Goal: Transaction & Acquisition: Purchase product/service

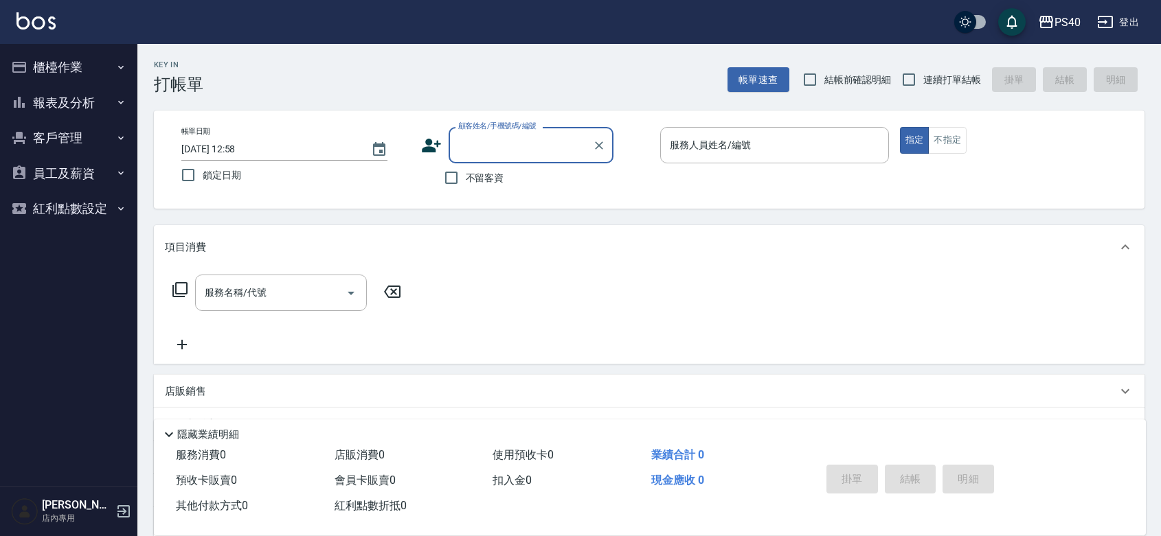
click at [470, 180] on span "不留客資" at bounding box center [485, 178] width 38 height 14
click at [466, 180] on input "不留客資" at bounding box center [451, 177] width 29 height 29
checkbox input "true"
drag, startPoint x: 948, startPoint y: 67, endPoint x: 885, endPoint y: 106, distance: 74.9
click at [948, 67] on label "連續打單結帳" at bounding box center [937, 79] width 87 height 29
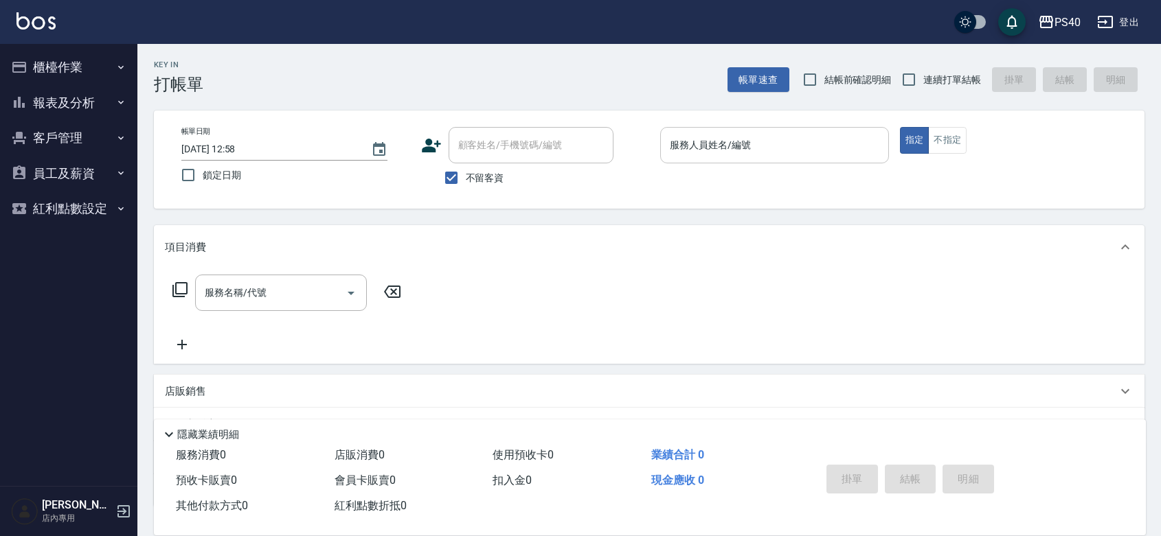
click at [837, 133] on input "服務人員姓名/編號" at bounding box center [774, 145] width 216 height 24
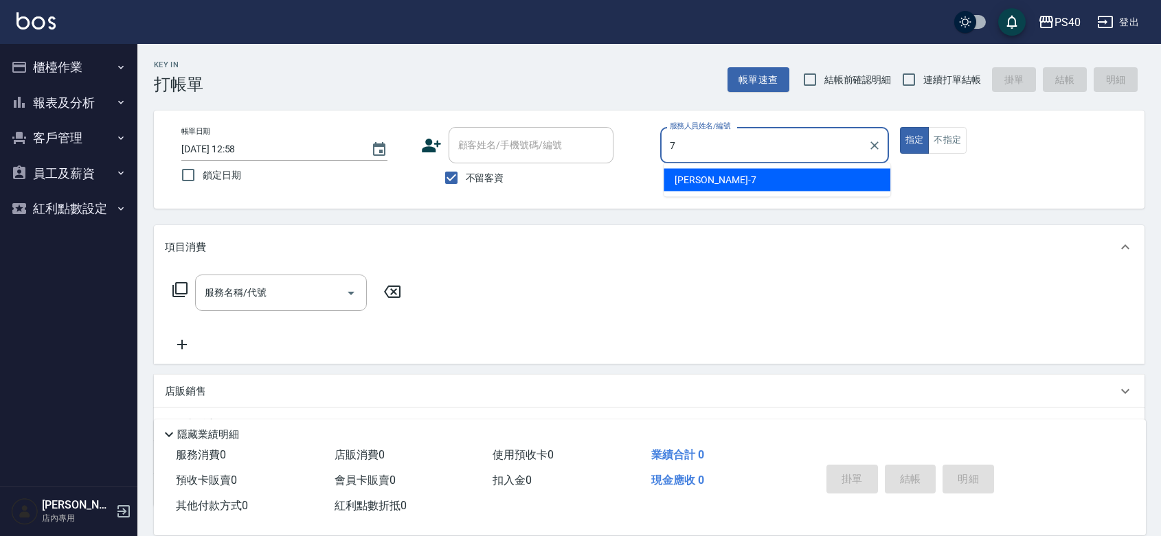
type input "[PERSON_NAME]-7"
type button "true"
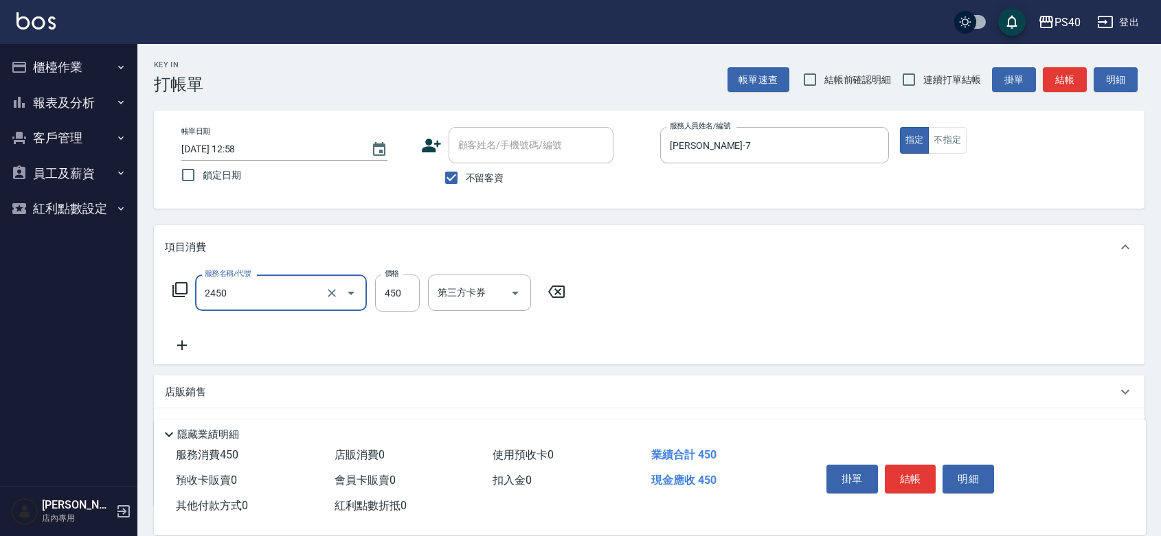
type input "C剪髮套餐(2450)"
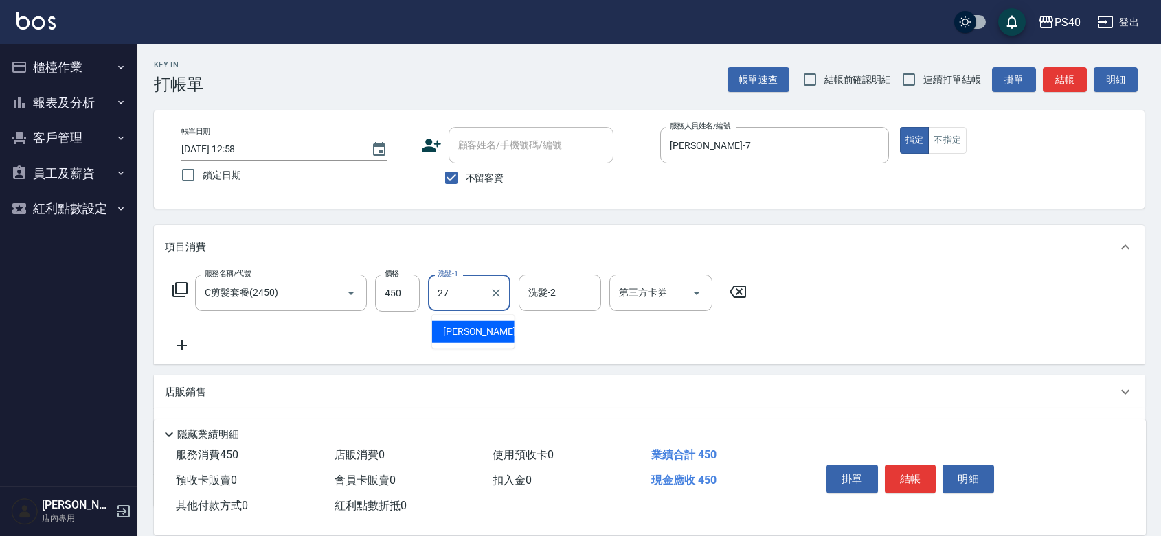
type input "[PERSON_NAME]-27"
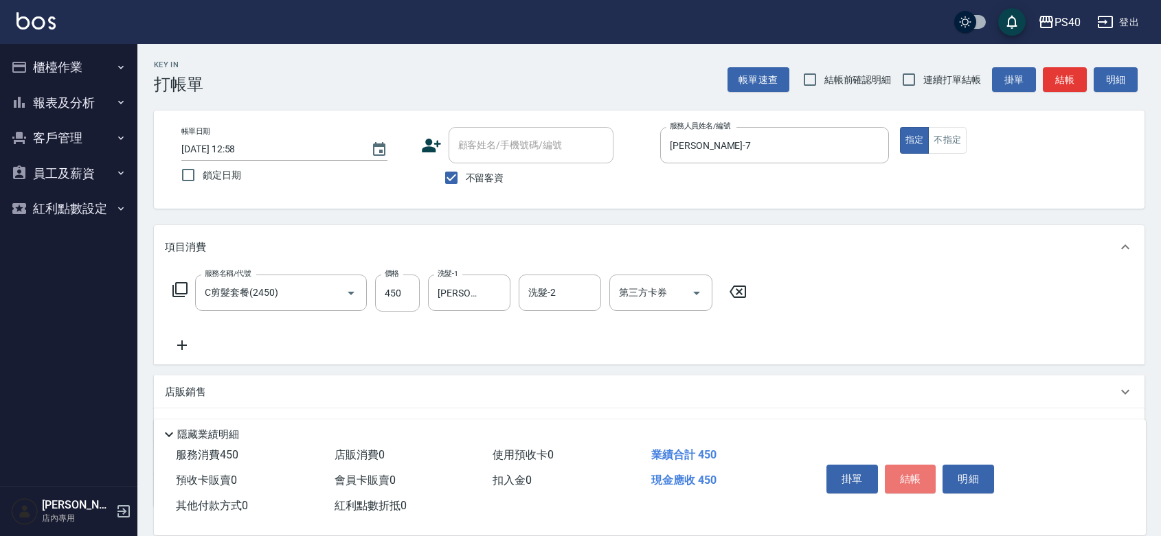
click at [915, 465] on button "結帳" at bounding box center [911, 479] width 52 height 29
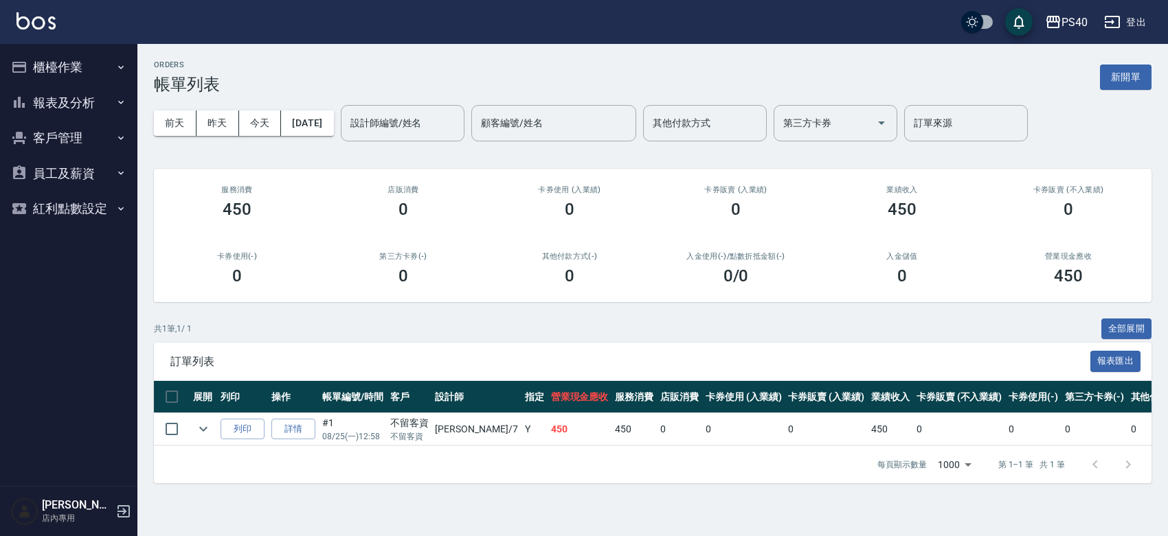
click at [62, 69] on button "櫃檯作業" at bounding box center [68, 67] width 126 height 36
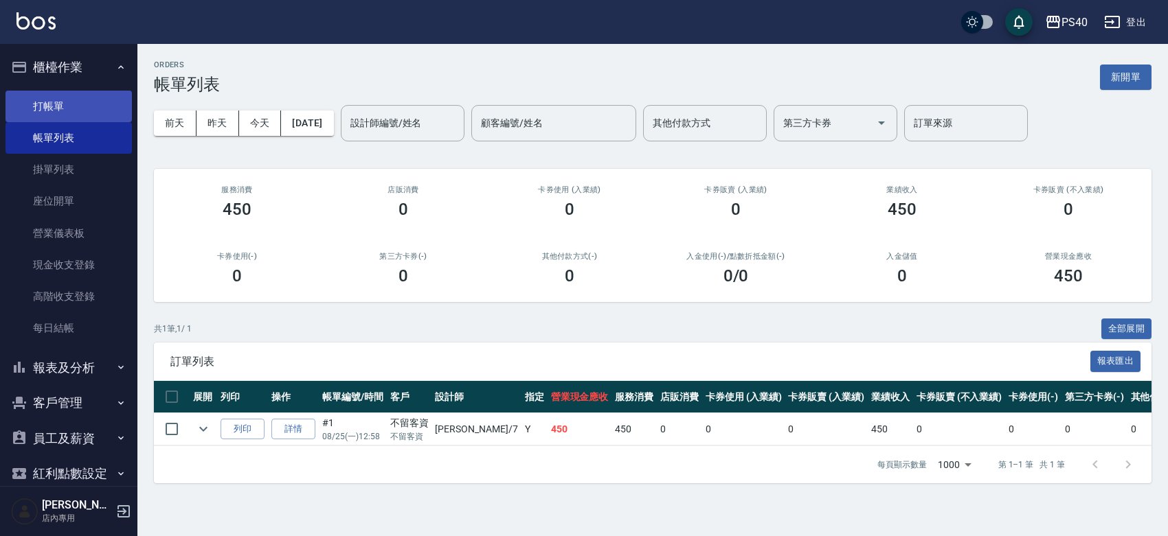
click at [76, 111] on link "打帳單" at bounding box center [68, 107] width 126 height 32
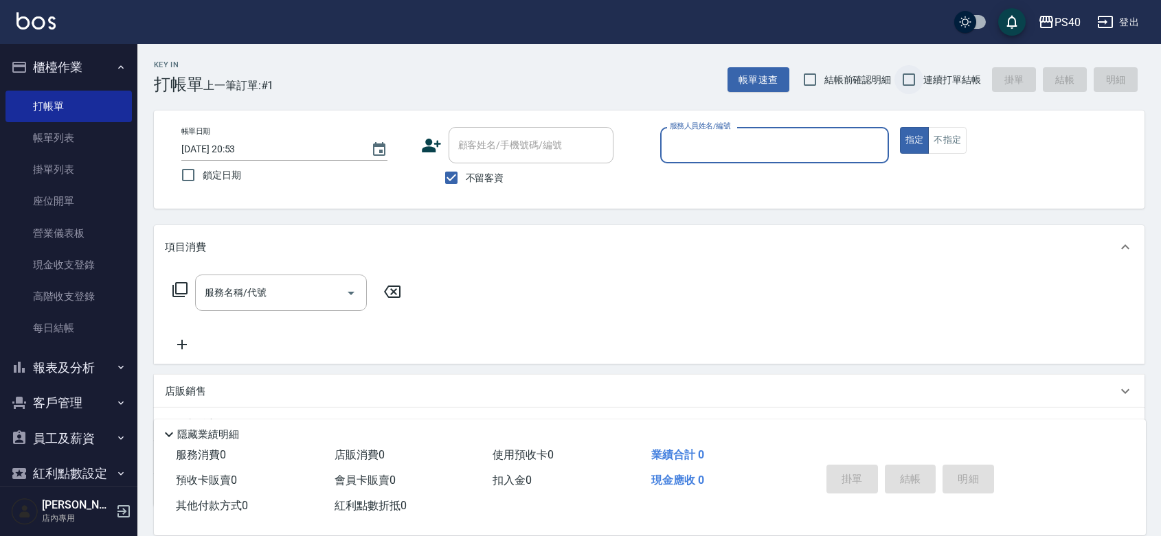
click at [915, 76] on input "連續打單結帳" at bounding box center [908, 79] width 29 height 29
checkbox input "true"
click at [808, 156] on input "服務人員姓名/編號" at bounding box center [774, 145] width 216 height 24
type input "[PERSON_NAME]-7"
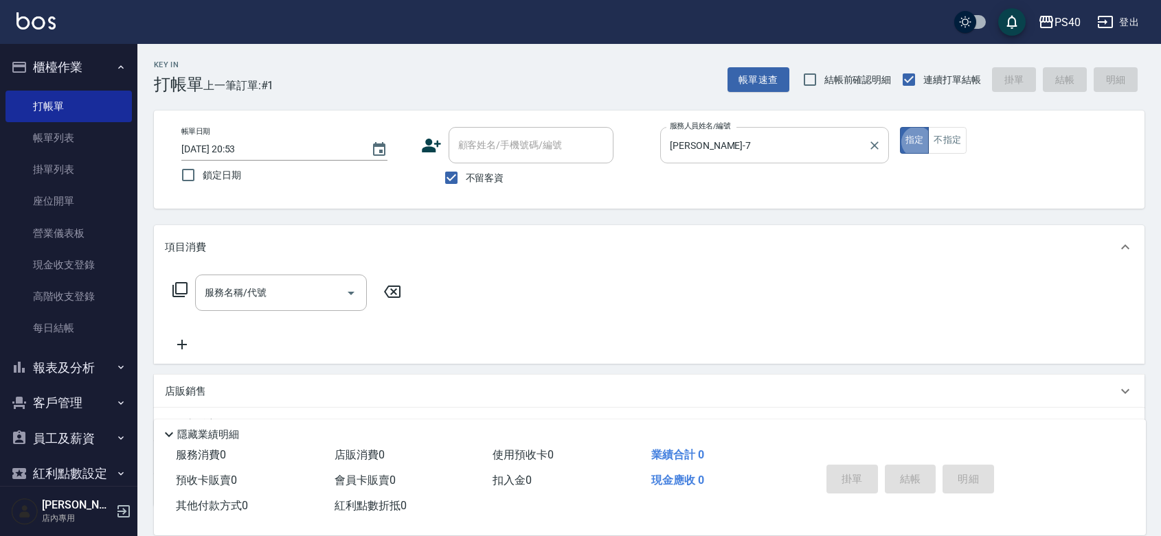
type button "true"
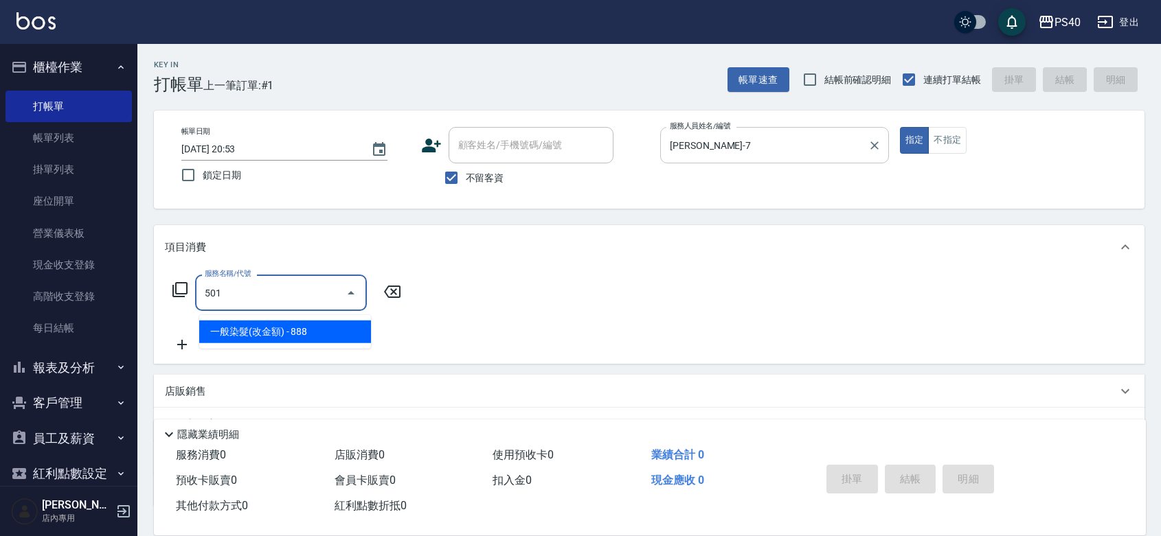
type input "一般染髮(改金額)(501)"
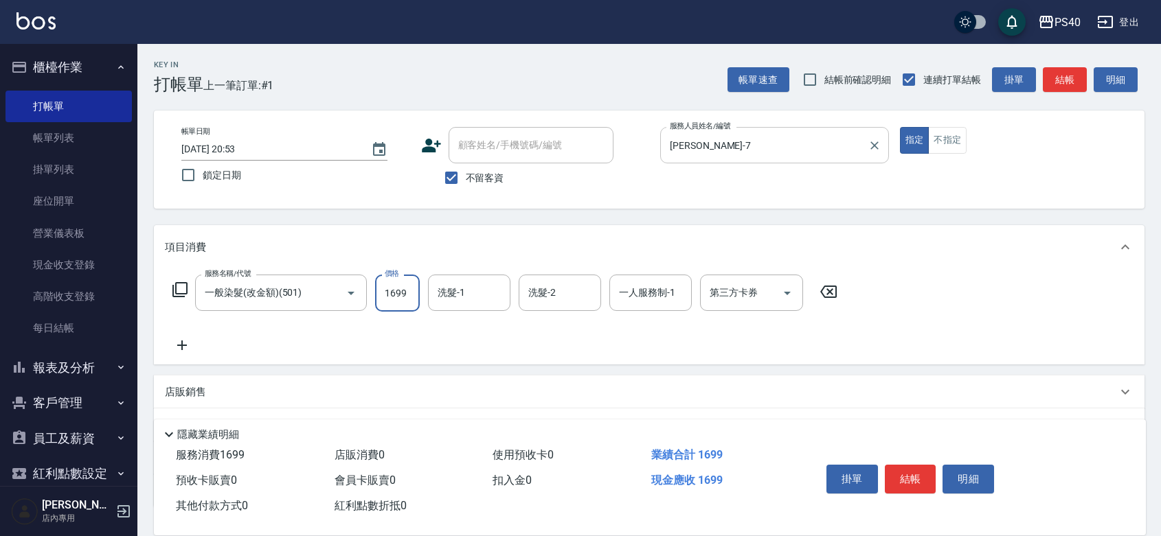
type input "1699"
click at [924, 466] on button "結帳" at bounding box center [911, 479] width 52 height 29
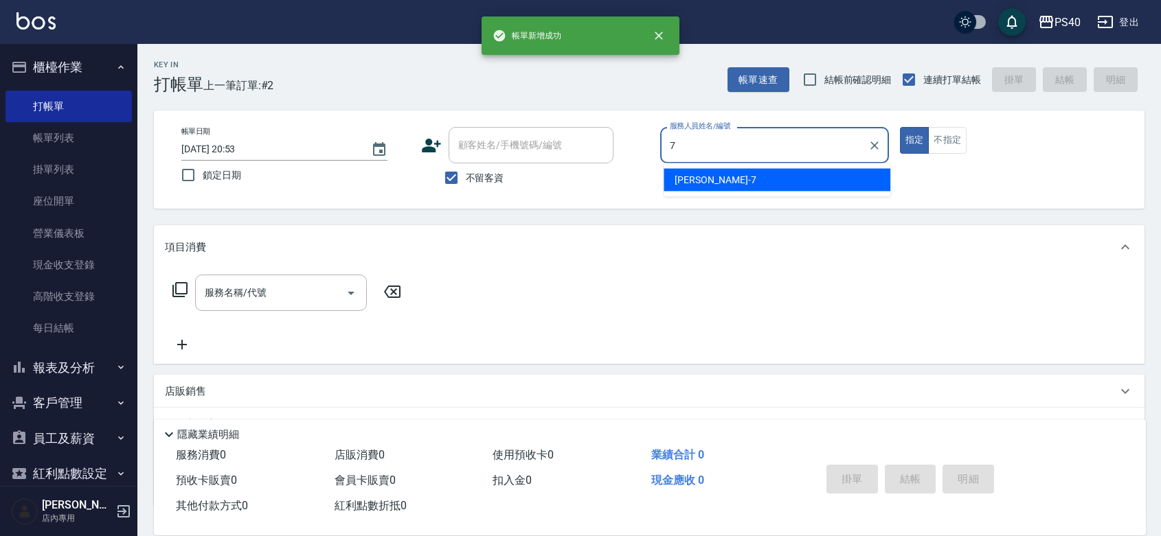
type input "[PERSON_NAME]-7"
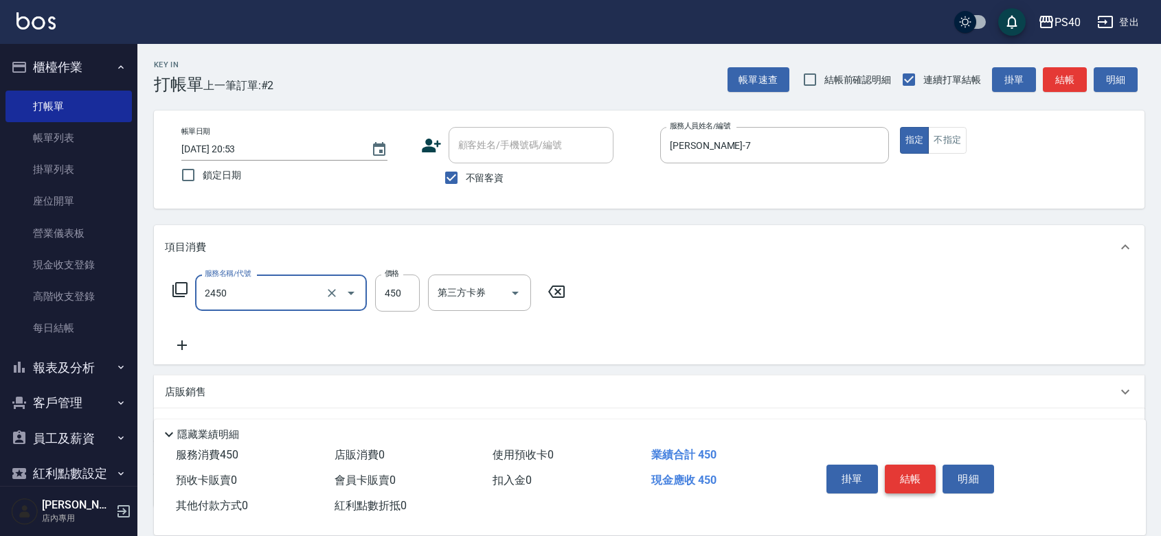
type input "C剪髮套餐(2450)"
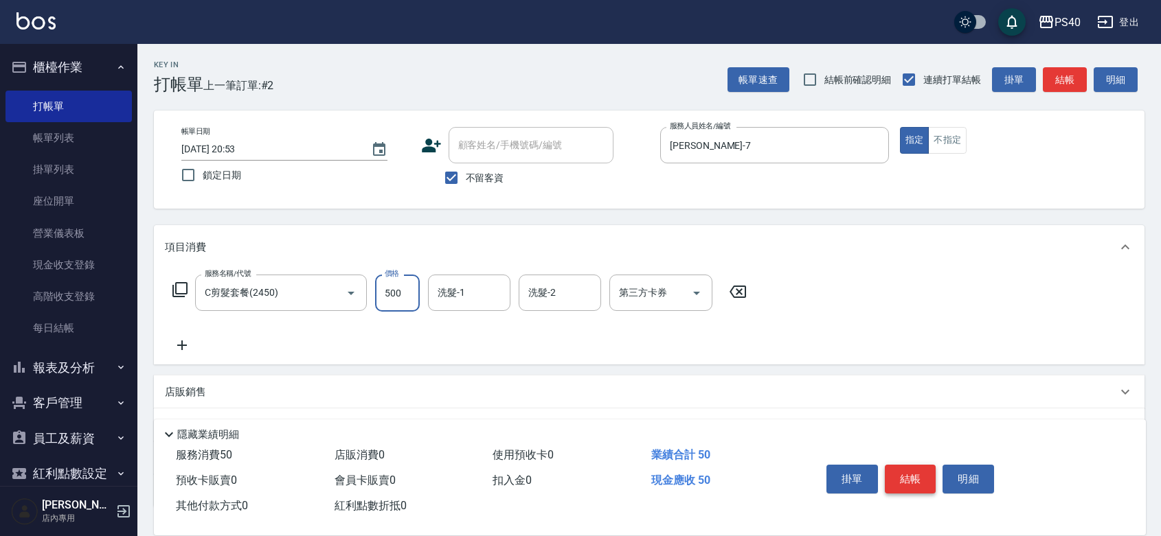
type input "500"
click at [924, 466] on button "結帳" at bounding box center [911, 479] width 52 height 29
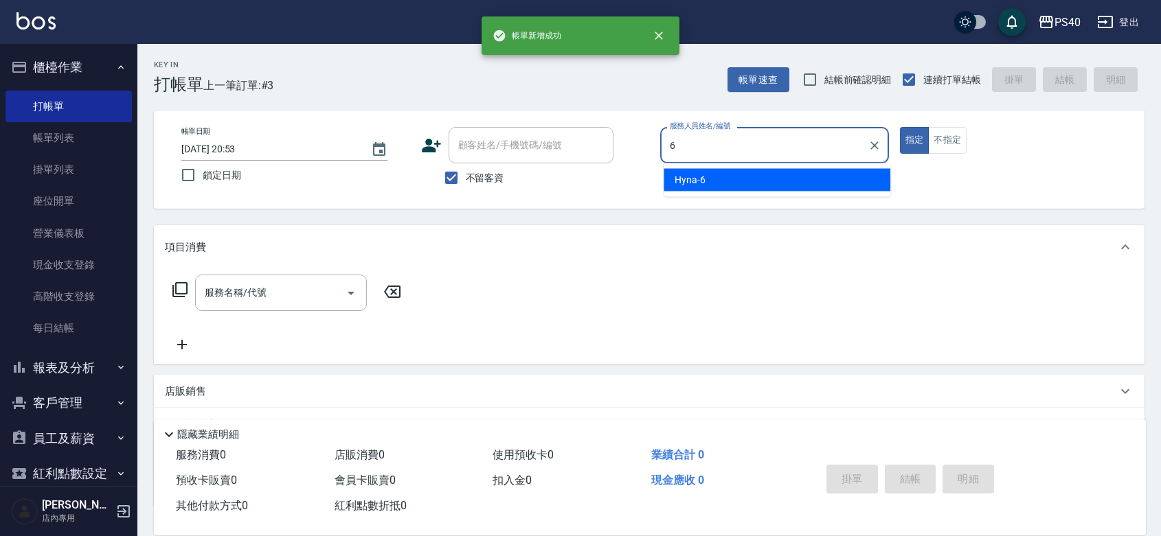
type input "Hyna-6"
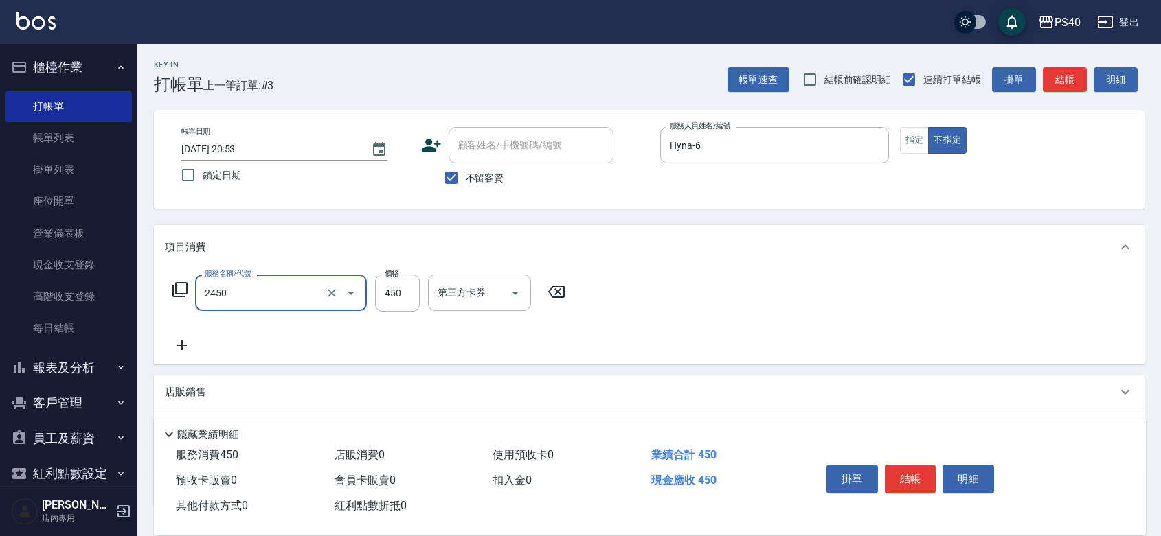
type input "C剪髮套餐(2450)"
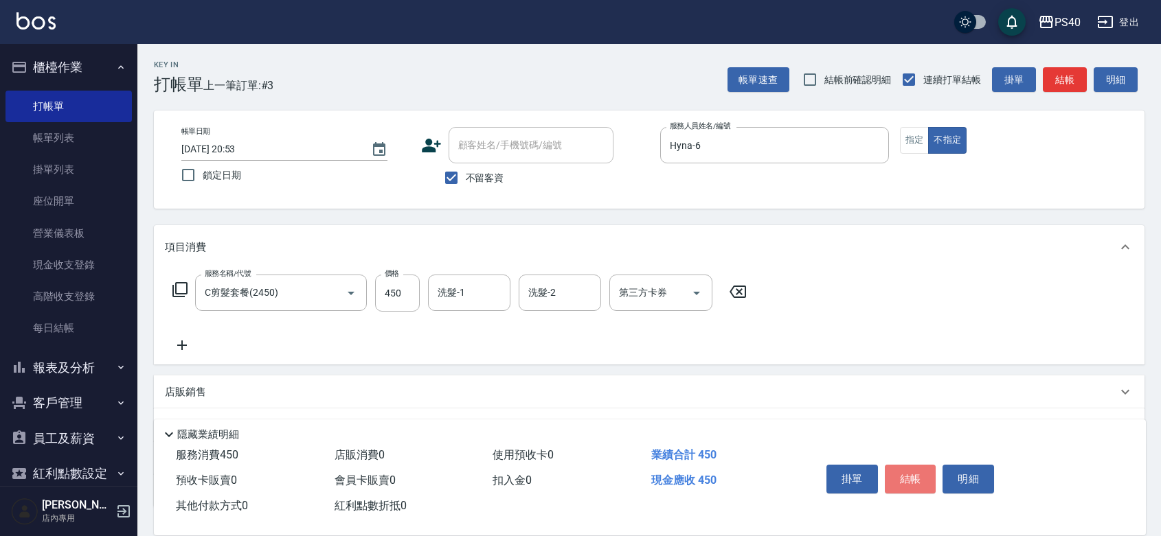
click at [922, 466] on button "結帳" at bounding box center [911, 479] width 52 height 29
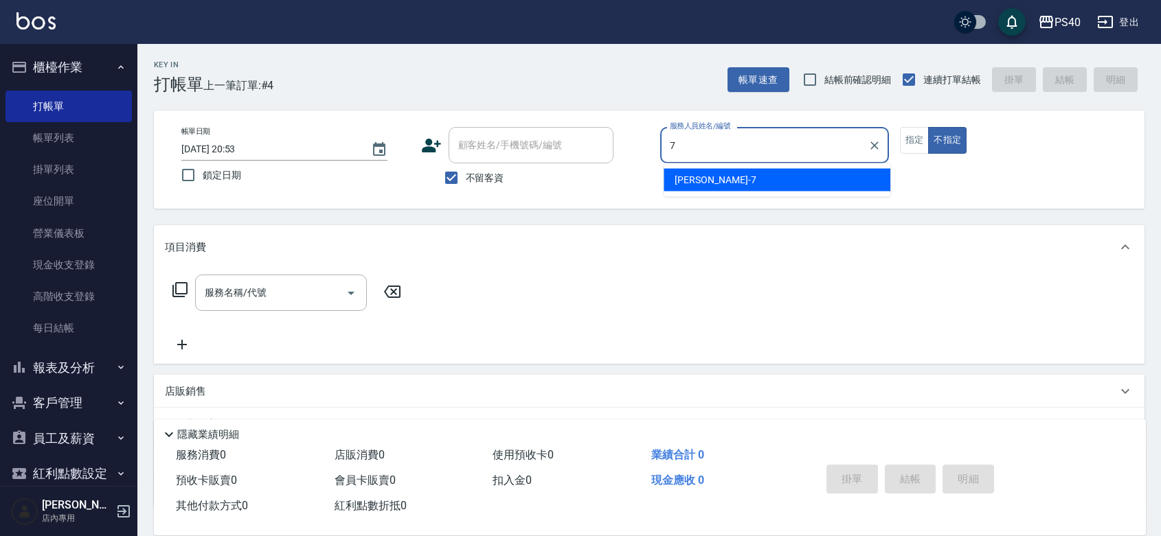
type input "[PERSON_NAME]-7"
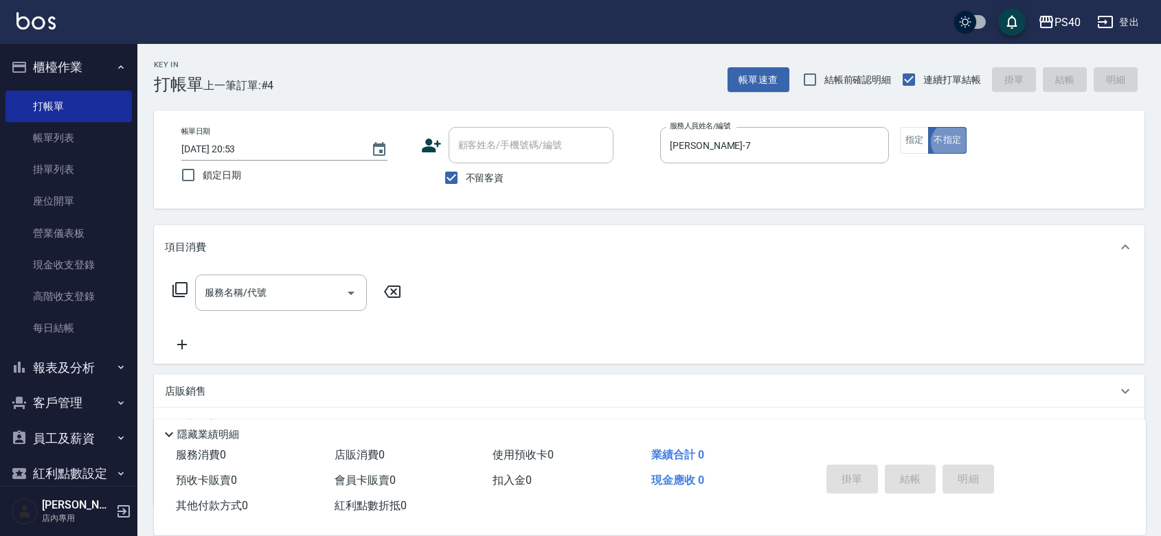
type button "false"
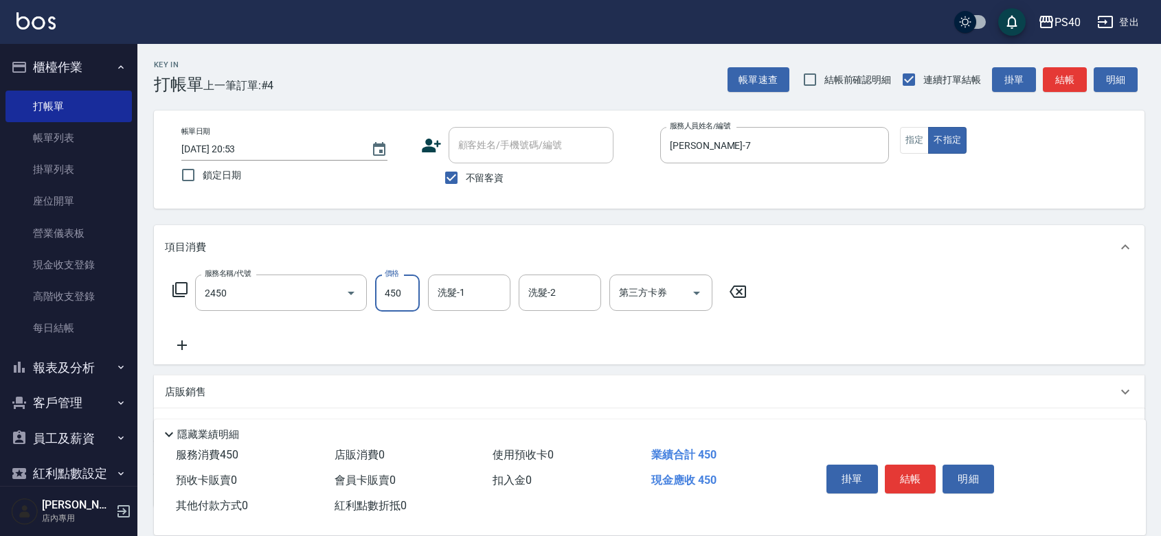
type input "C剪髮套餐(2450)"
click at [922, 466] on button "結帳" at bounding box center [911, 479] width 52 height 29
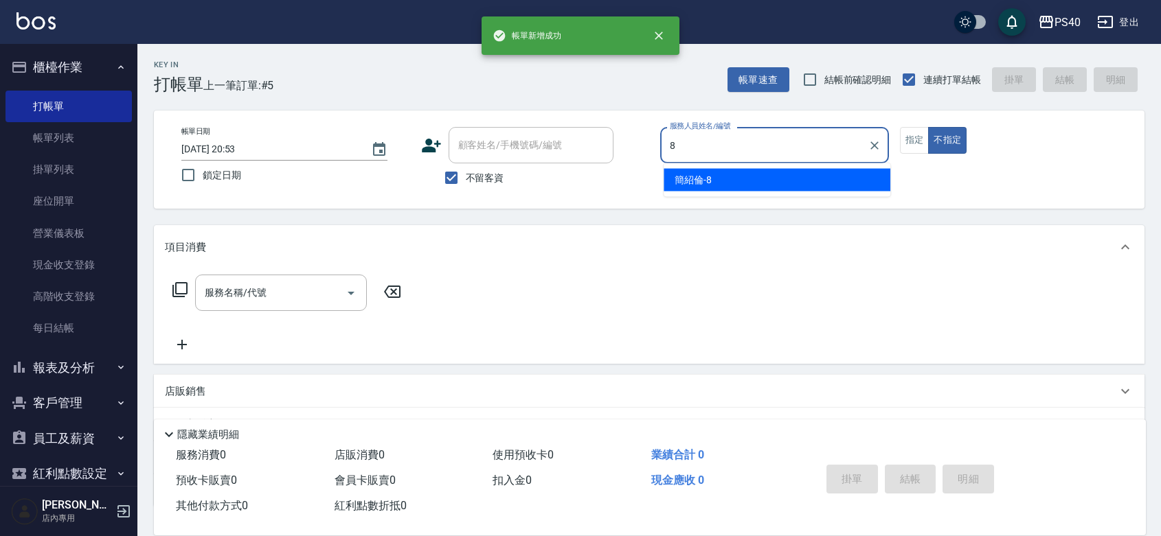
type input "[PERSON_NAME]-8"
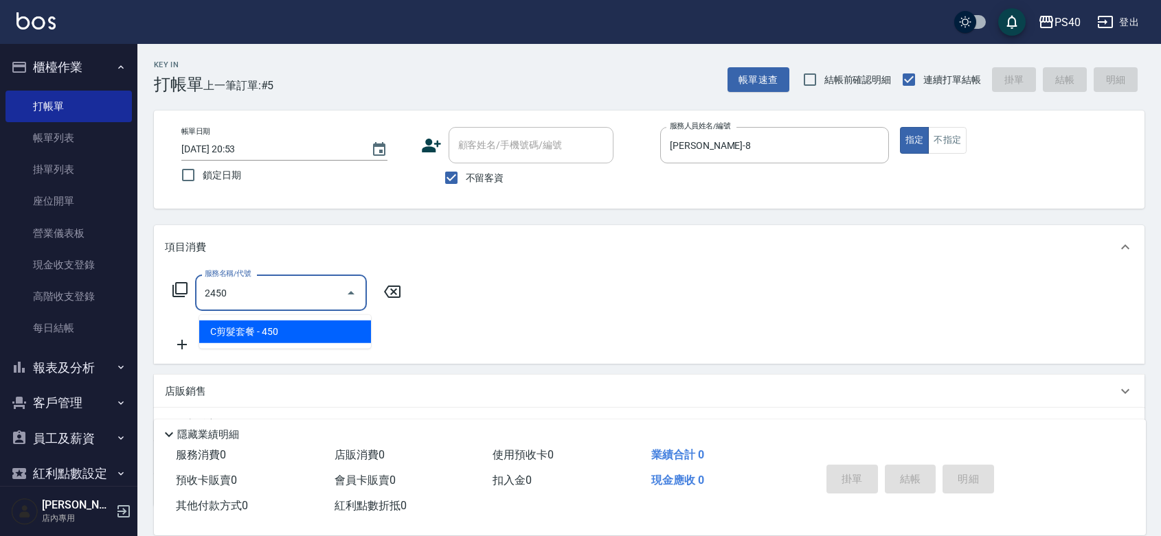
type input "C剪髮套餐(2450)"
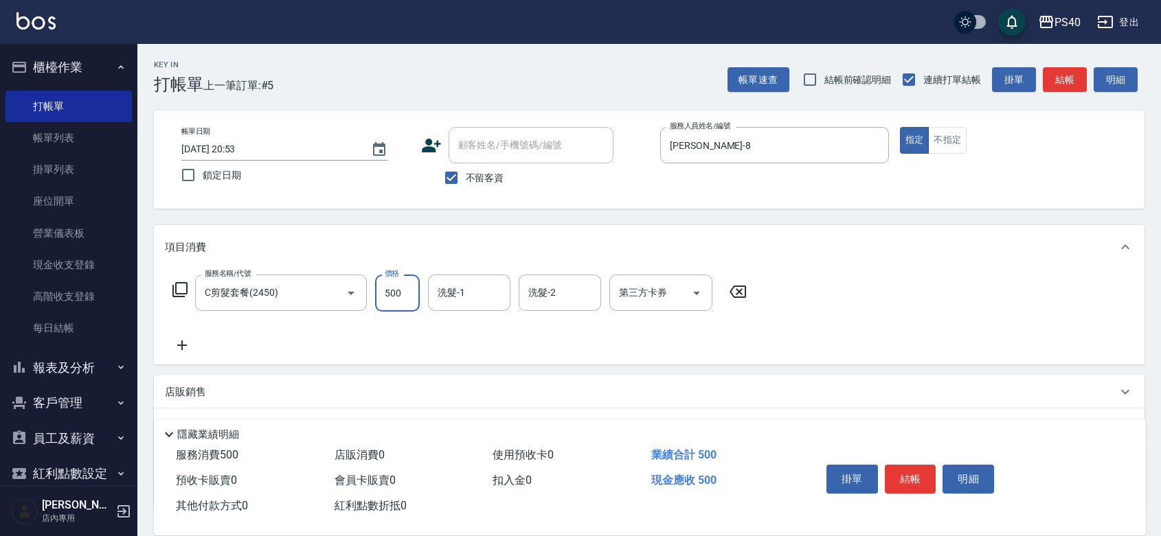
type input "500"
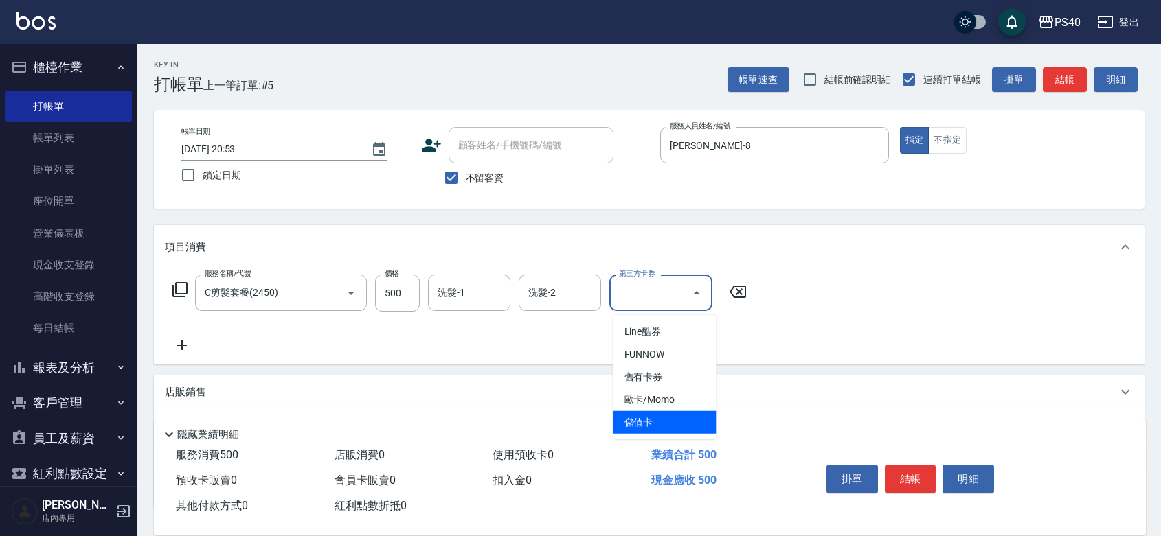
type input "儲值卡"
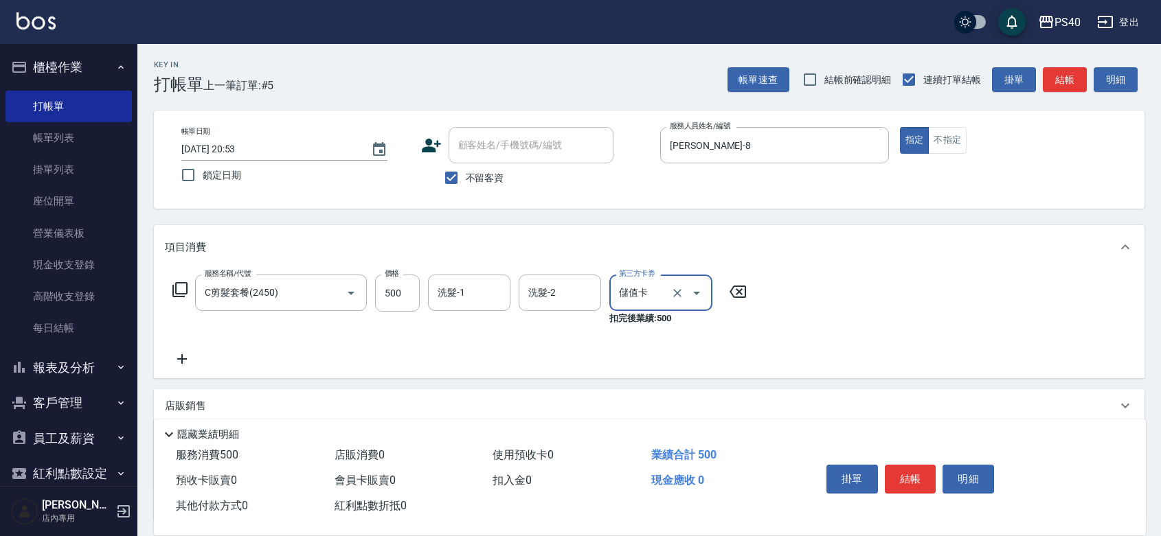
click at [922, 466] on button "結帳" at bounding box center [911, 479] width 52 height 29
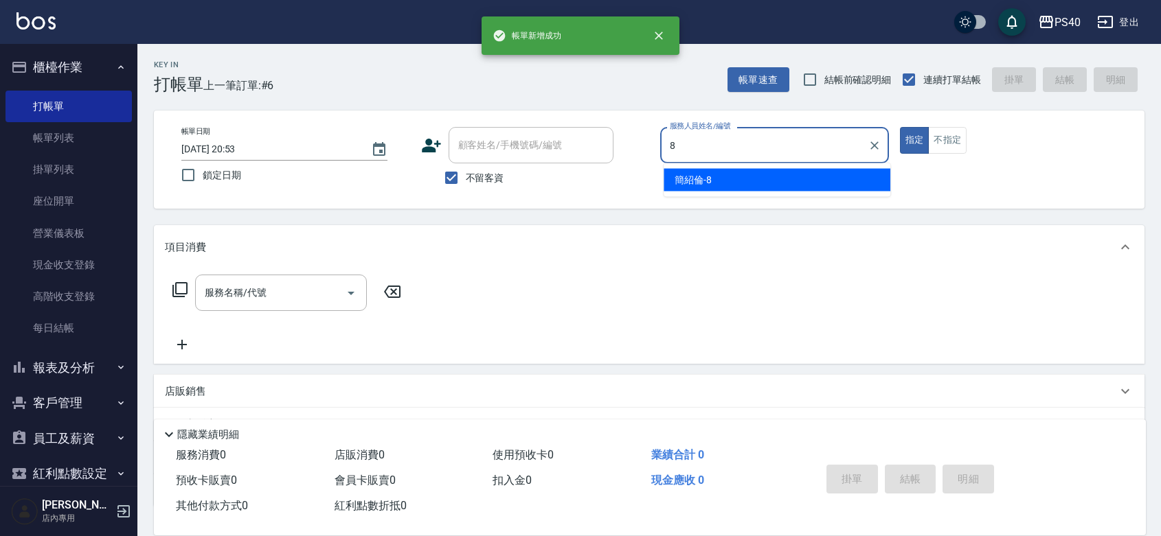
type input "[PERSON_NAME]-8"
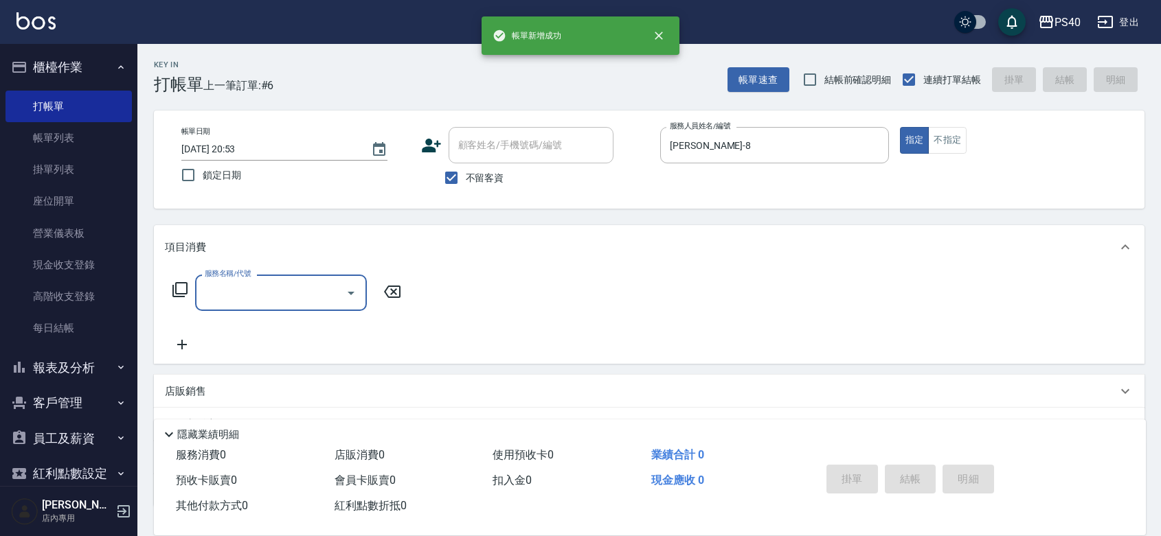
type input "5"
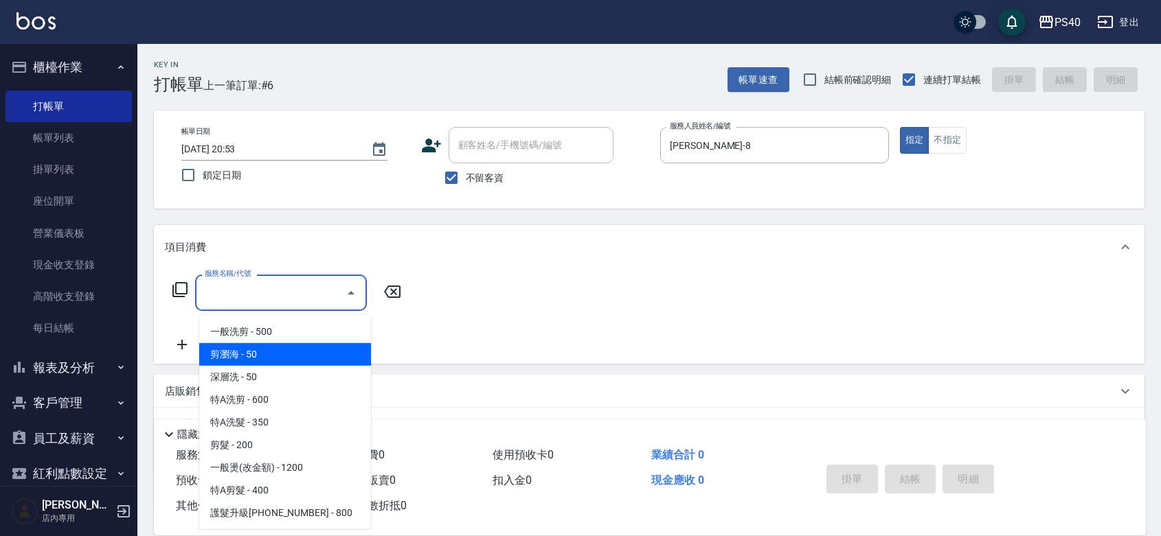
type input "剪瀏海(0050)"
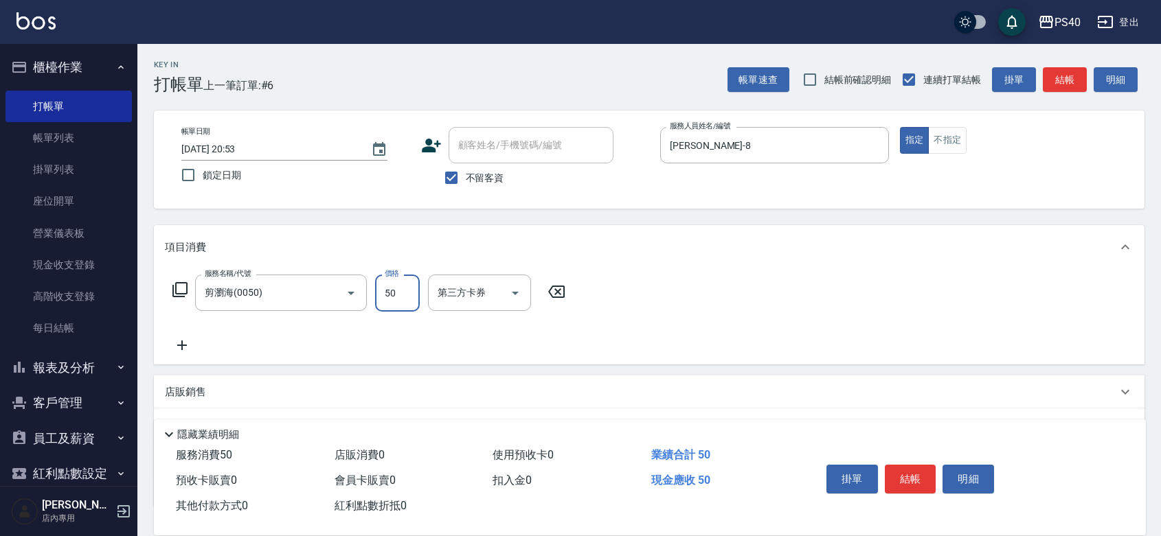
click at [922, 466] on button "結帳" at bounding box center [911, 479] width 52 height 29
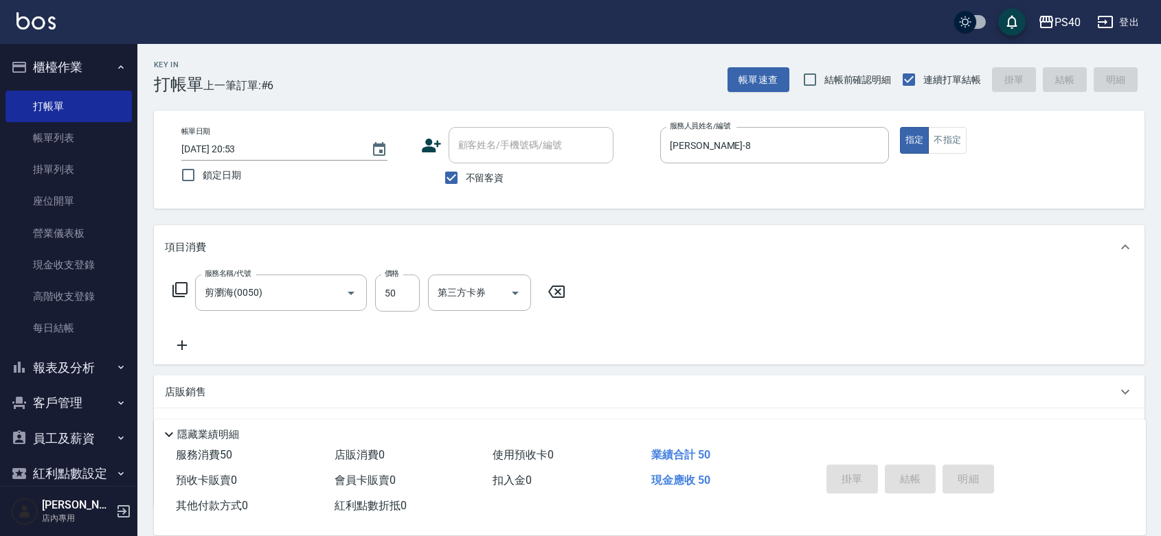
type input "[DATE] 20:54"
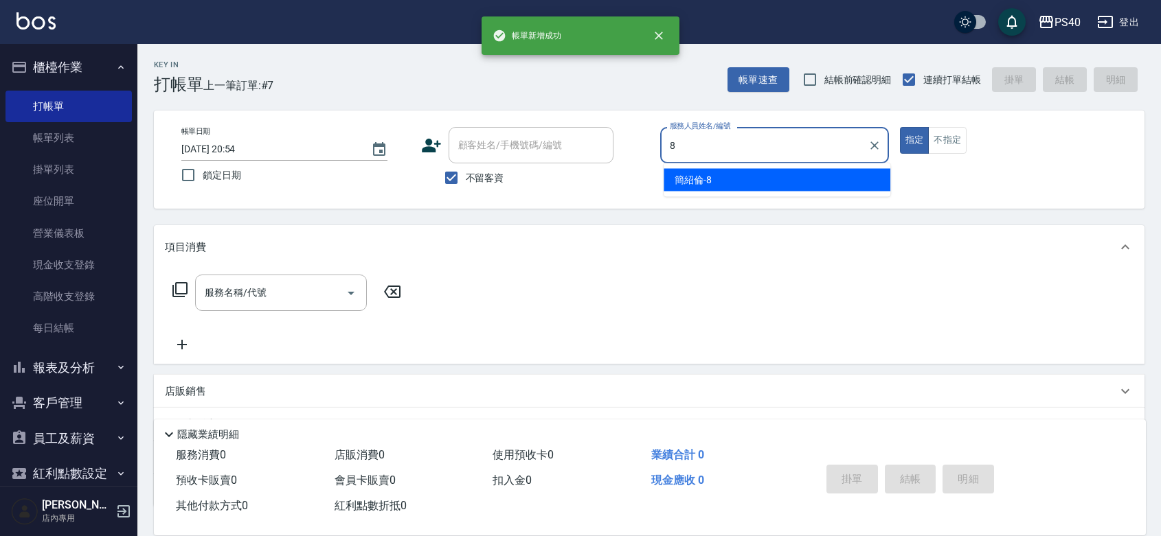
type input "[PERSON_NAME]-8"
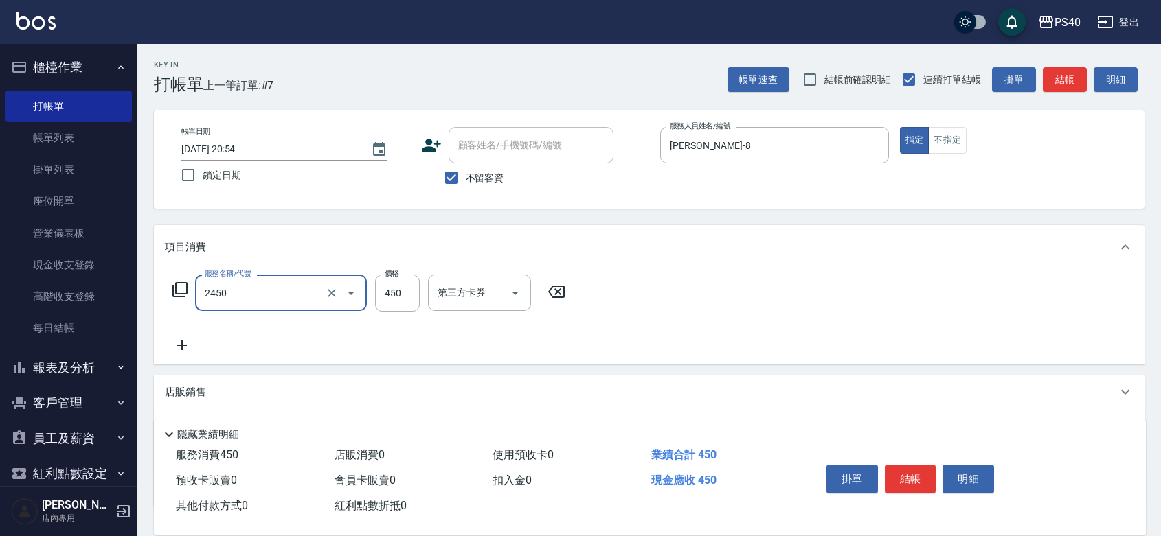
type input "C剪髮套餐(2450)"
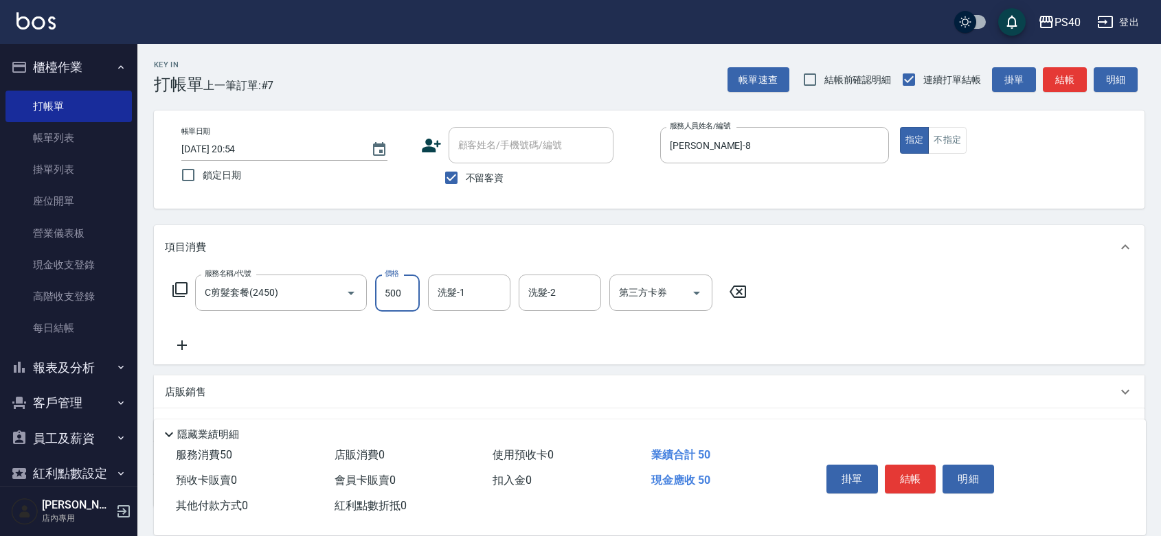
type input "500"
click at [981, 486] on div "掛單 結帳 明細" at bounding box center [910, 480] width 179 height 43
click at [914, 466] on button "結帳" at bounding box center [911, 479] width 52 height 29
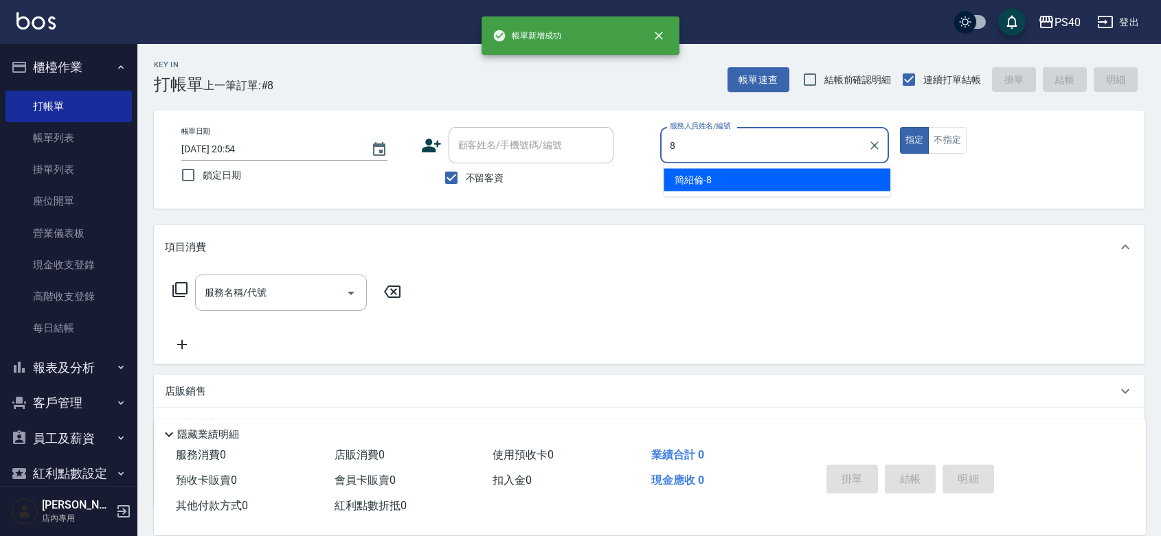
type input "[PERSON_NAME]-8"
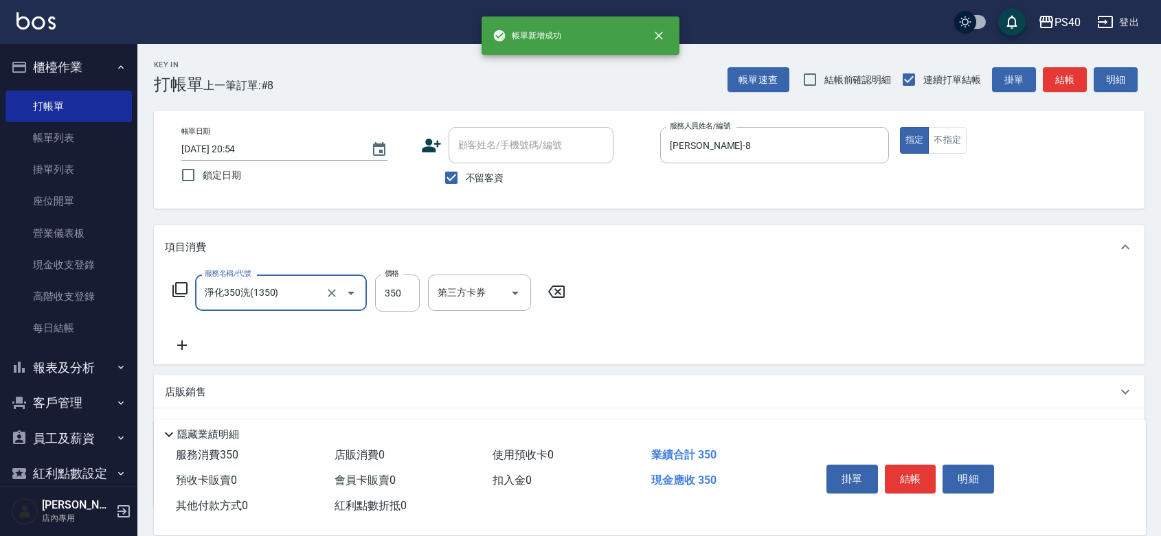
type input "淨化350洗(1350)"
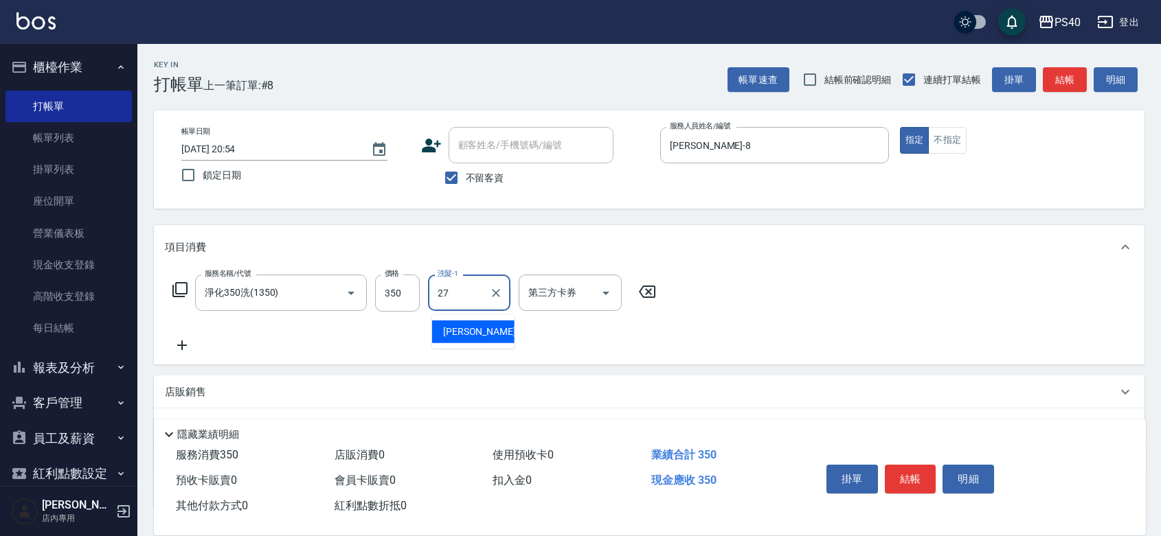
type input "[PERSON_NAME]-27"
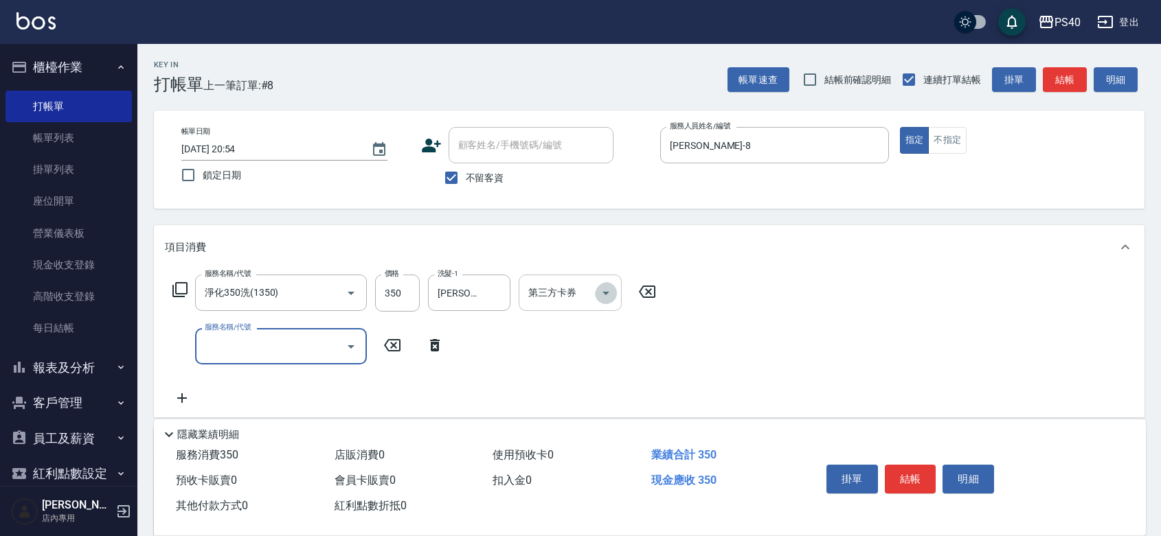
click at [605, 302] on icon "Open" at bounding box center [606, 293] width 16 height 16
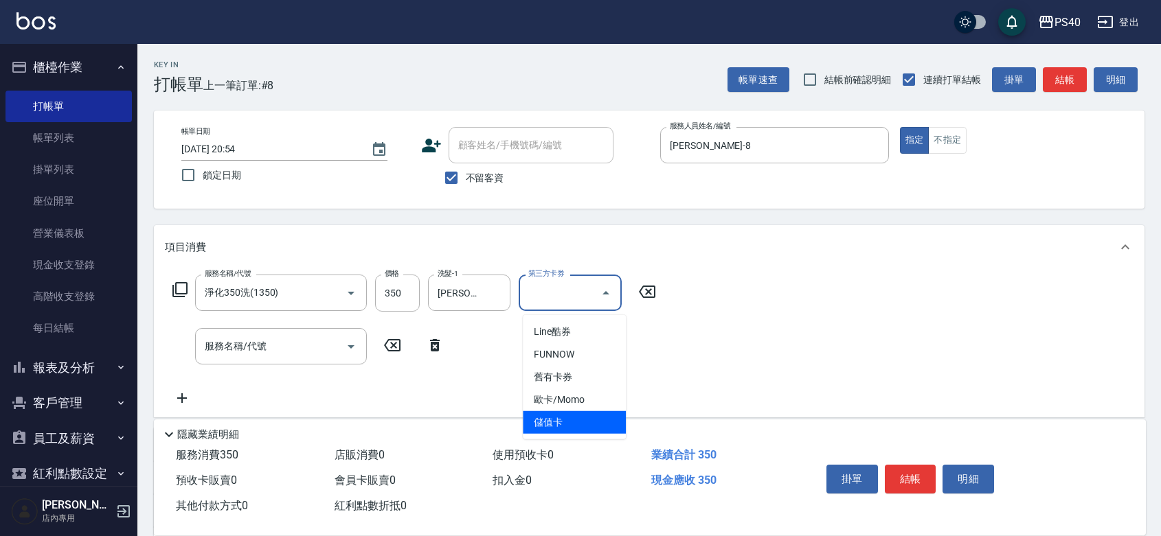
click at [580, 422] on span "儲值卡" at bounding box center [574, 422] width 103 height 23
type input "儲值卡"
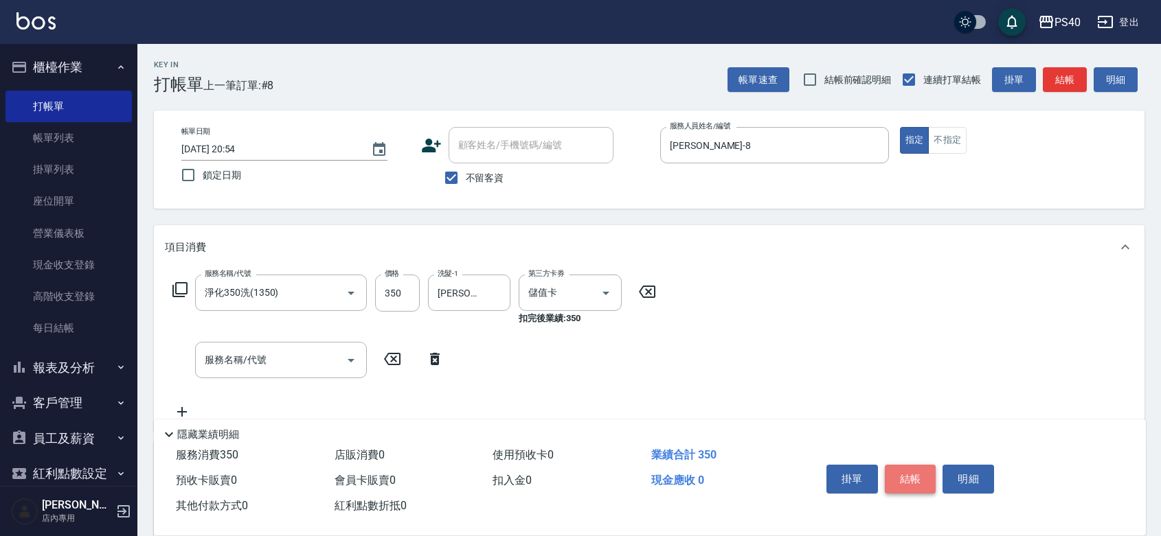
click at [912, 465] on button "結帳" at bounding box center [911, 479] width 52 height 29
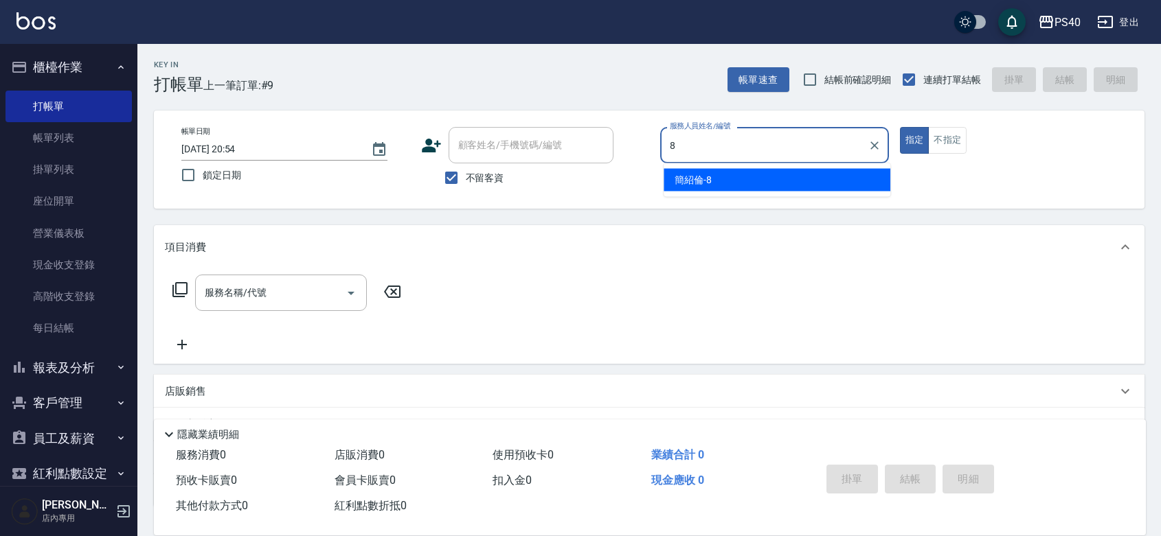
type input "[PERSON_NAME]-8"
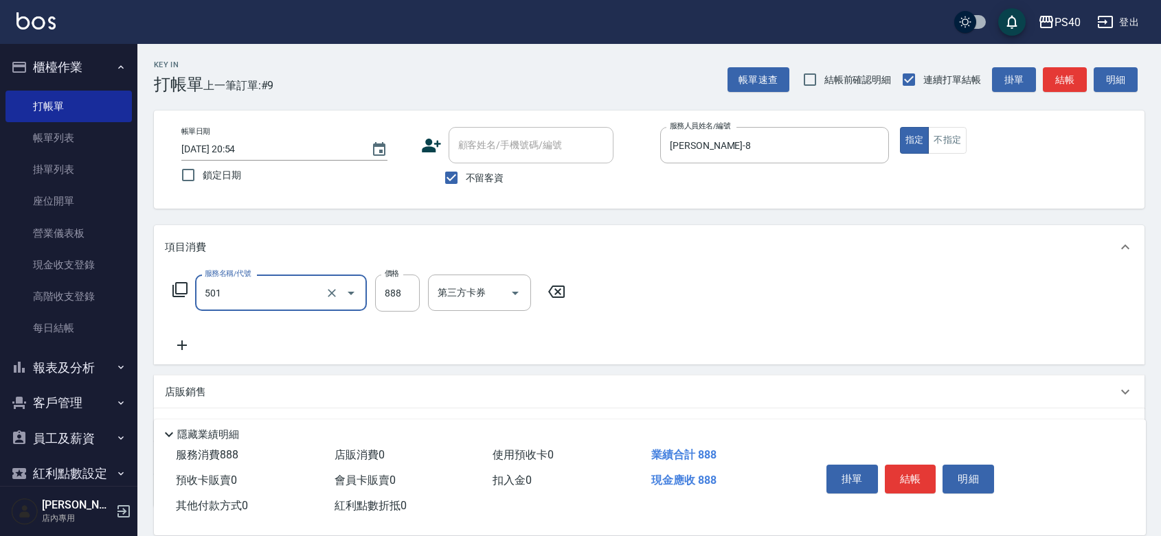
type input "一般染髮(改金額)(501)"
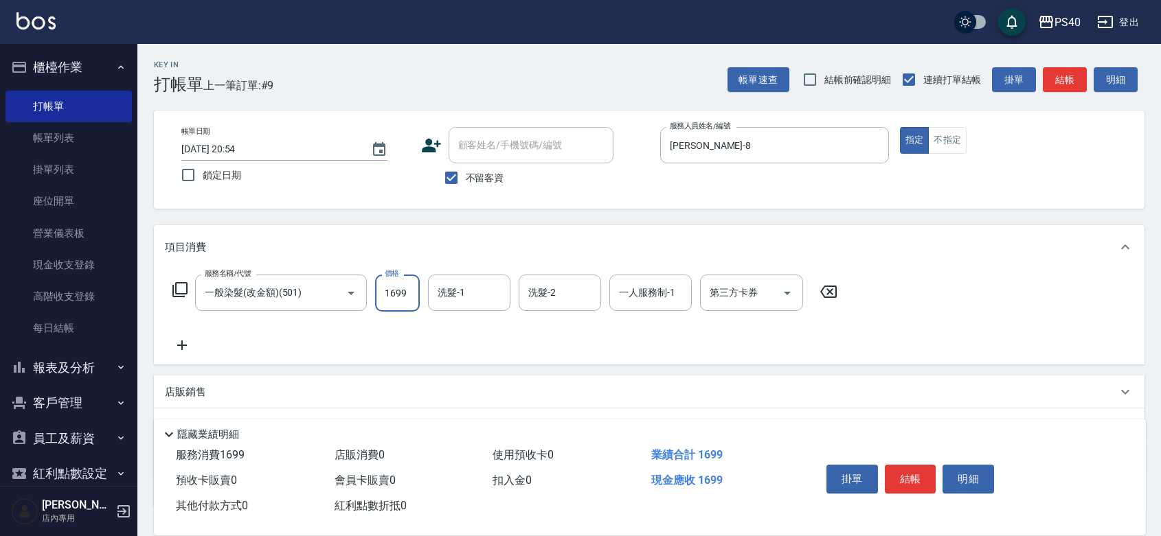
type input "1699"
click at [912, 465] on button "結帳" at bounding box center [911, 479] width 52 height 29
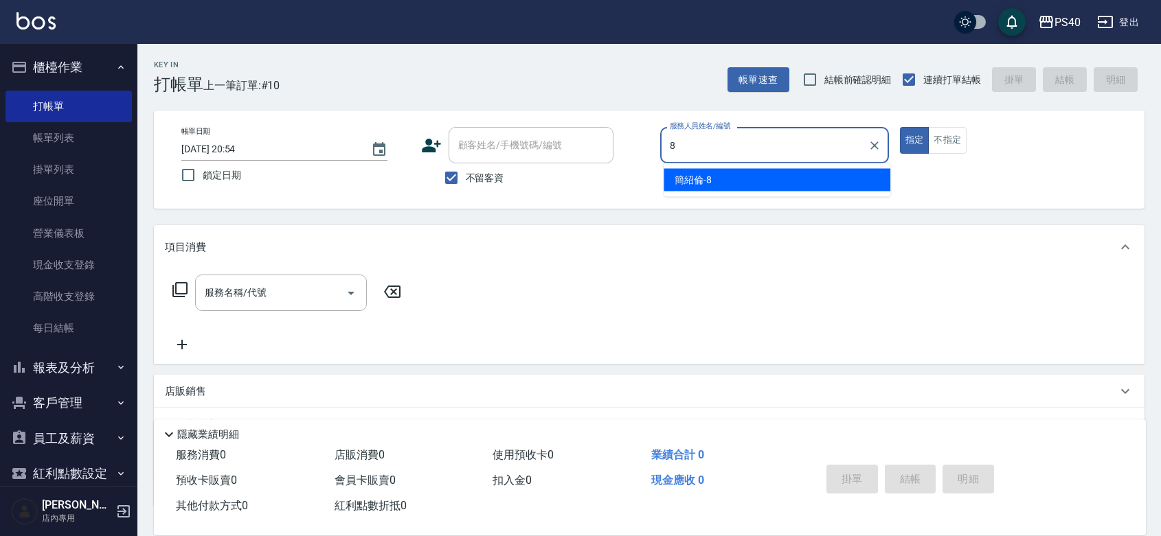
type input "[PERSON_NAME]-8"
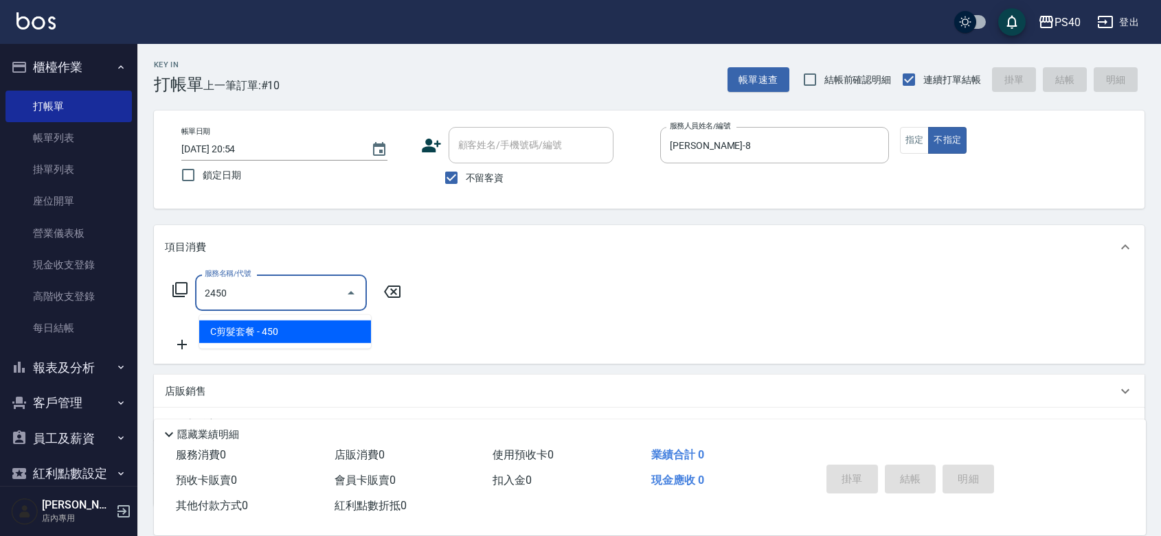
type input "C剪髮套餐(2450)"
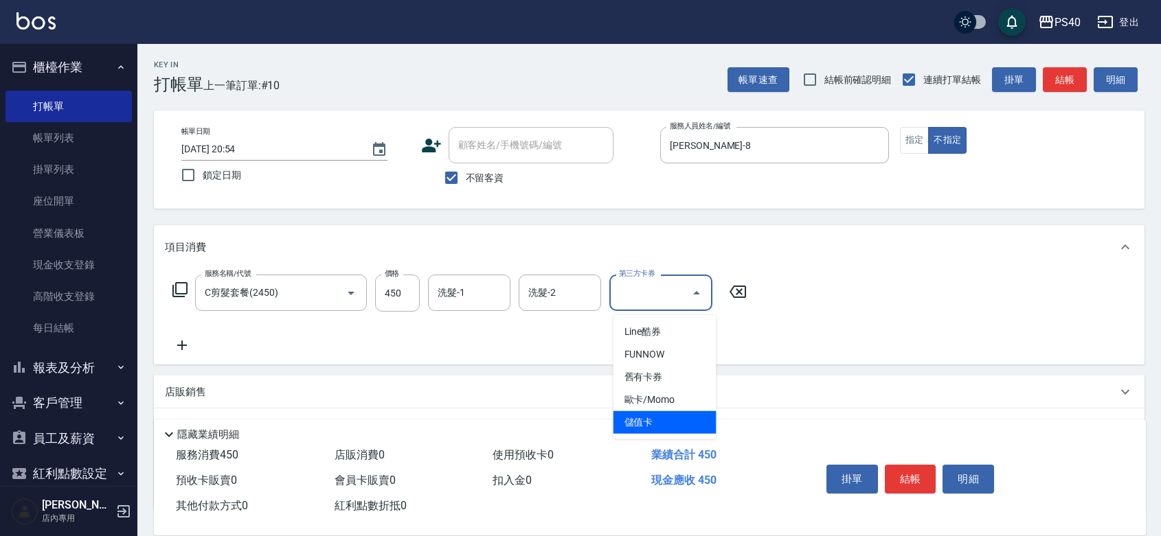
type input "儲值卡"
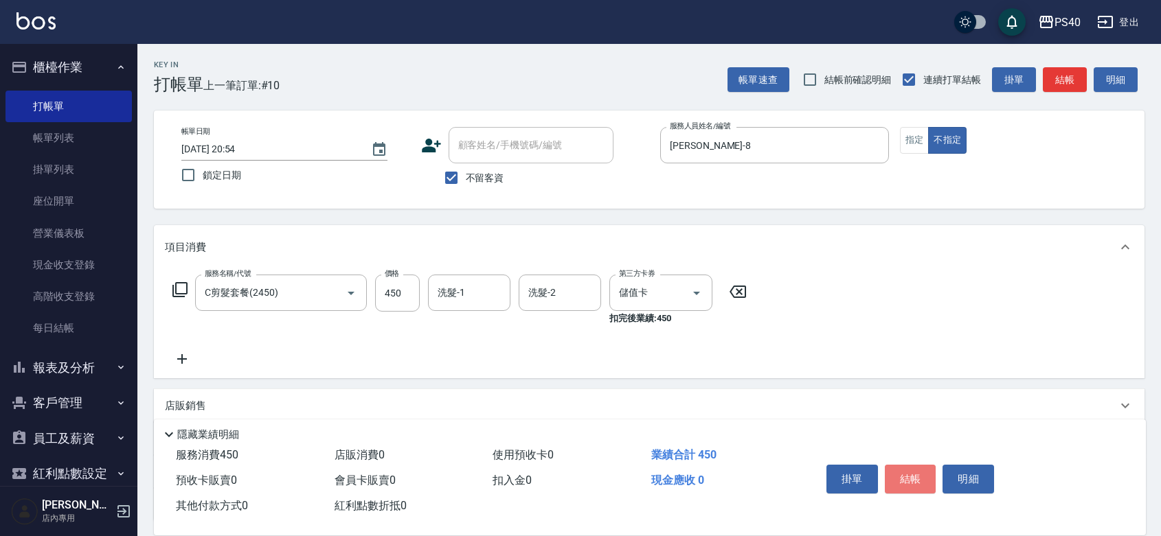
click at [912, 466] on button "結帳" at bounding box center [911, 479] width 52 height 29
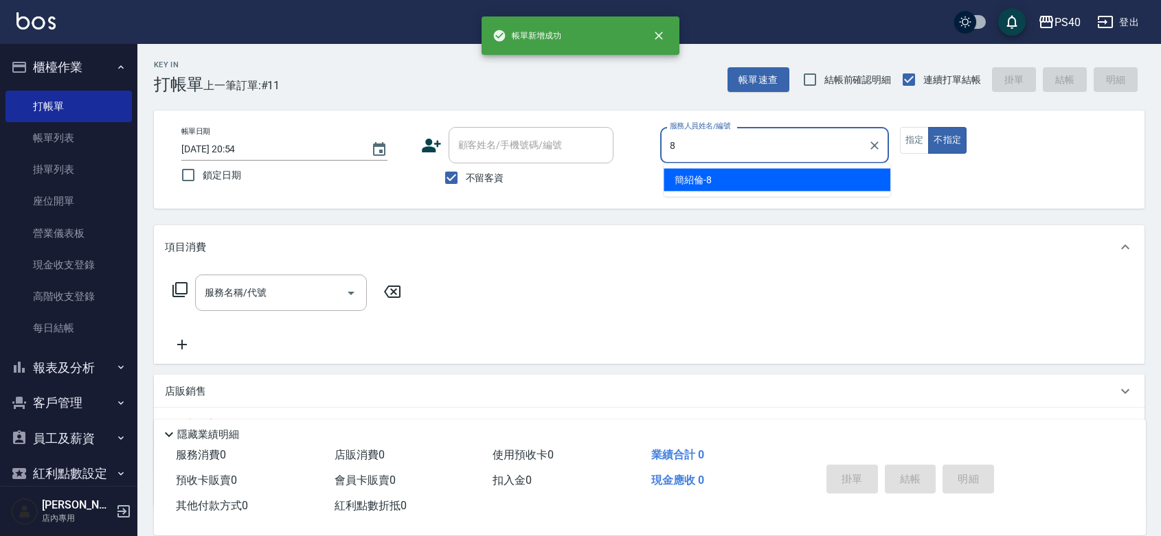
type input "[PERSON_NAME]-8"
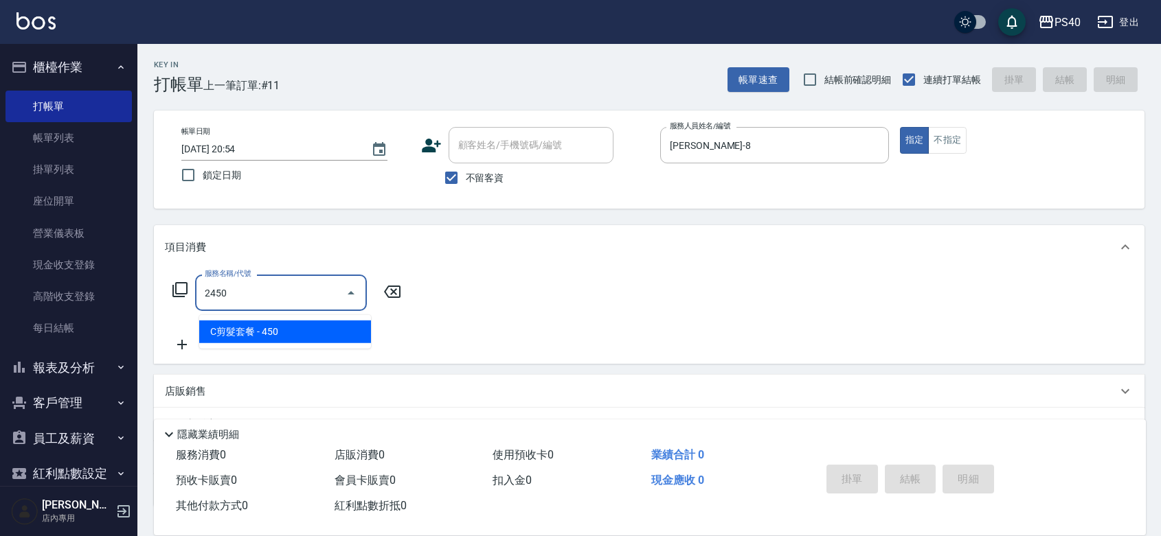
type input "C剪髮套餐(2450)"
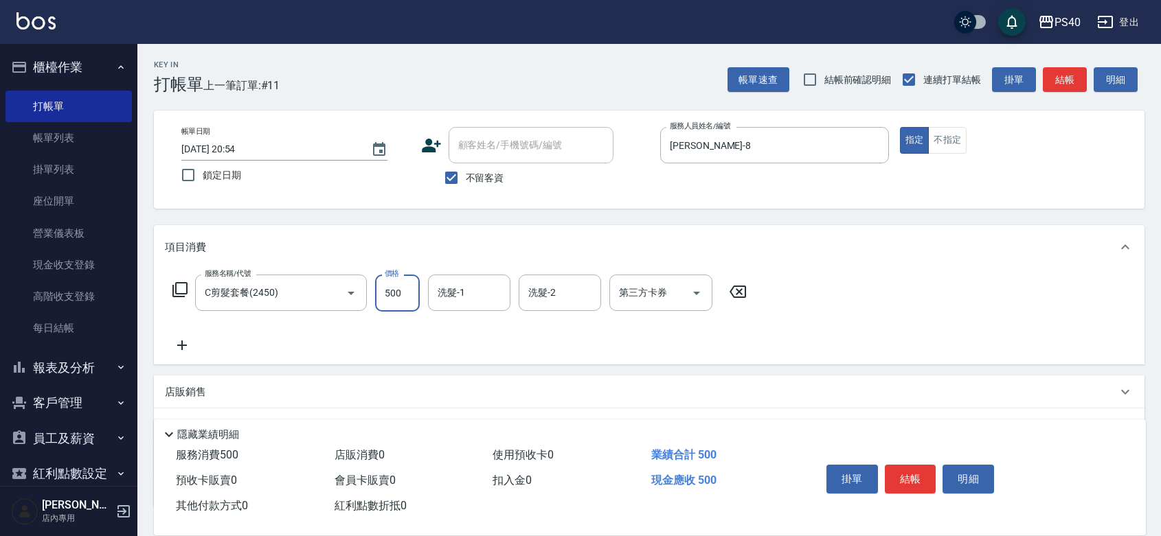
type input "500"
click at [912, 466] on button "結帳" at bounding box center [911, 479] width 52 height 29
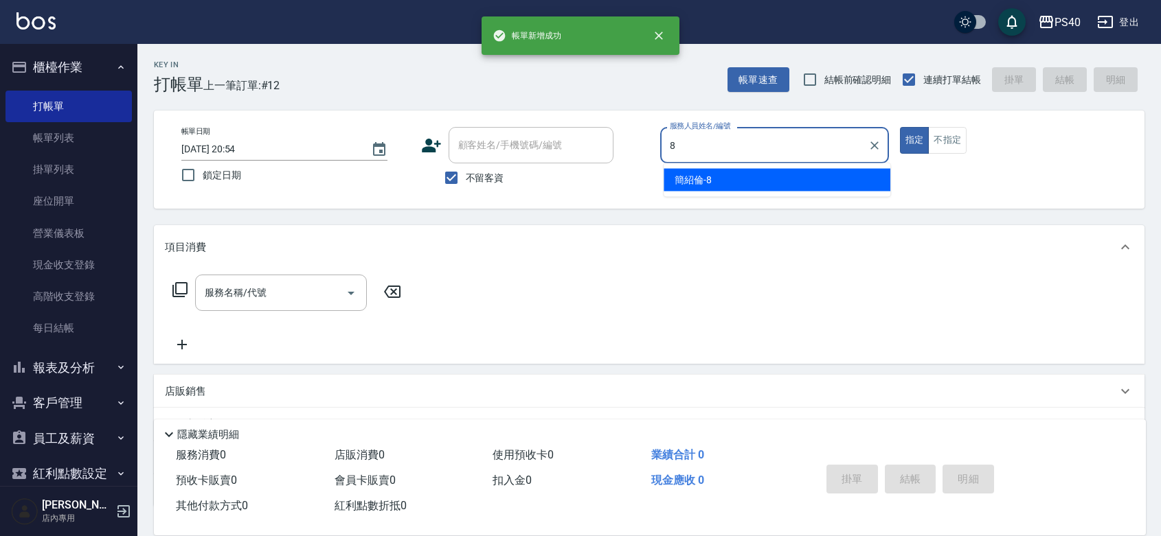
type input "[PERSON_NAME]-8"
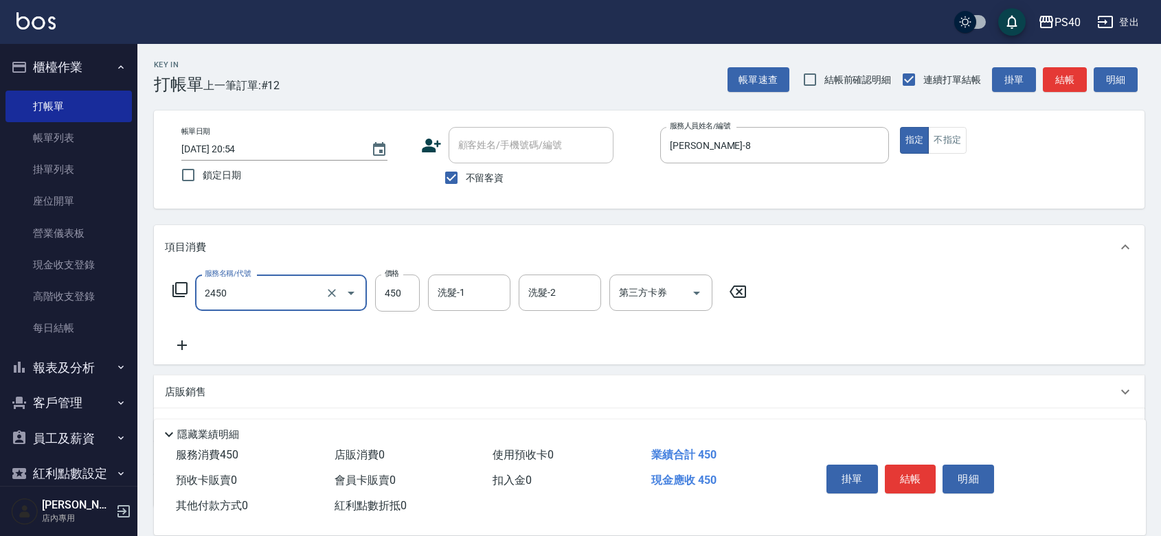
type input "C剪髮套餐(2450)"
type input "500"
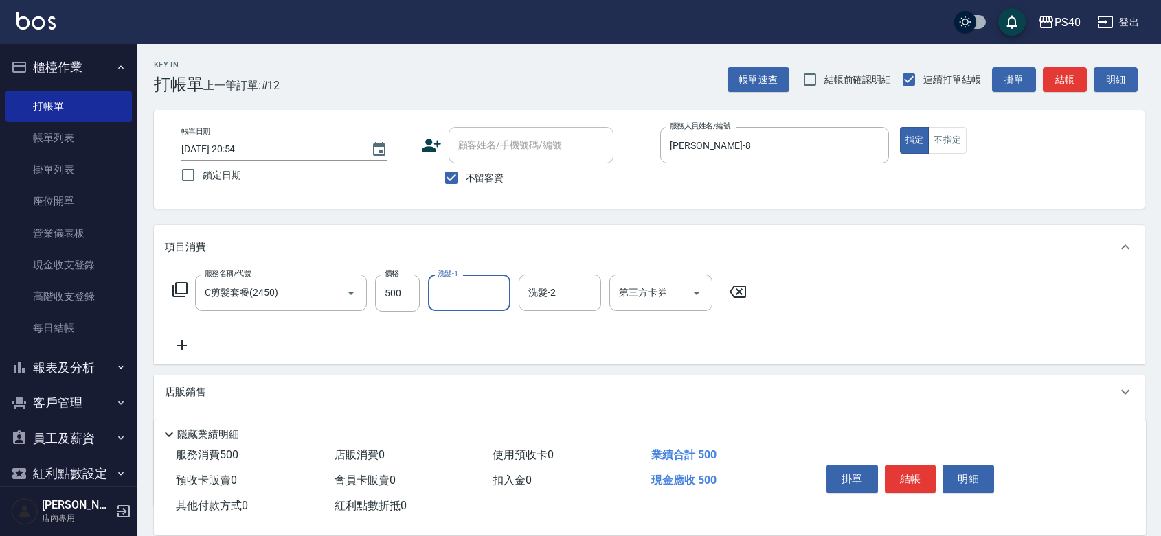
click at [912, 466] on button "結帳" at bounding box center [911, 479] width 52 height 29
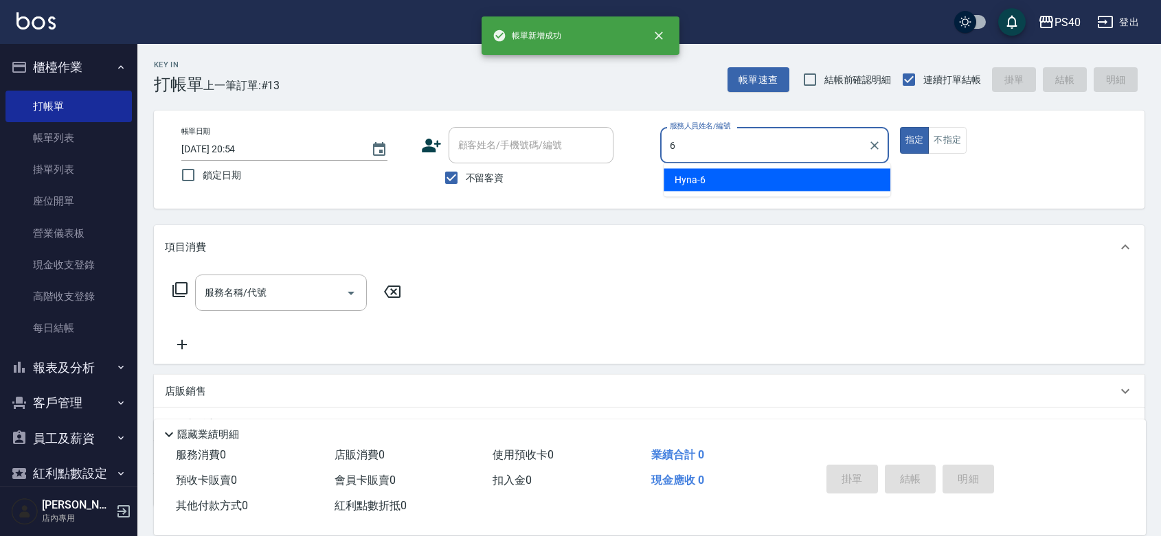
type input "Hyna-6"
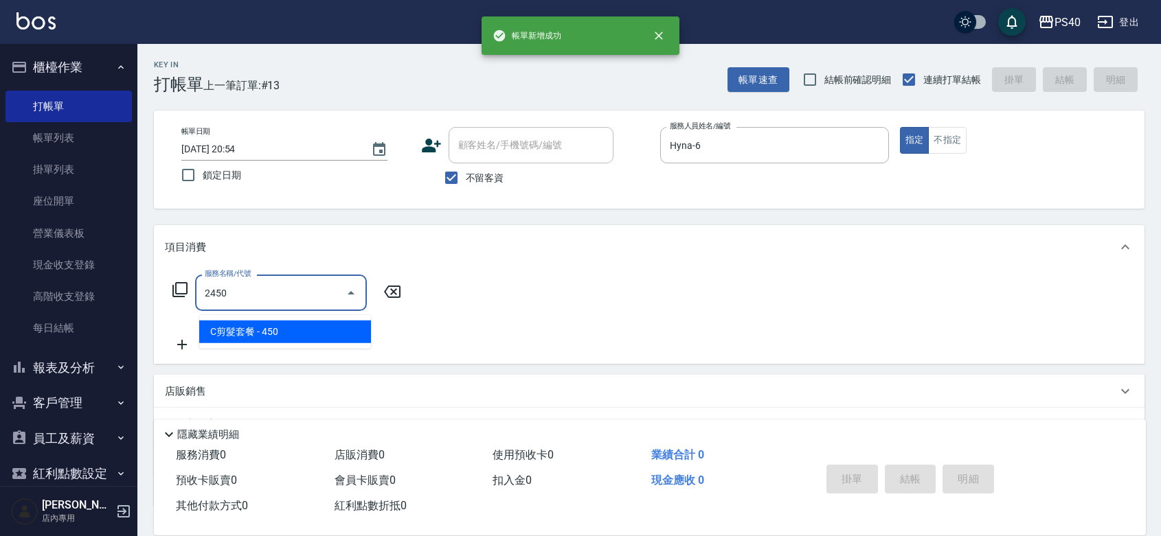
type input "C剪髮套餐(2450)"
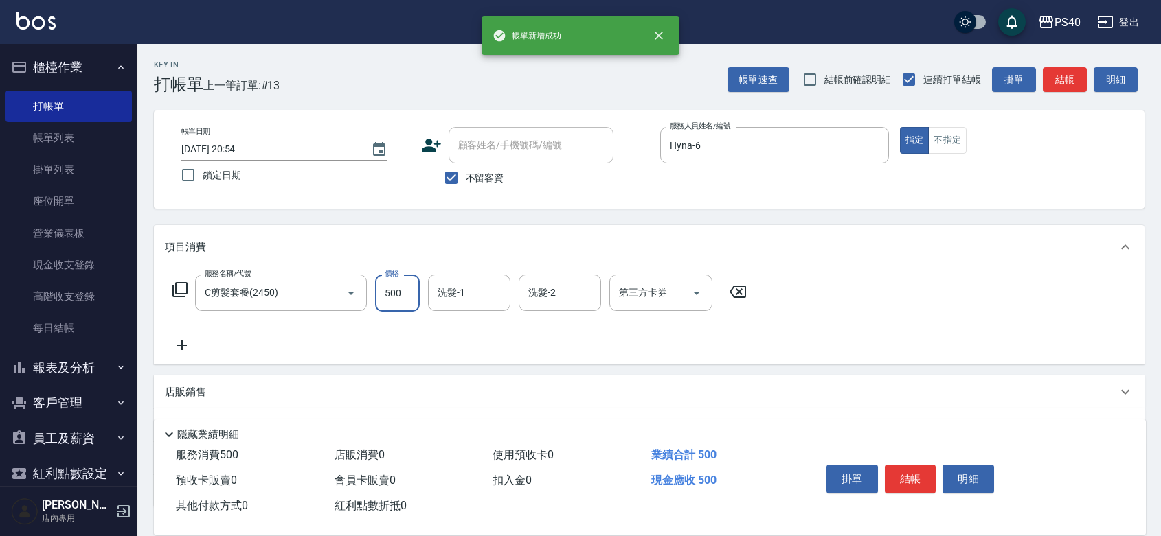
type input "500"
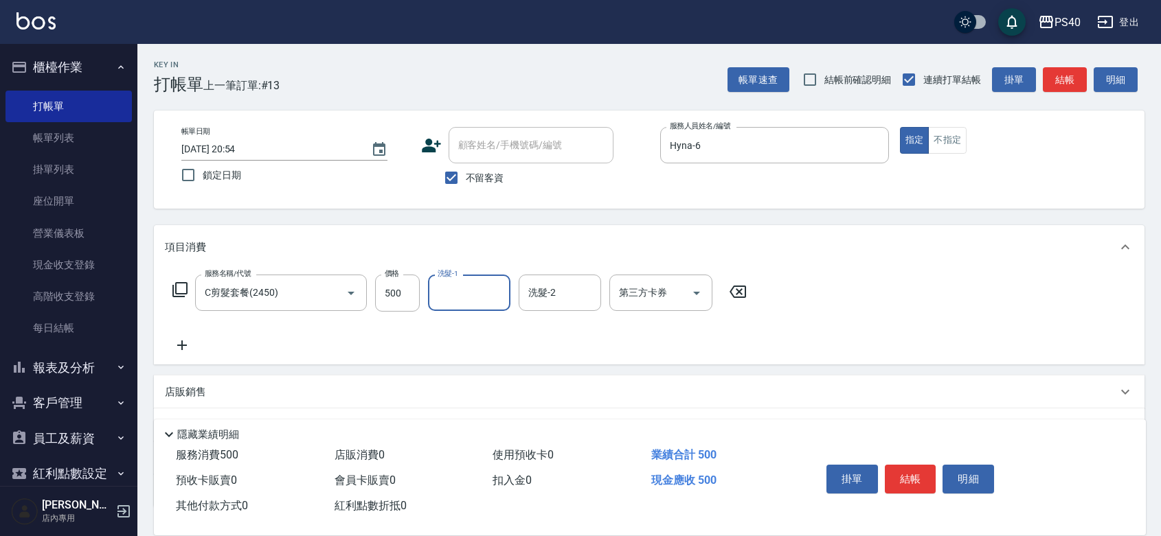
click at [912, 466] on button "結帳" at bounding box center [911, 479] width 52 height 29
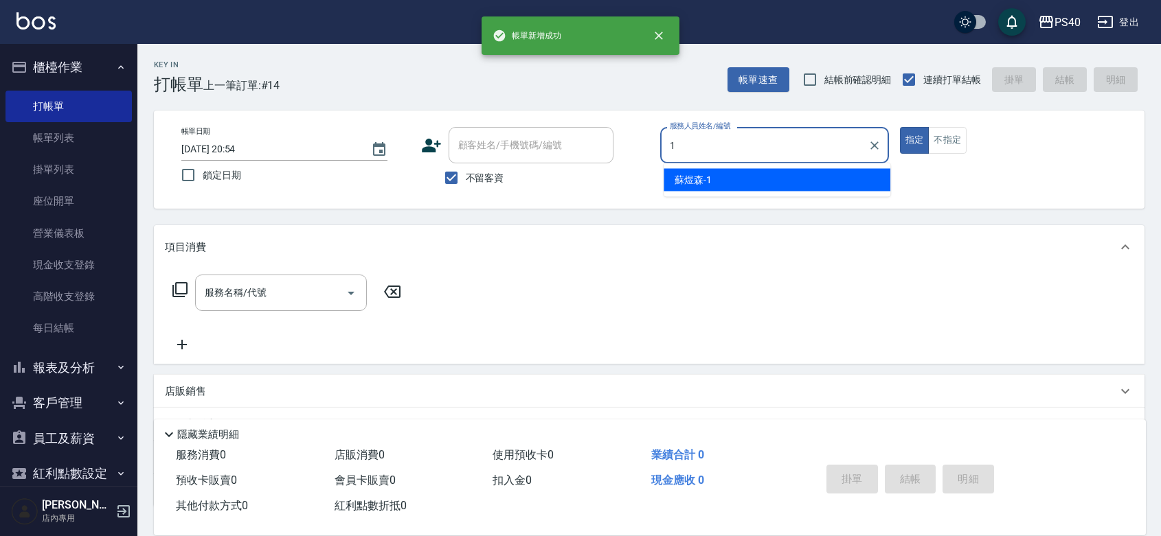
type input "[PERSON_NAME]-1"
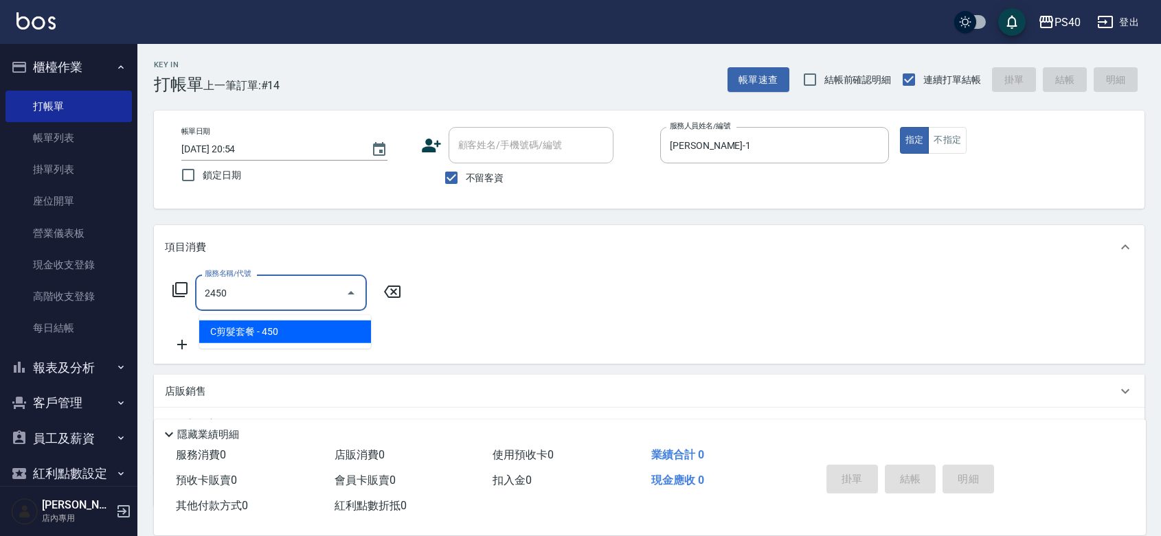
type input "C剪髮套餐(2450)"
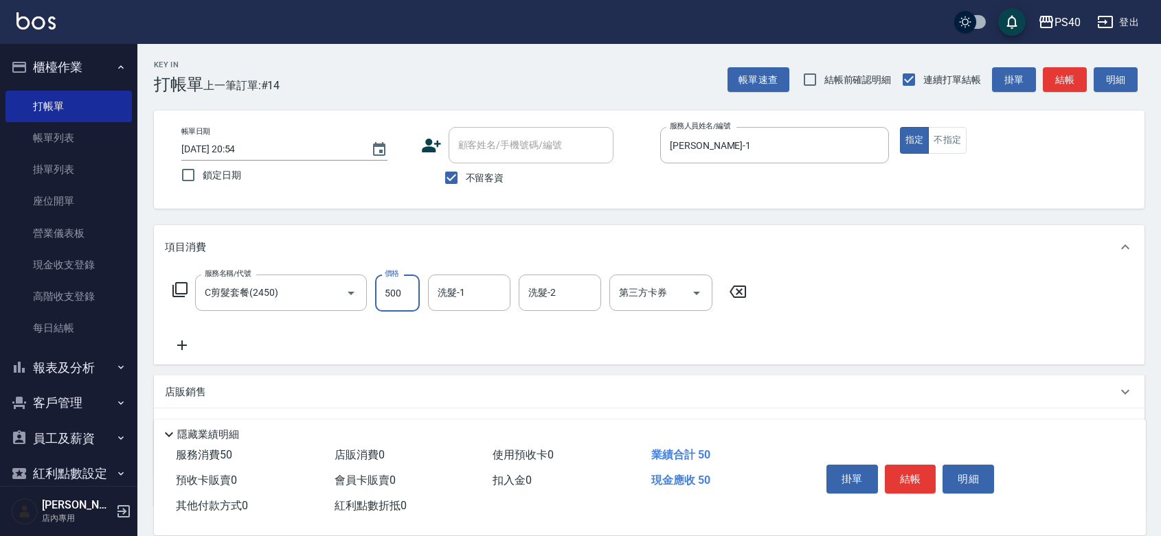
type input "500"
click at [912, 466] on button "結帳" at bounding box center [911, 479] width 52 height 29
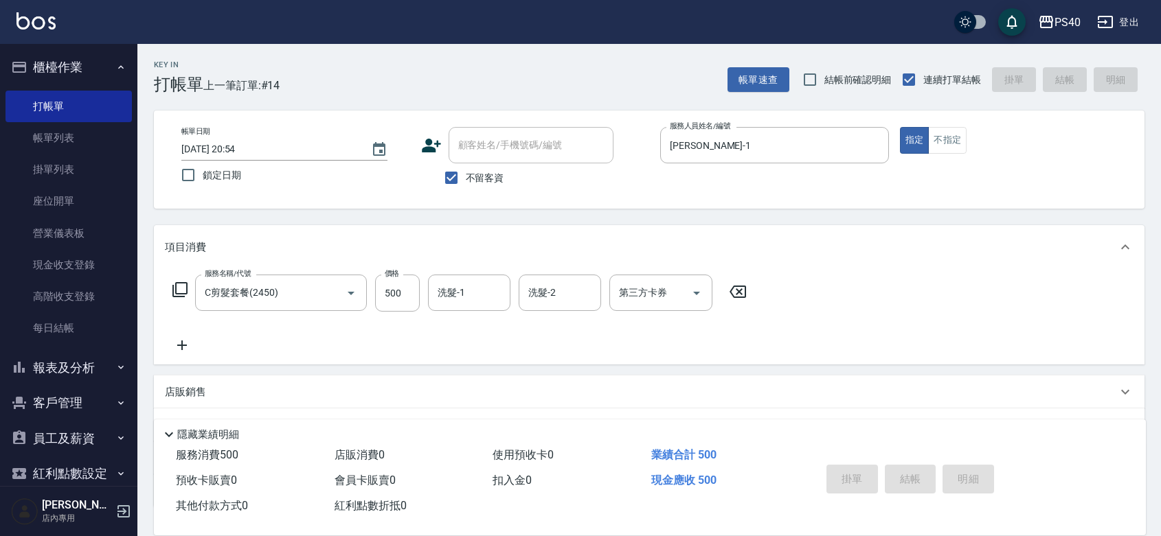
type input "[DATE] 20:55"
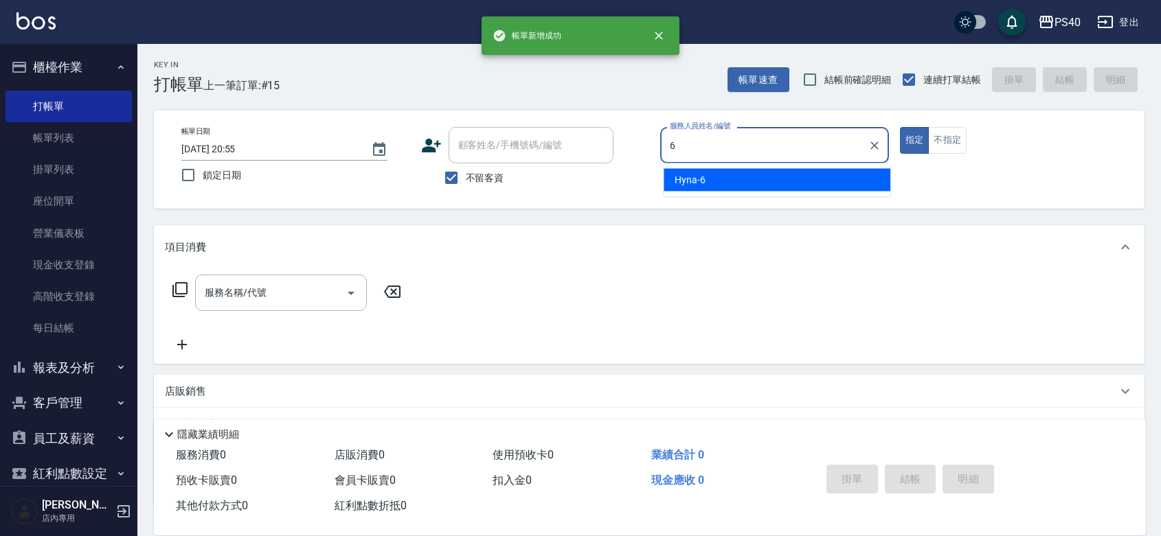
type input "Hyna-6"
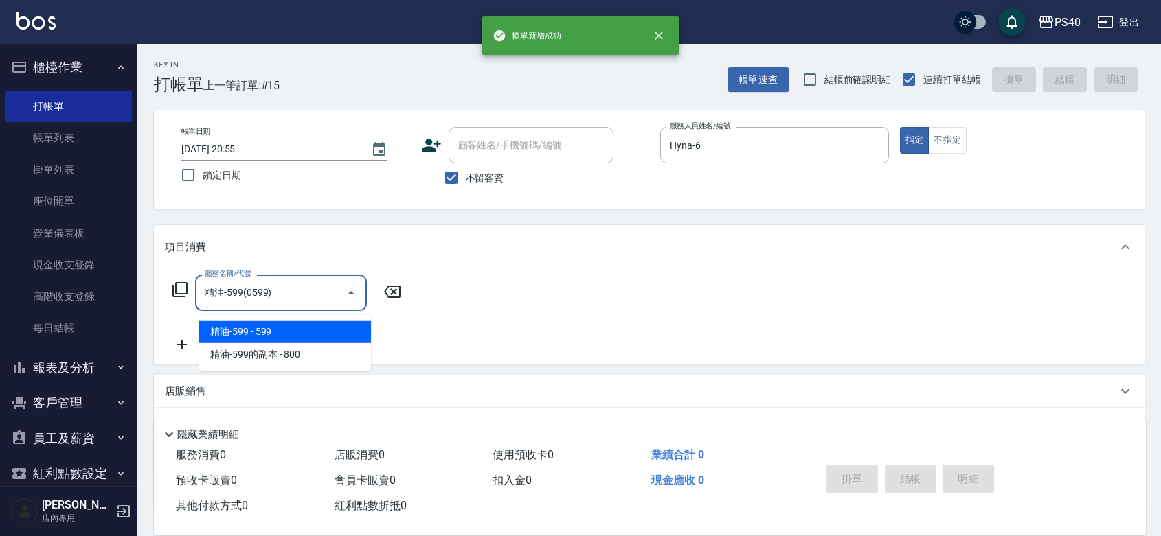
type input "精油-599(0599)"
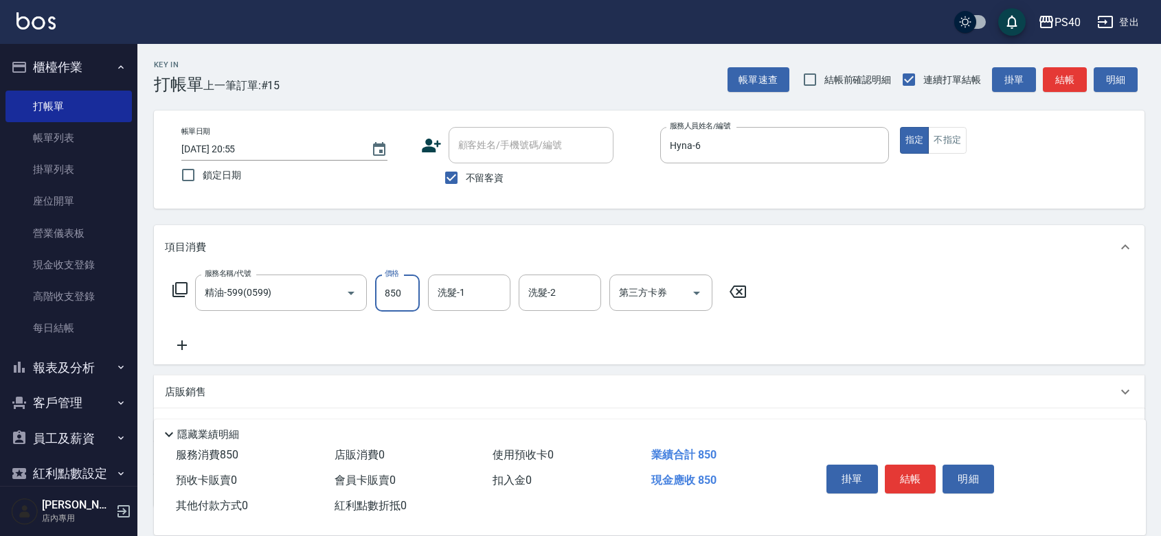
type input "850"
type input "[PERSON_NAME]-27"
click at [912, 466] on button "結帳" at bounding box center [911, 479] width 52 height 29
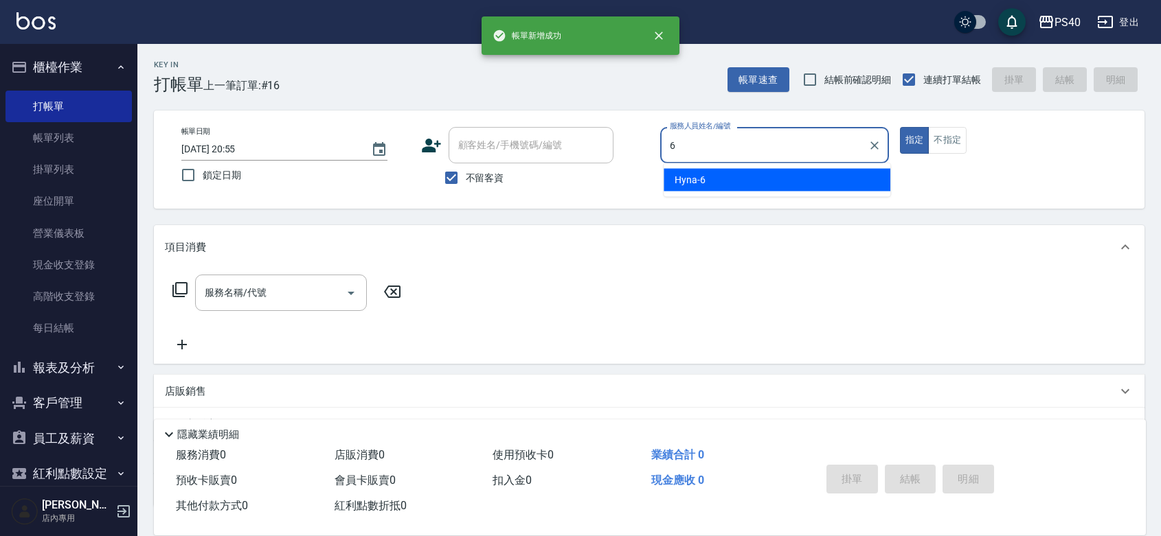
type input "Hyna-6"
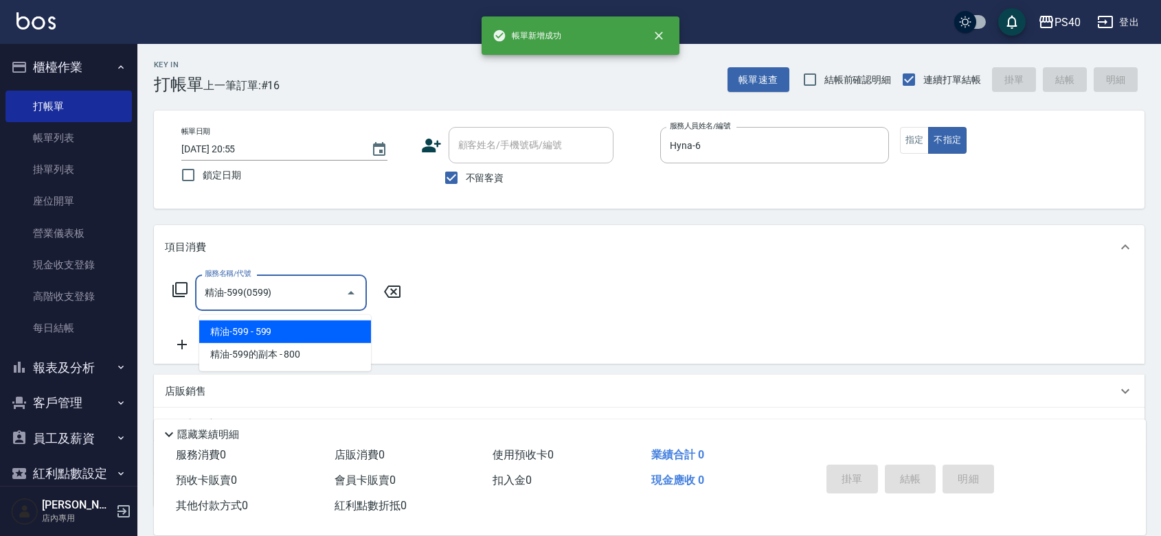
type input "精油-599(0599)"
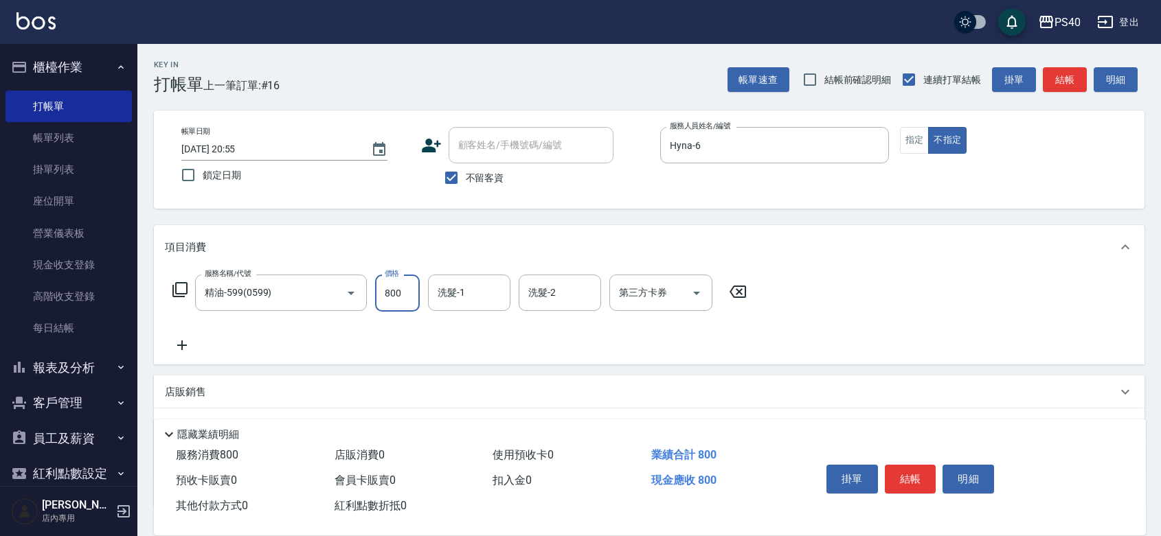
type input "800"
type input "[PERSON_NAME]-27"
click at [912, 466] on button "結帳" at bounding box center [911, 479] width 52 height 29
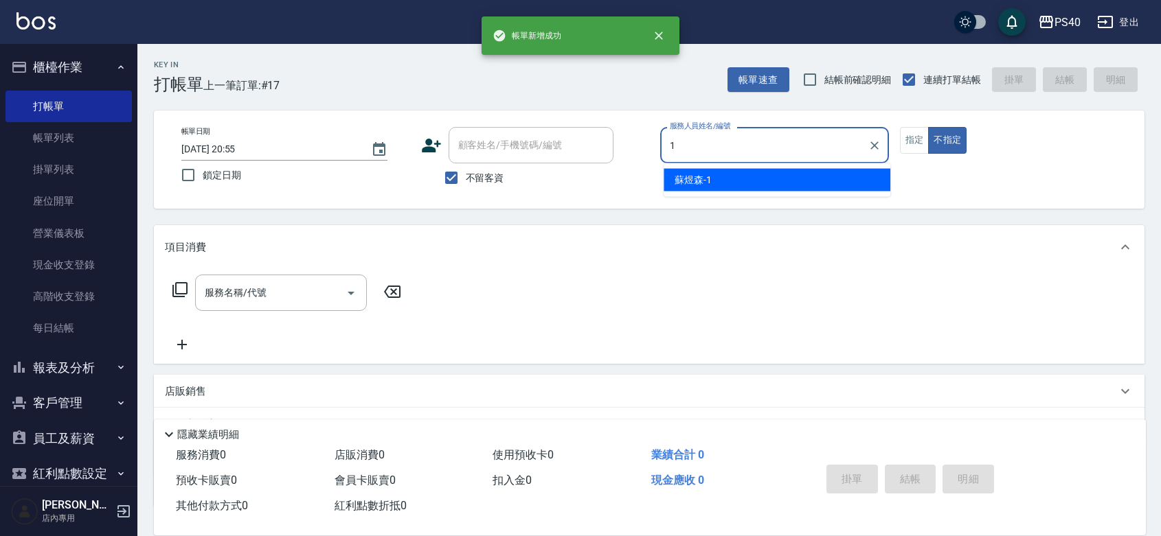
type input "[PERSON_NAME]-1"
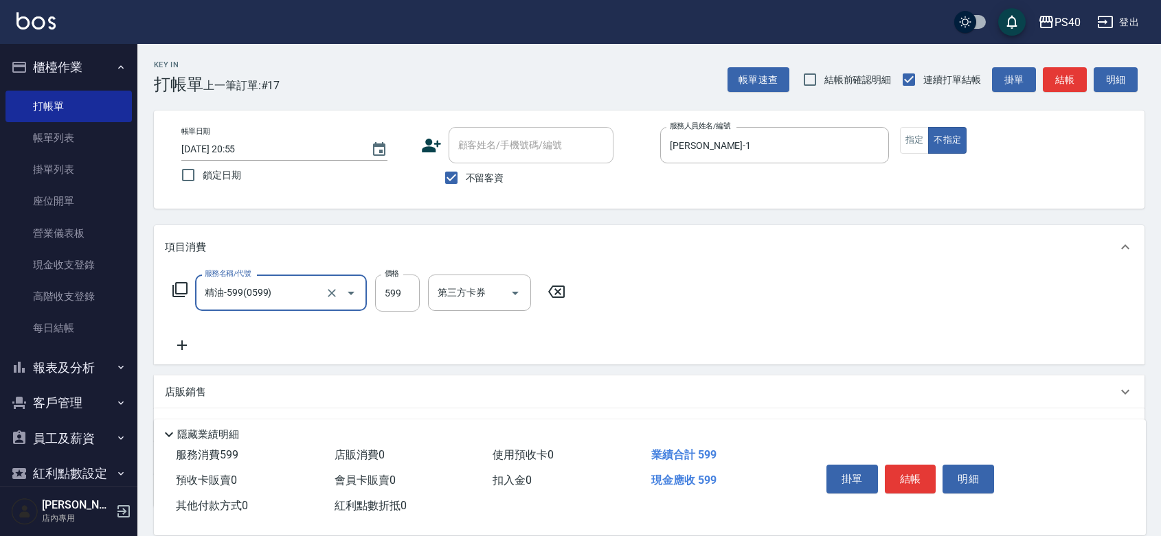
type input "精油-599(0599)"
type input "600"
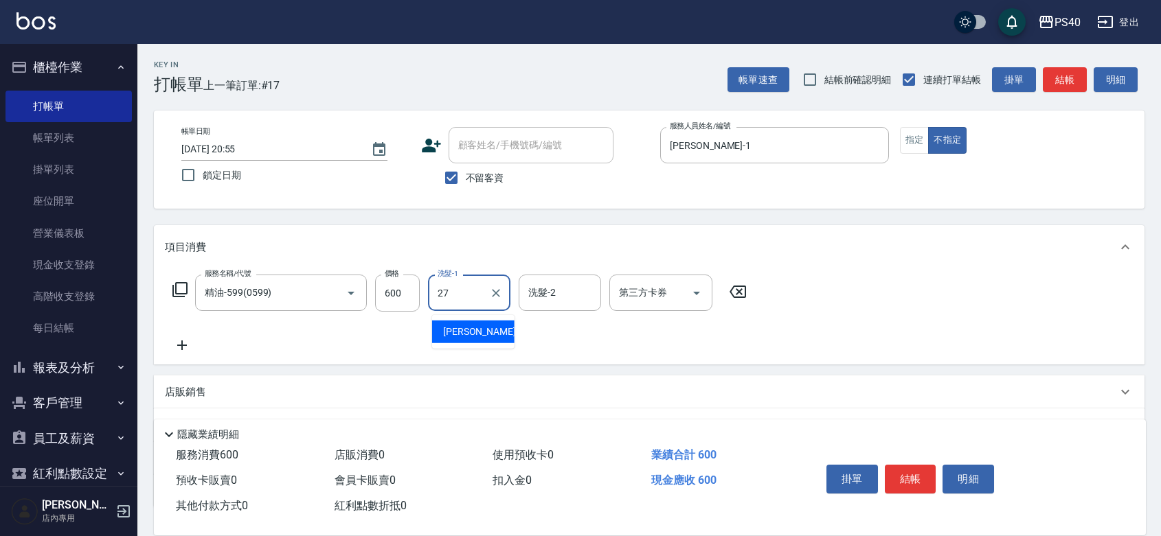
type input "[PERSON_NAME]-27"
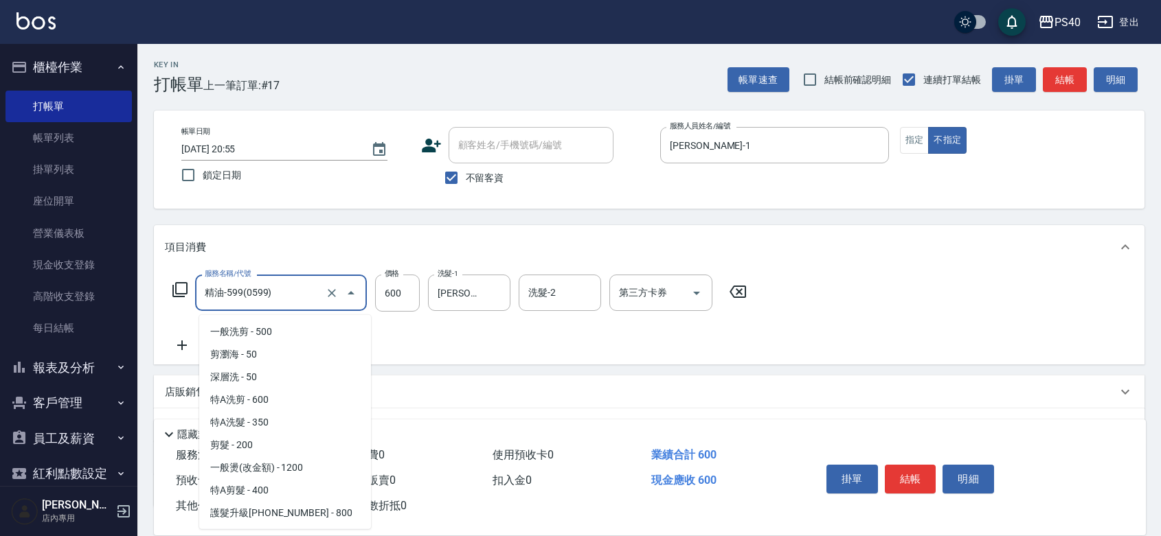
click at [247, 292] on input "精油-599(0599)" at bounding box center [261, 293] width 121 height 24
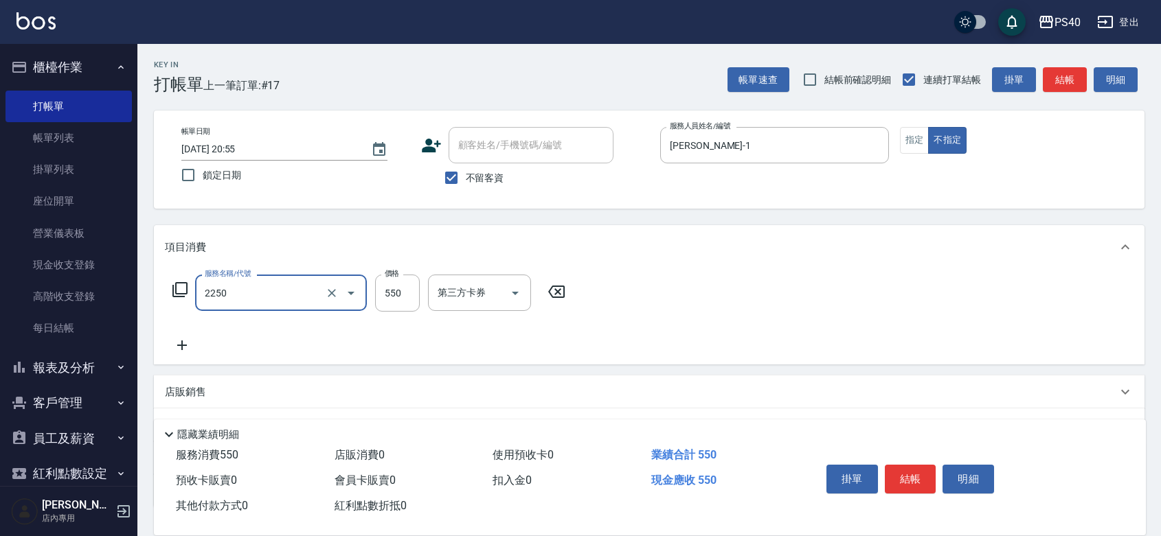
type input "B剪髮套餐(2250)"
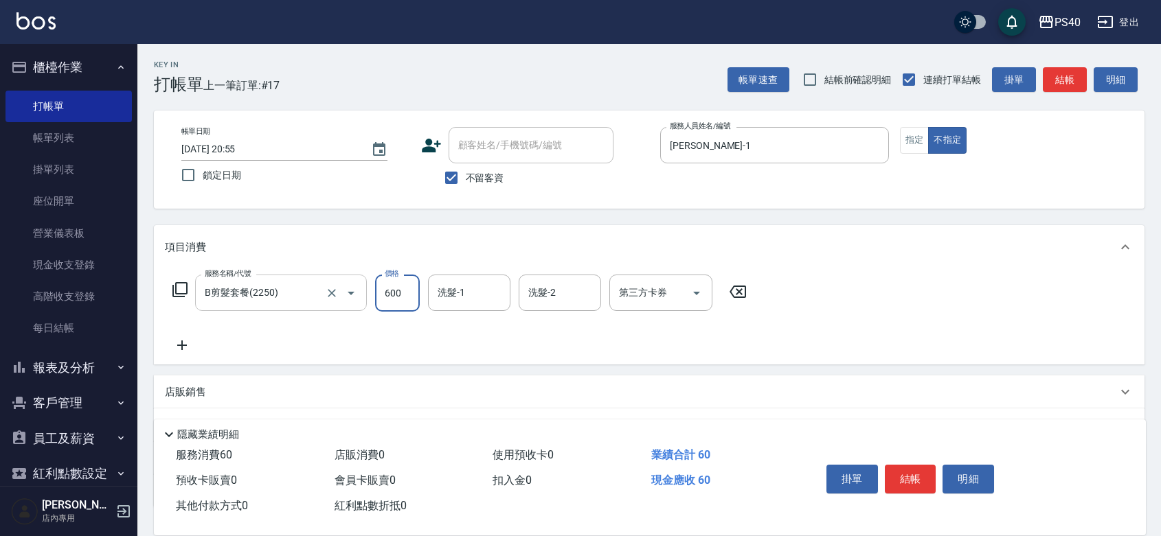
type input "600"
type input "[PERSON_NAME]-27"
click at [929, 139] on button "指定" at bounding box center [915, 140] width 30 height 27
click at [912, 465] on button "結帳" at bounding box center [911, 479] width 52 height 29
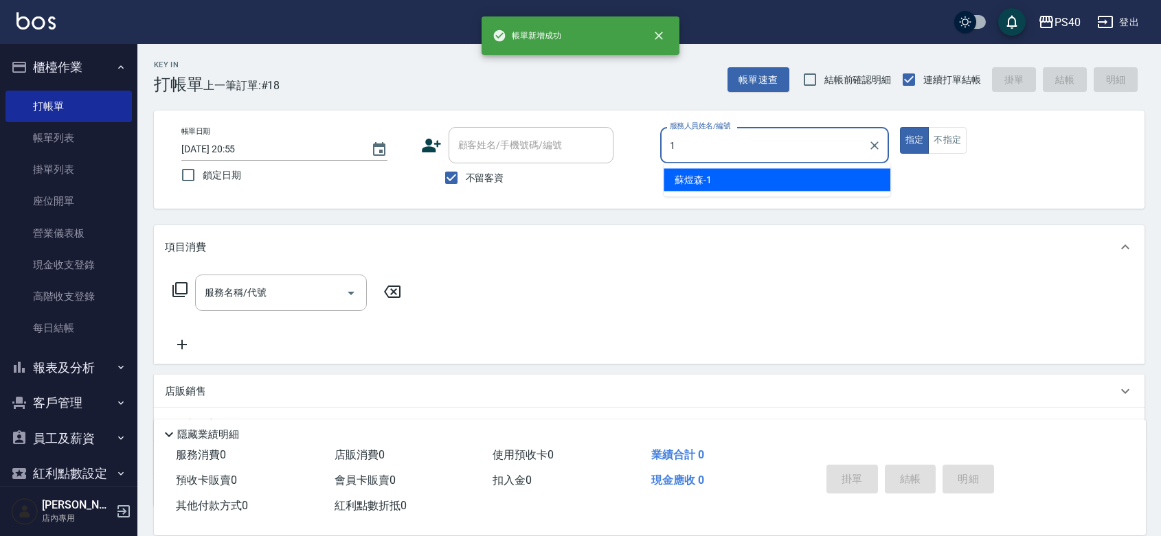
type input "[PERSON_NAME]-1"
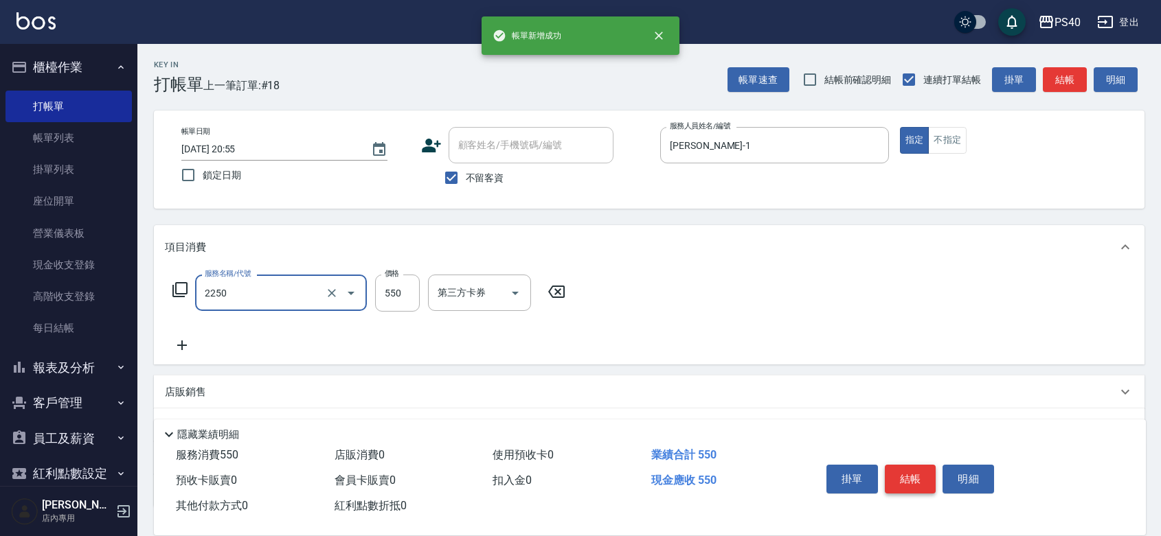
type input "B剪髮套餐(2250)"
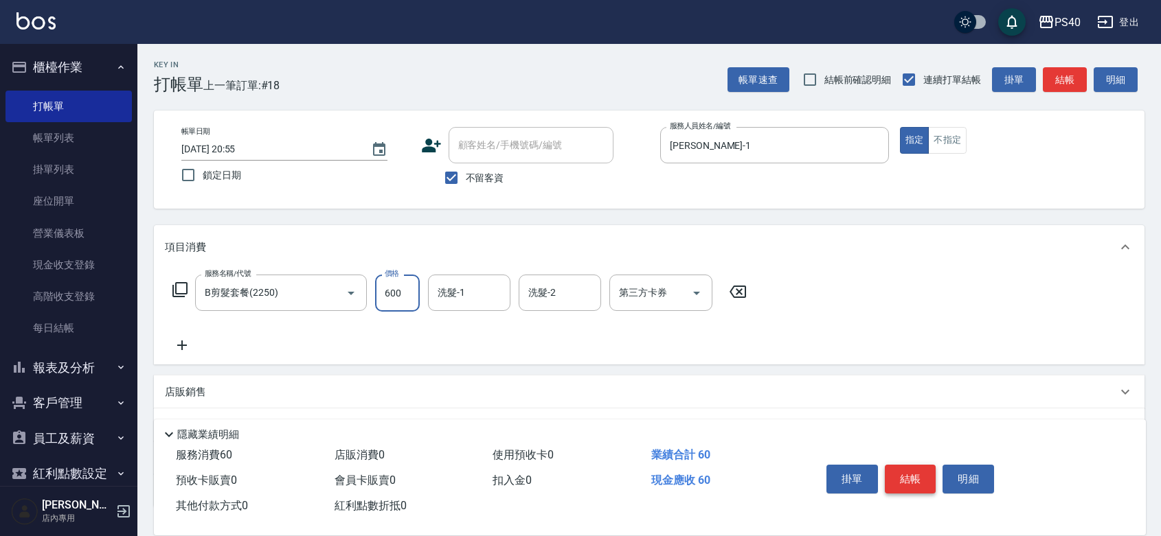
type input "600"
click at [912, 465] on button "結帳" at bounding box center [911, 479] width 52 height 29
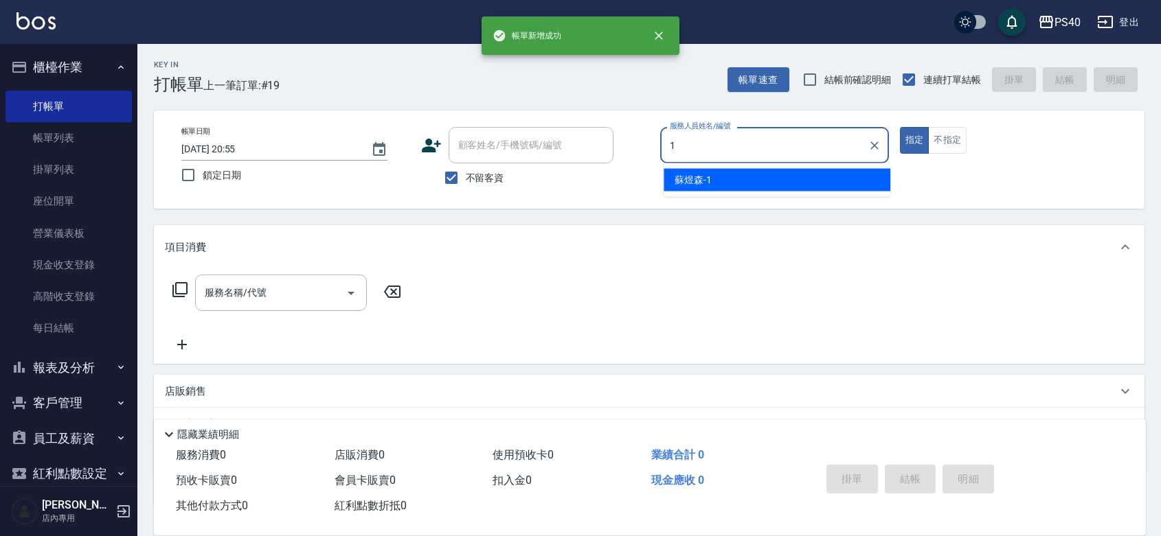
type input "[PERSON_NAME]-1"
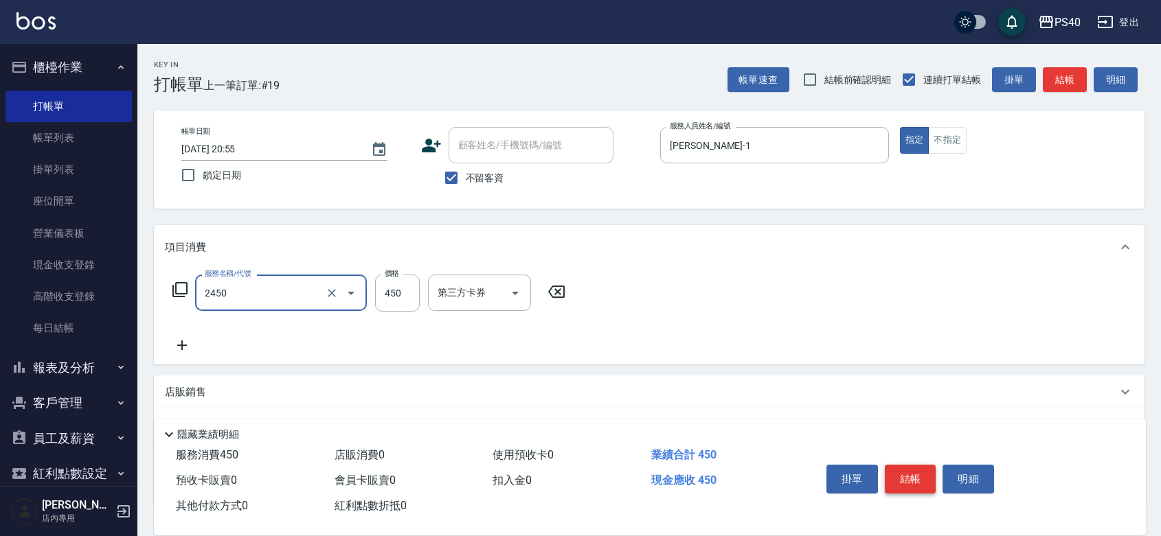
type input "C剪髮套餐(2450)"
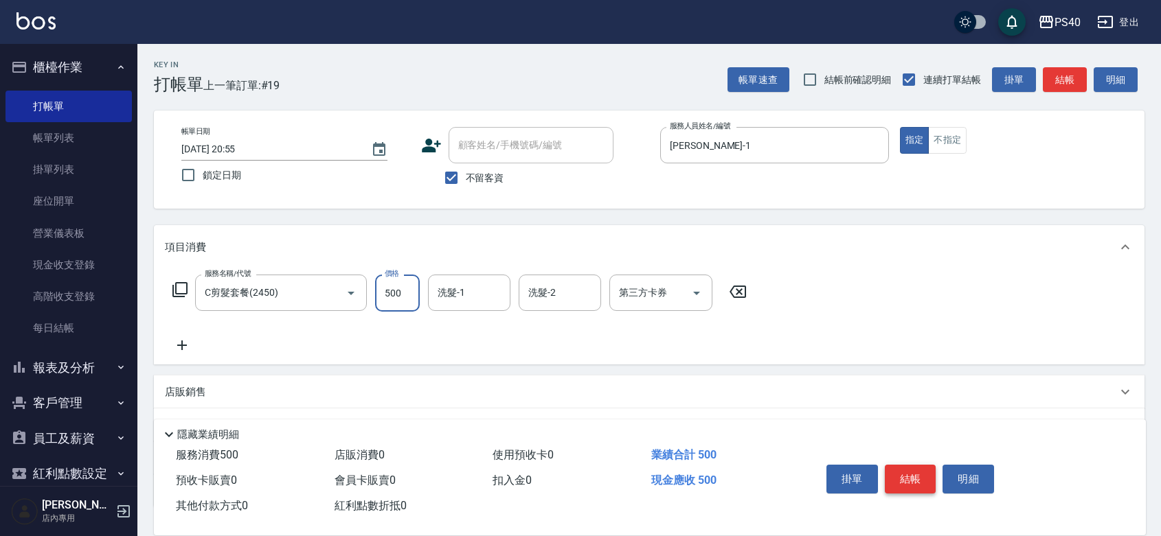
type input "500"
click at [912, 465] on button "結帳" at bounding box center [911, 479] width 52 height 29
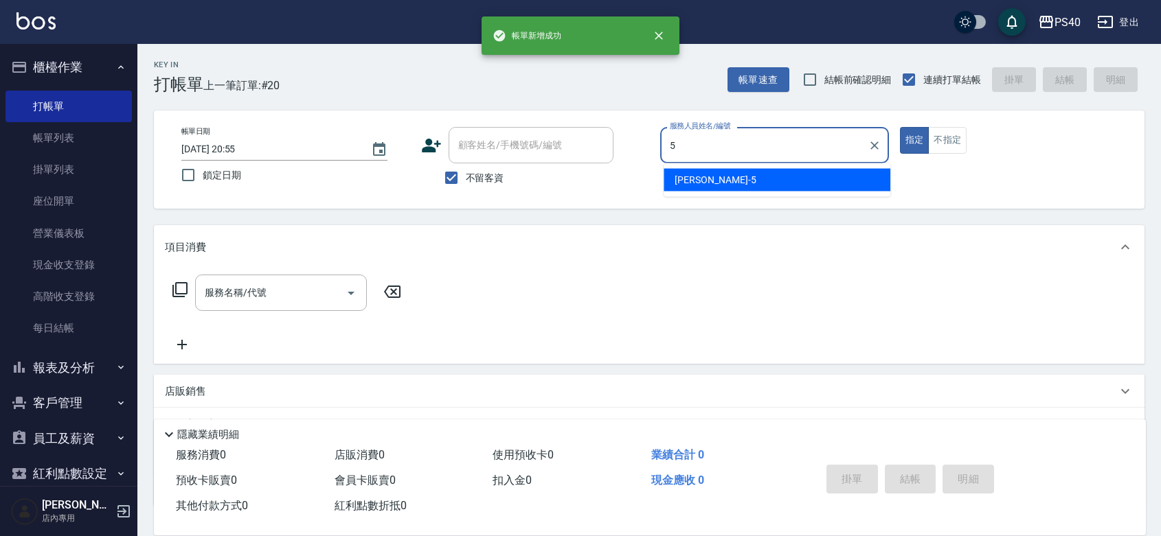
type input "[PERSON_NAME]-5"
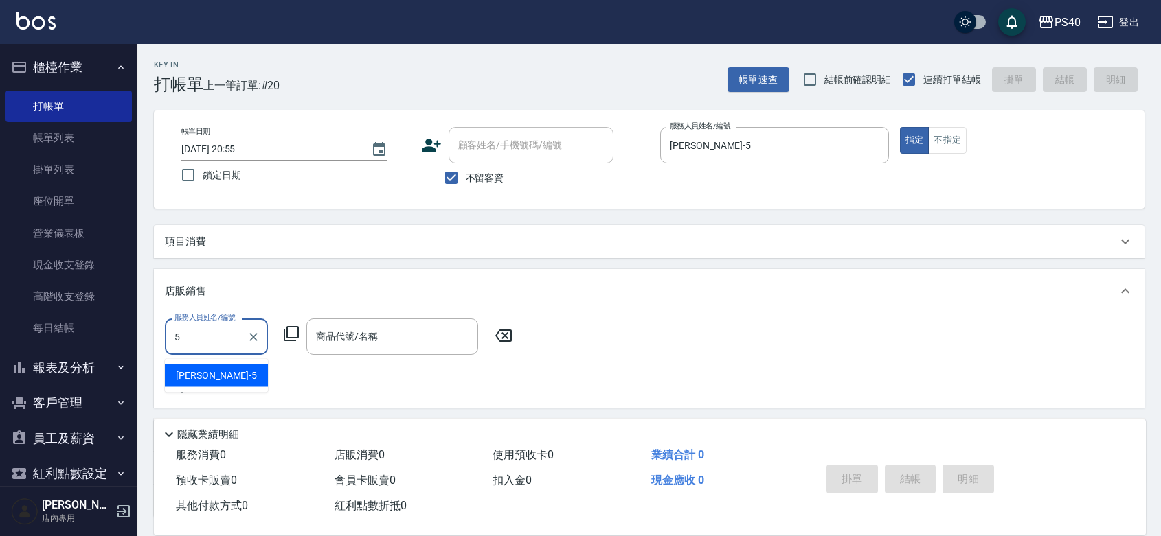
type input "[PERSON_NAME]-5"
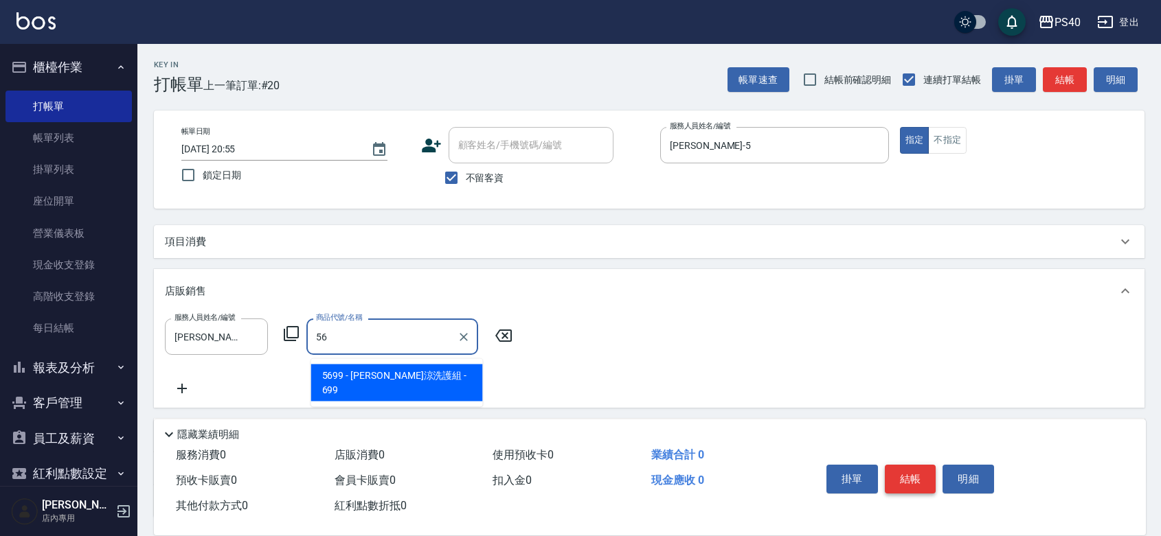
type input "[PERSON_NAME]涼洗護組"
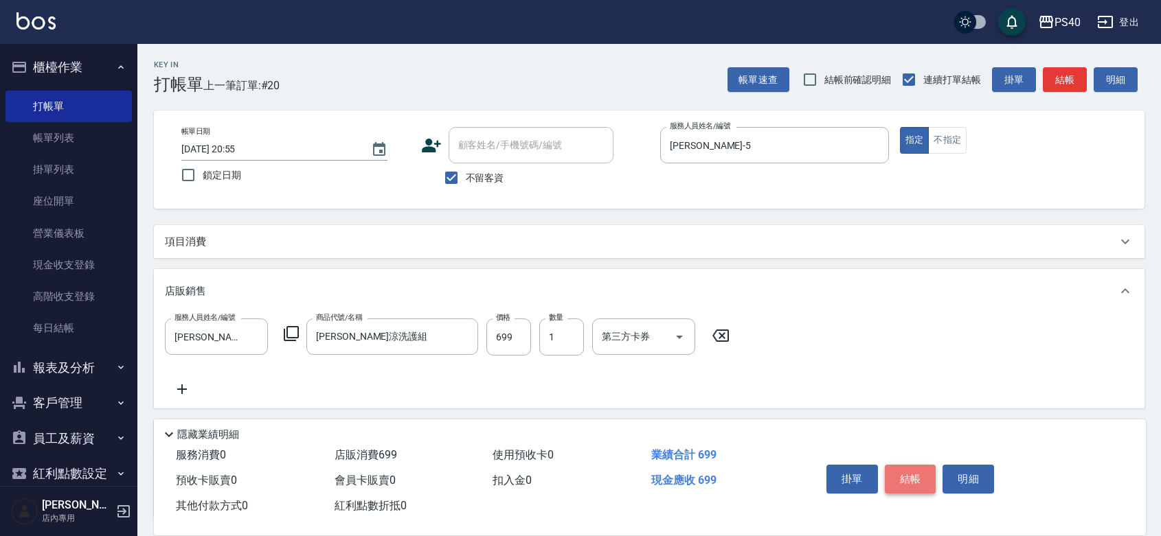
click at [912, 465] on button "結帳" at bounding box center [911, 479] width 52 height 29
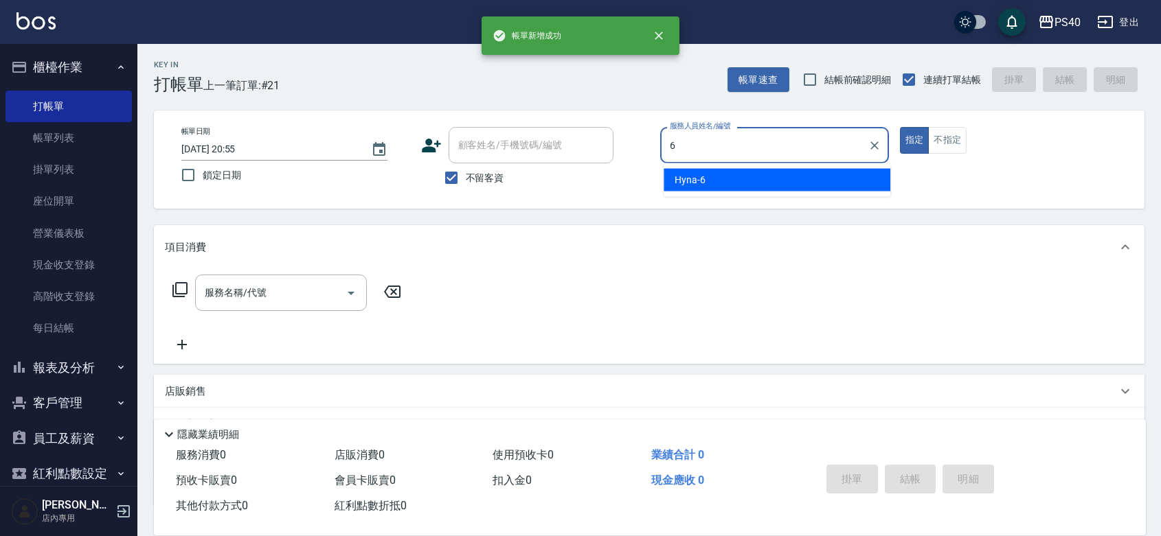
type input "Hyna-6"
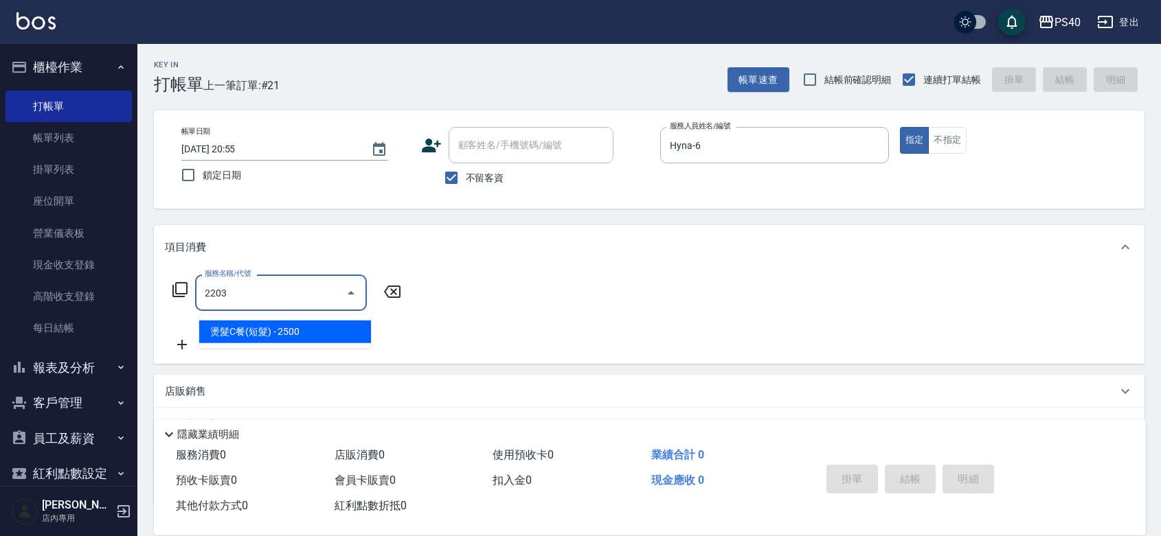
type input "燙髮C餐(短髮)(2203)"
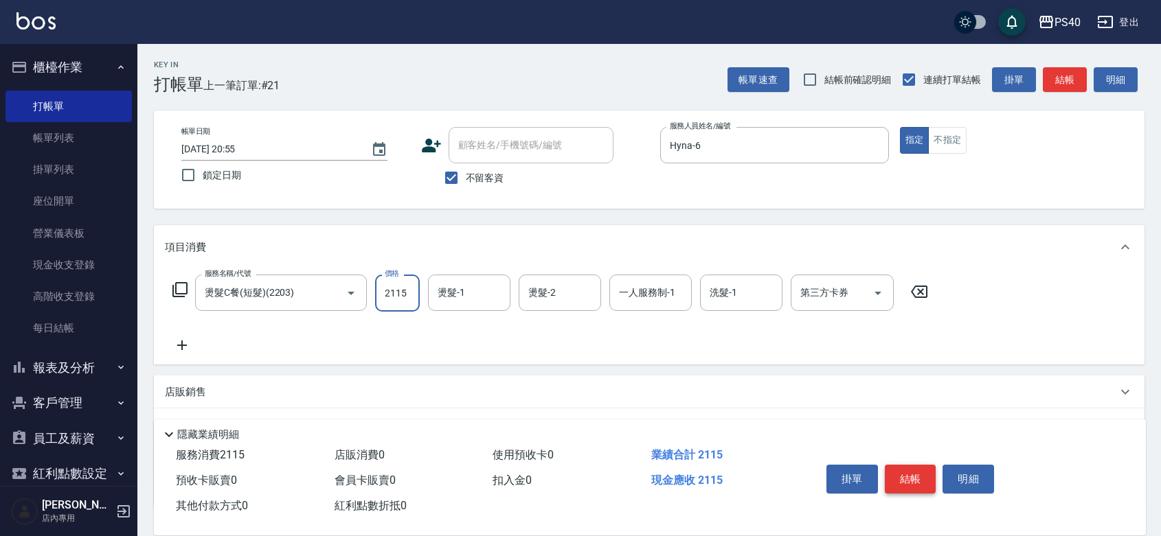
type input "2115"
click at [912, 465] on button "結帳" at bounding box center [911, 479] width 52 height 29
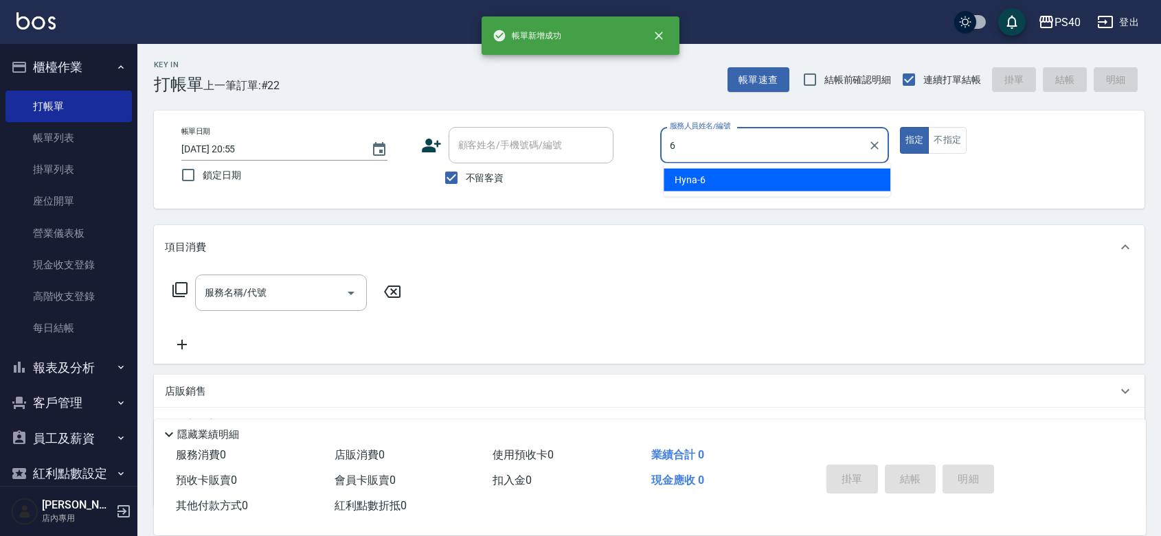
type input "Hyna-6"
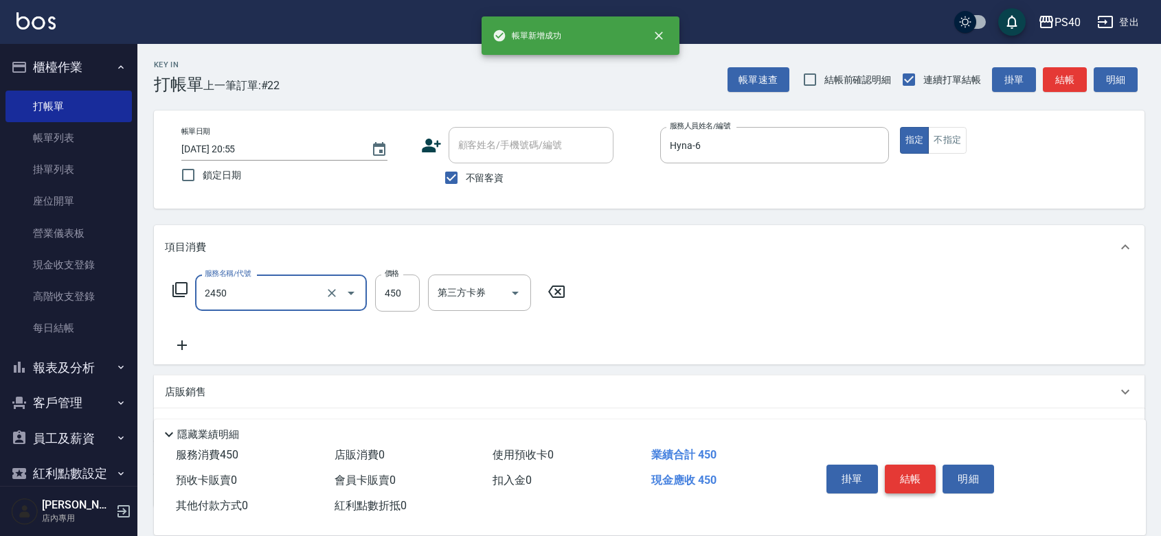
type input "C剪髮套餐(2450)"
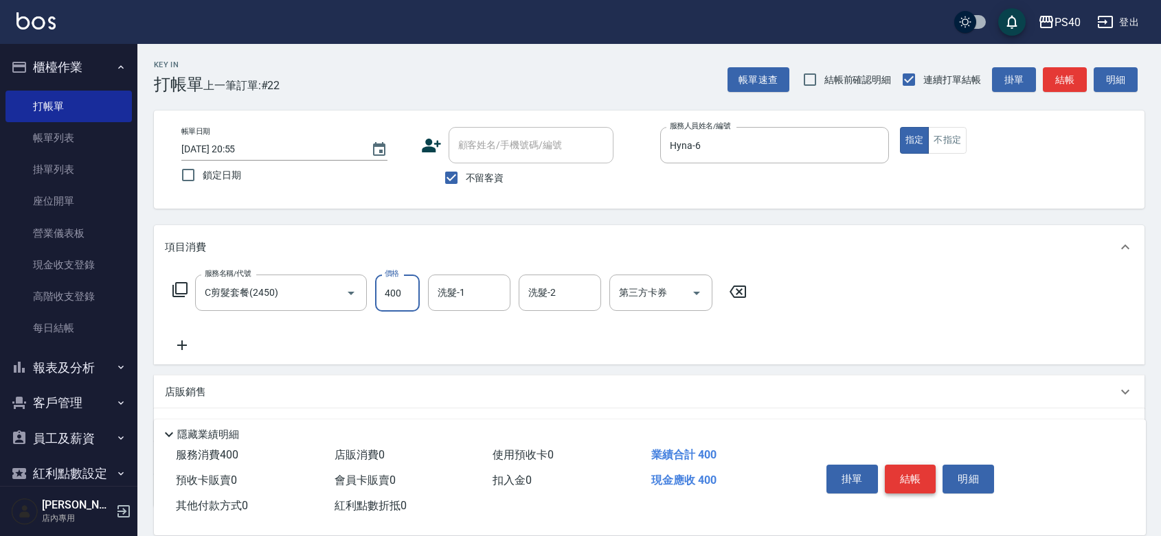
type input "400"
type input "[PERSON_NAME]-27"
click at [912, 465] on button "結帳" at bounding box center [911, 479] width 52 height 29
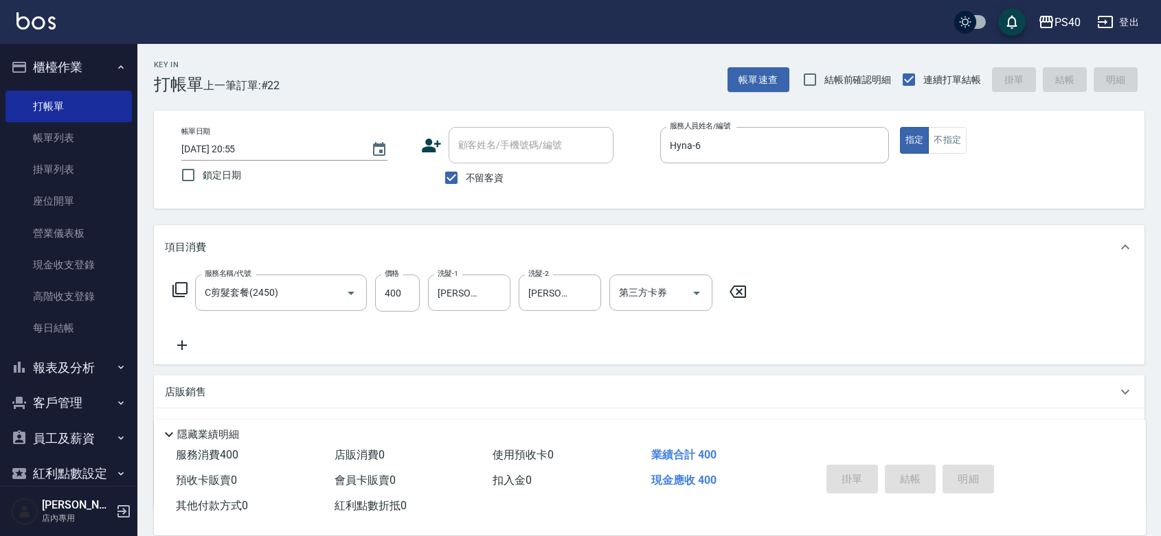
type input "[DATE] 20:56"
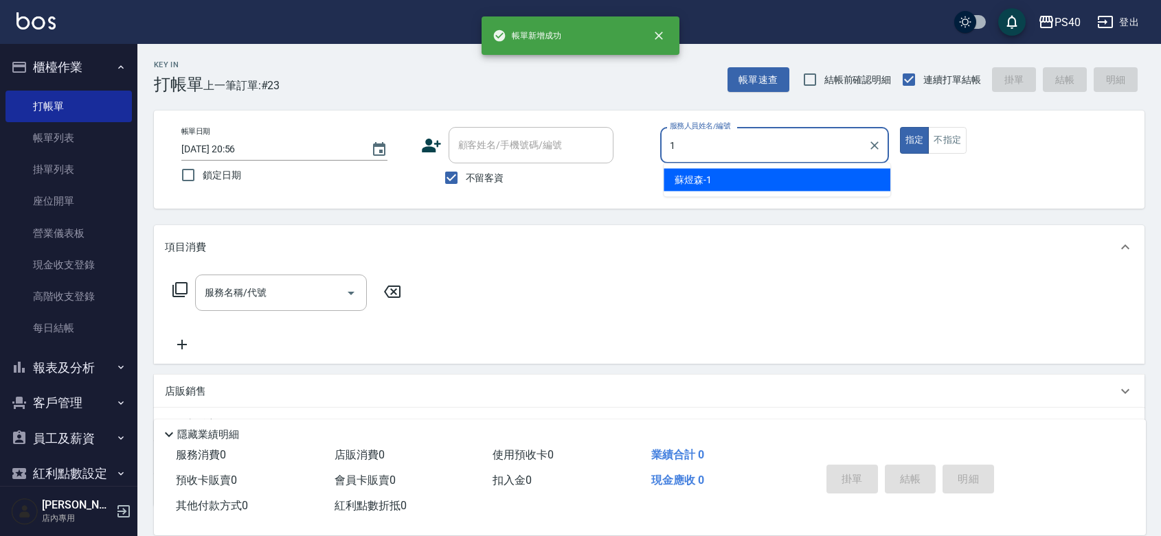
type input "[PERSON_NAME]-1"
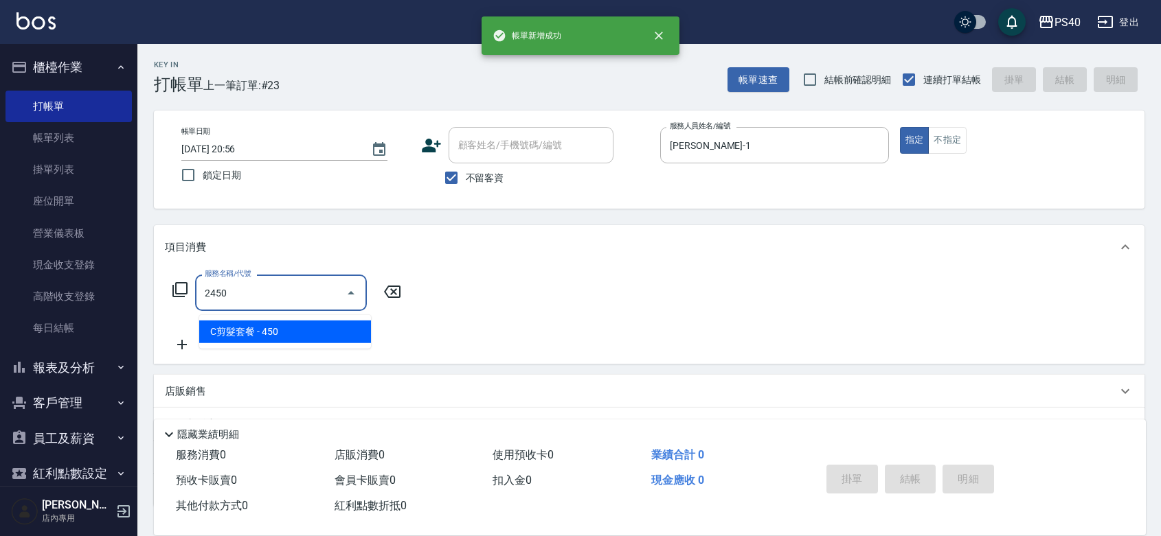
type input "C剪髮套餐(2450)"
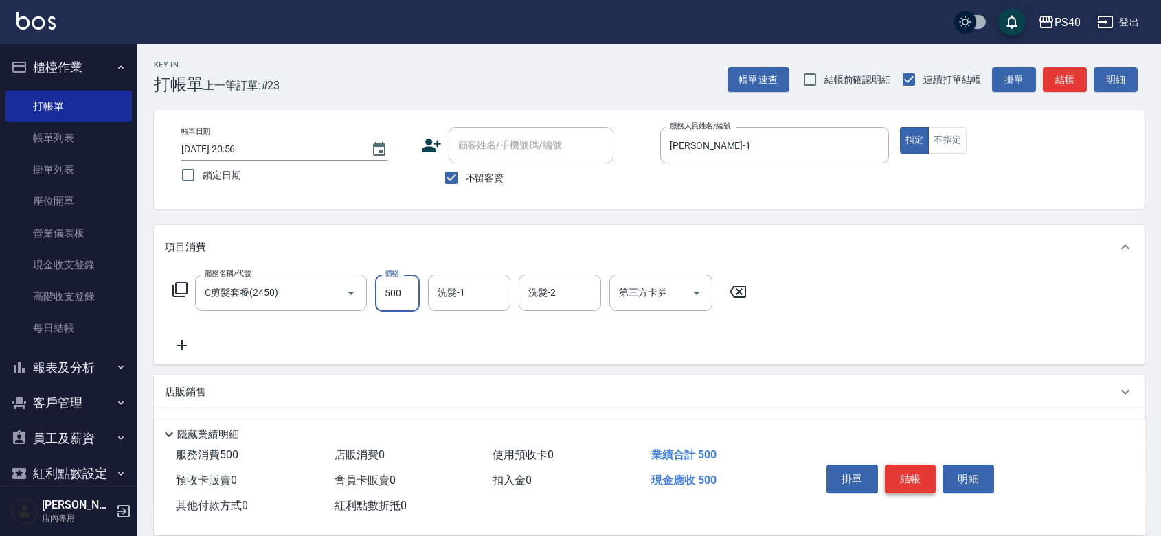
type input "500"
type input "[PERSON_NAME]-27"
click at [912, 465] on button "結帳" at bounding box center [911, 479] width 52 height 29
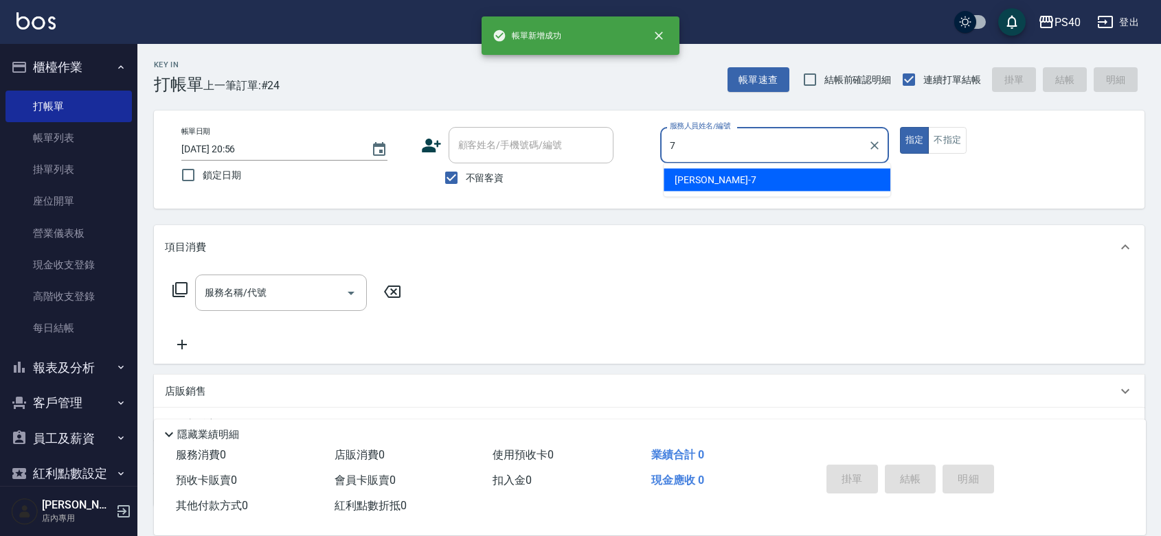
type input "[PERSON_NAME]-7"
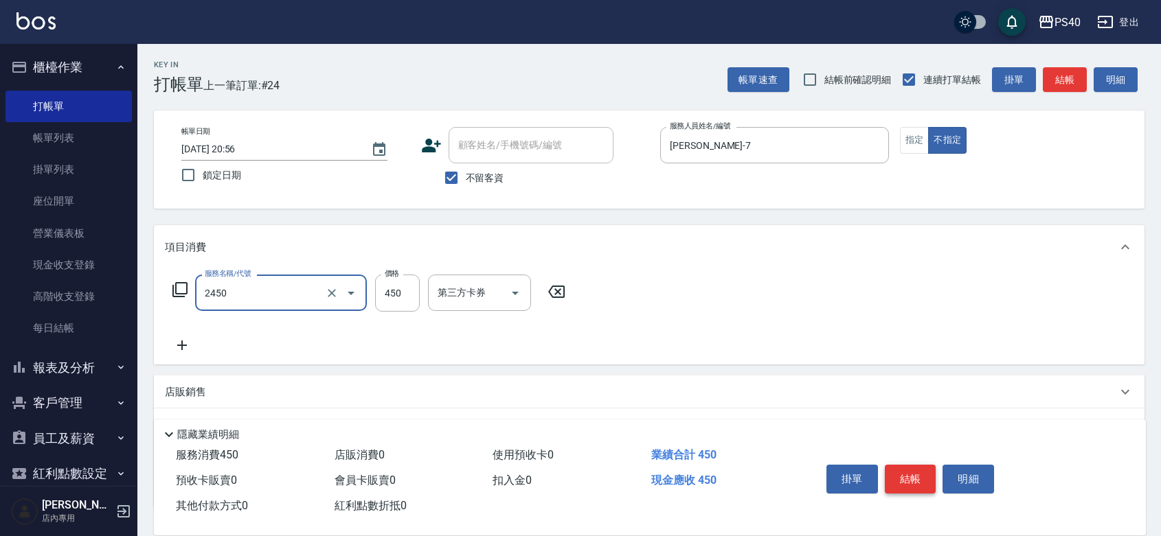
type input "C剪髮套餐(2450)"
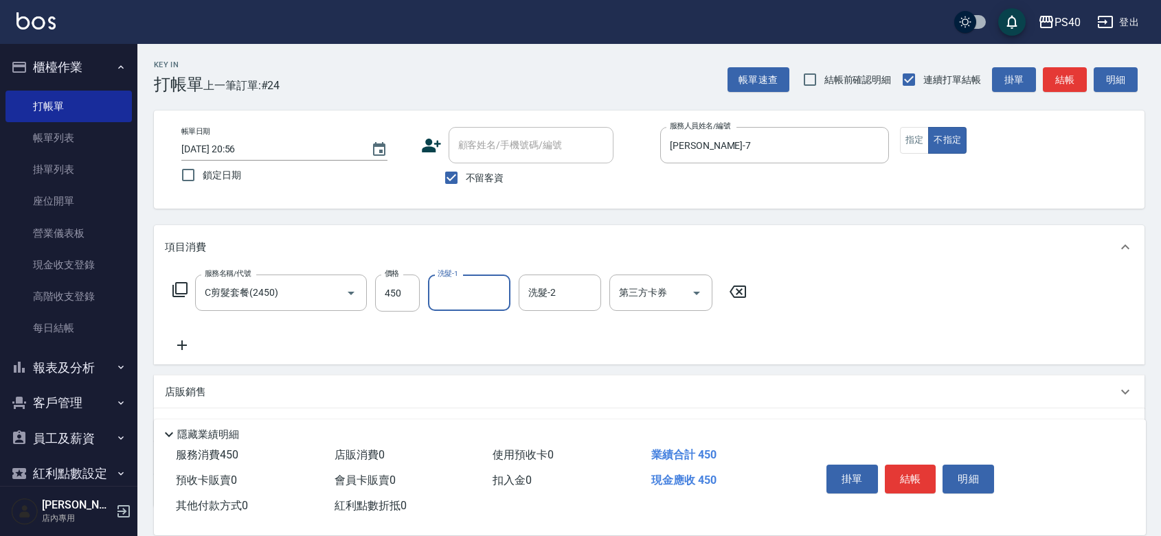
click at [913, 465] on button "結帳" at bounding box center [911, 479] width 52 height 29
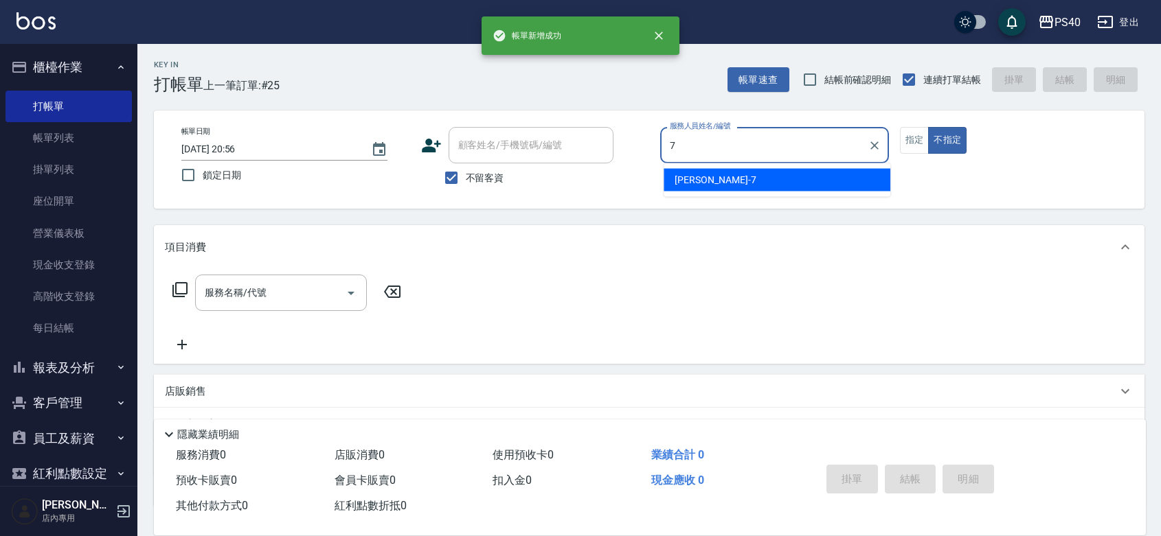
type input "[PERSON_NAME]-7"
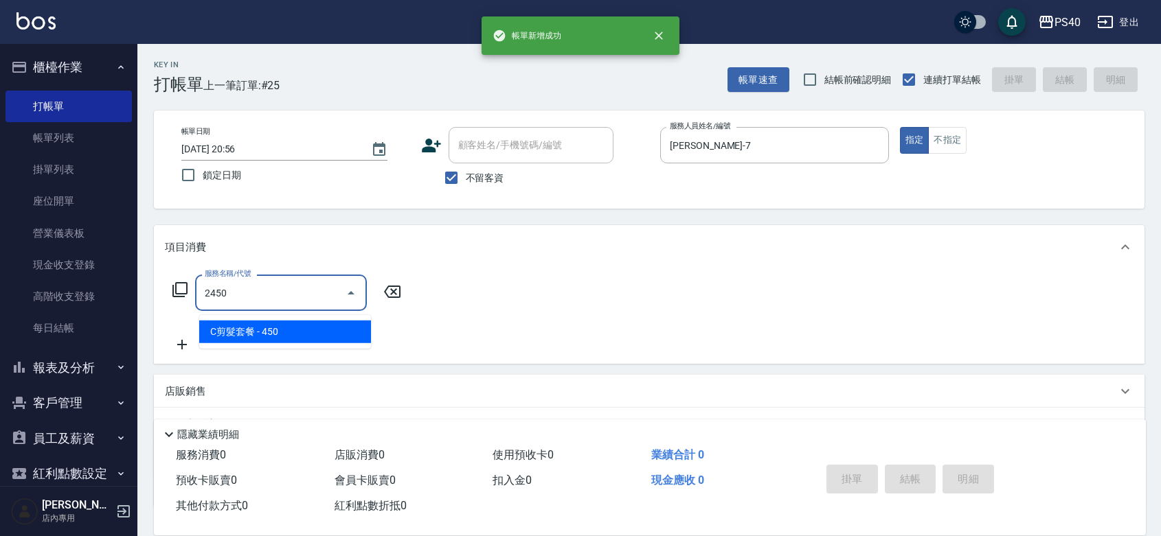
type input "C剪髮套餐(2450)"
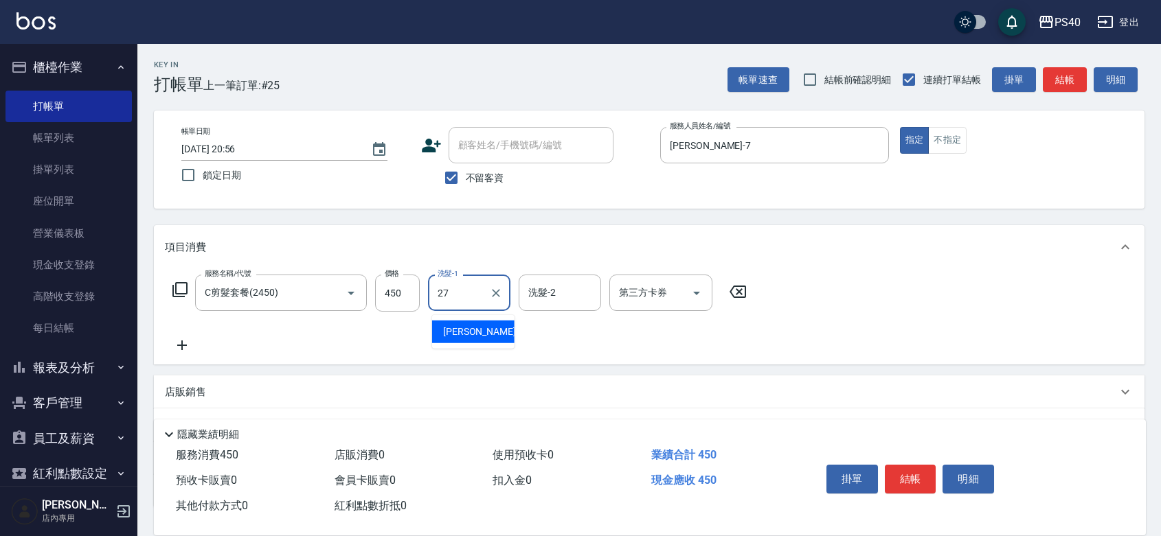
type input "[PERSON_NAME]-27"
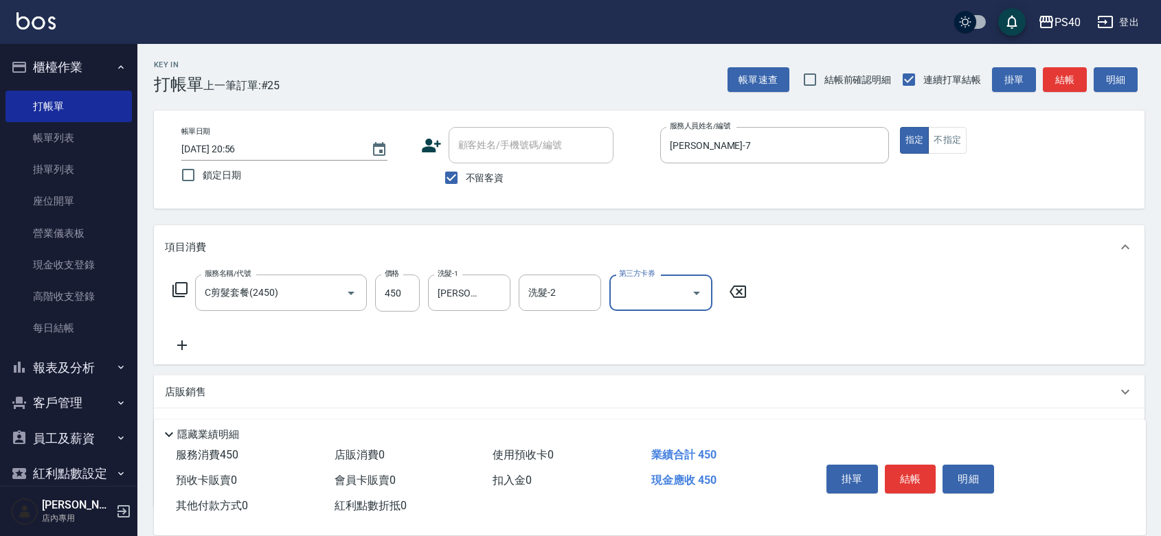
click at [913, 465] on button "結帳" at bounding box center [911, 479] width 52 height 29
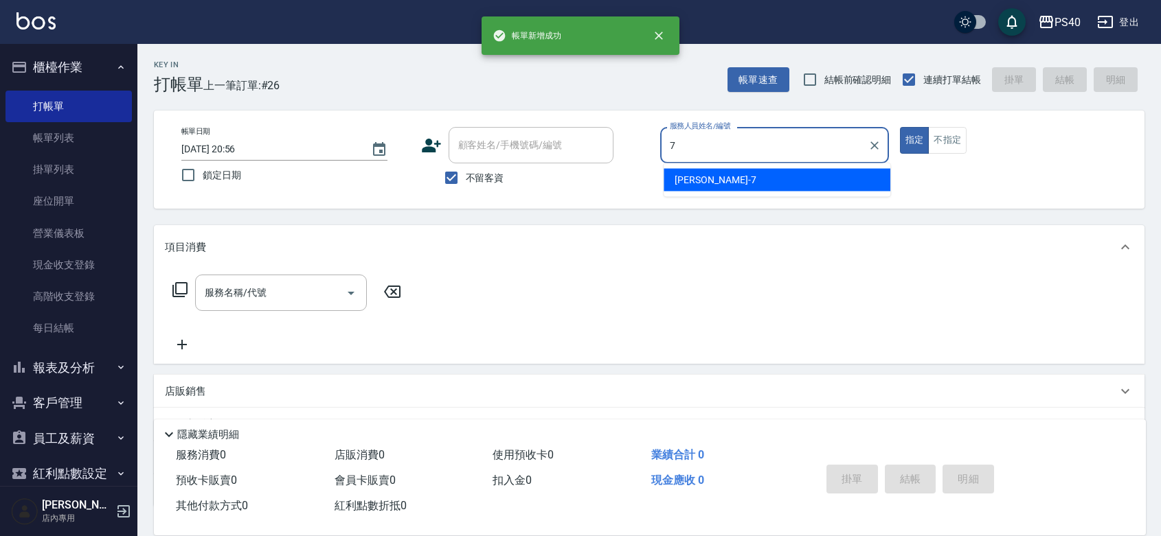
type input "[PERSON_NAME]-7"
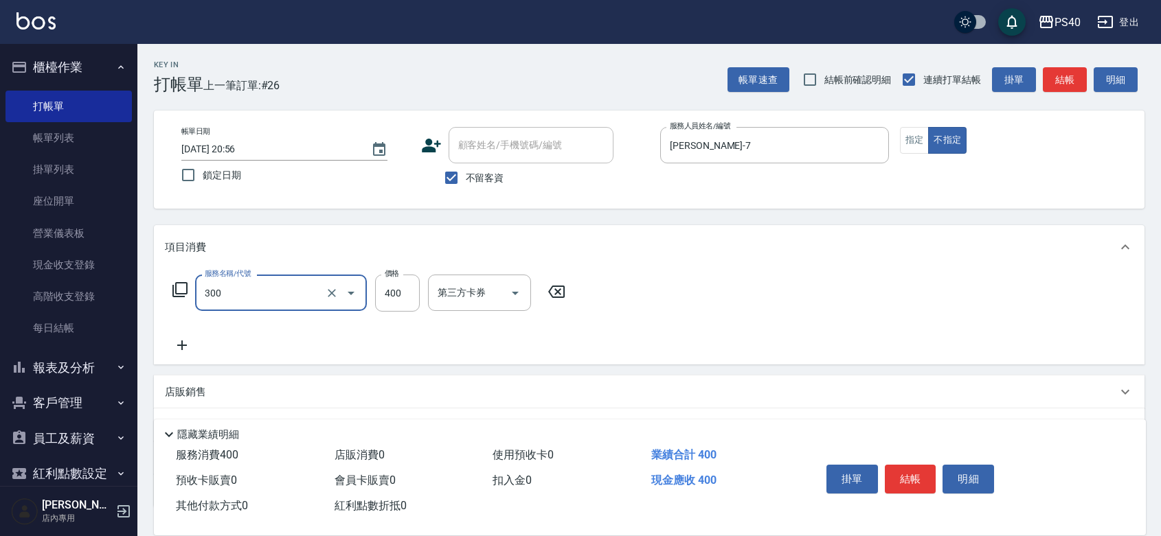
type input "特A剪髮(300)"
type input "350"
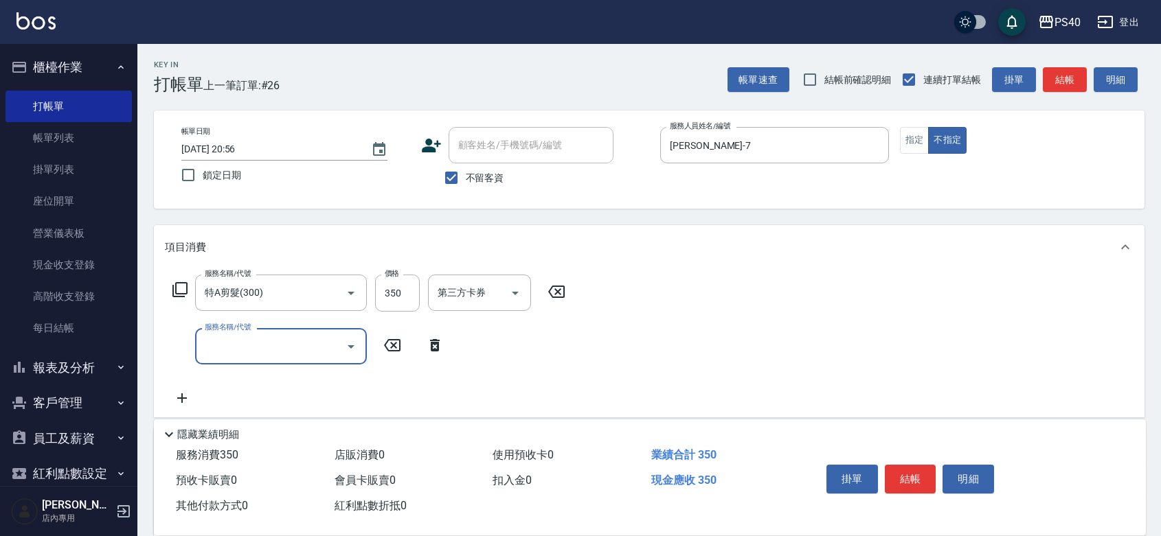
click at [913, 465] on button "結帳" at bounding box center [911, 479] width 52 height 29
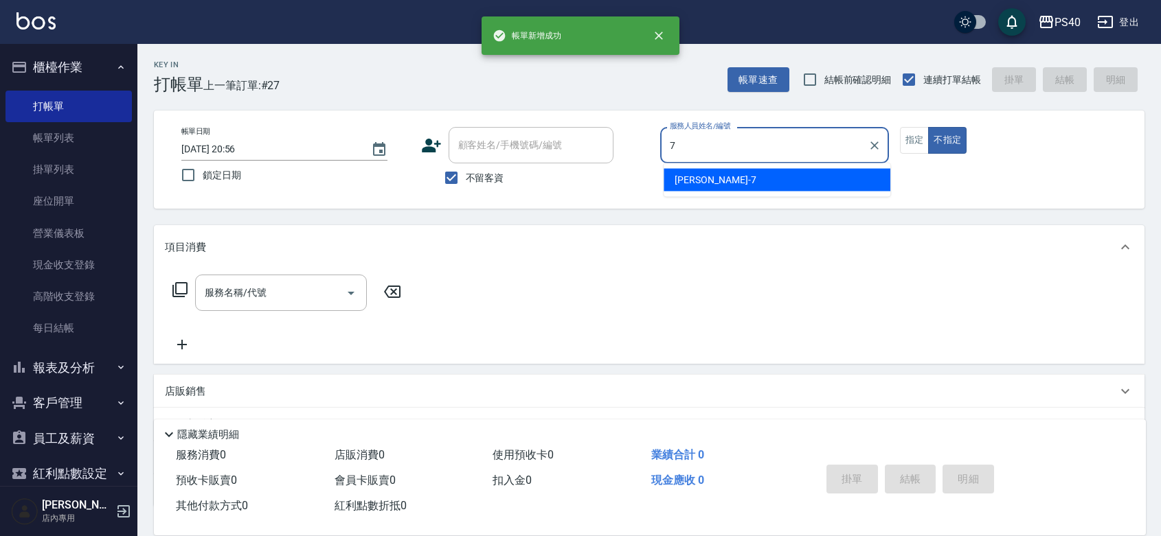
type input "[PERSON_NAME]-7"
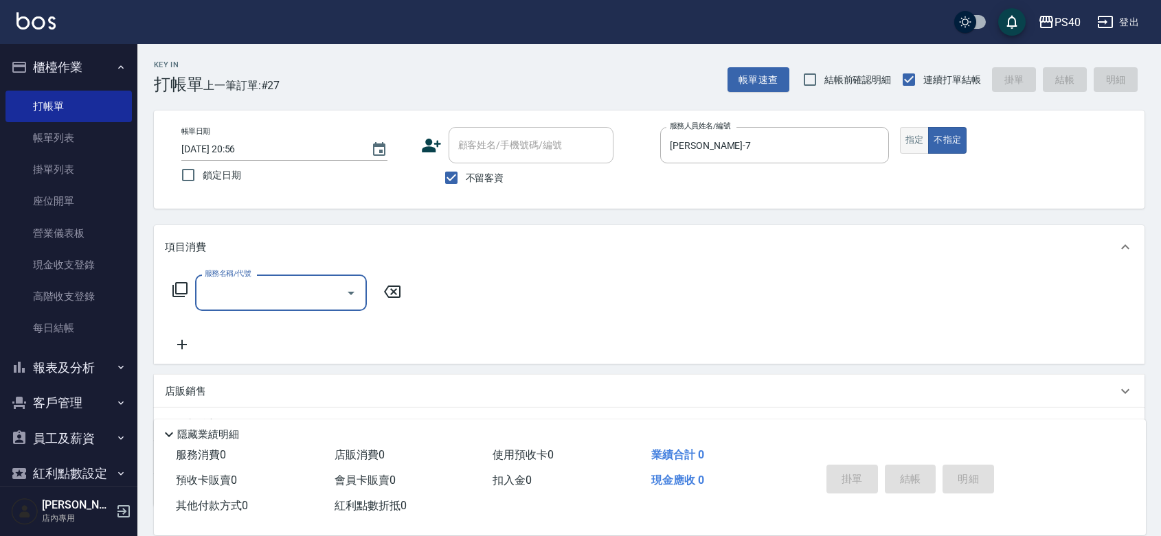
click at [926, 139] on button "指定" at bounding box center [915, 140] width 30 height 27
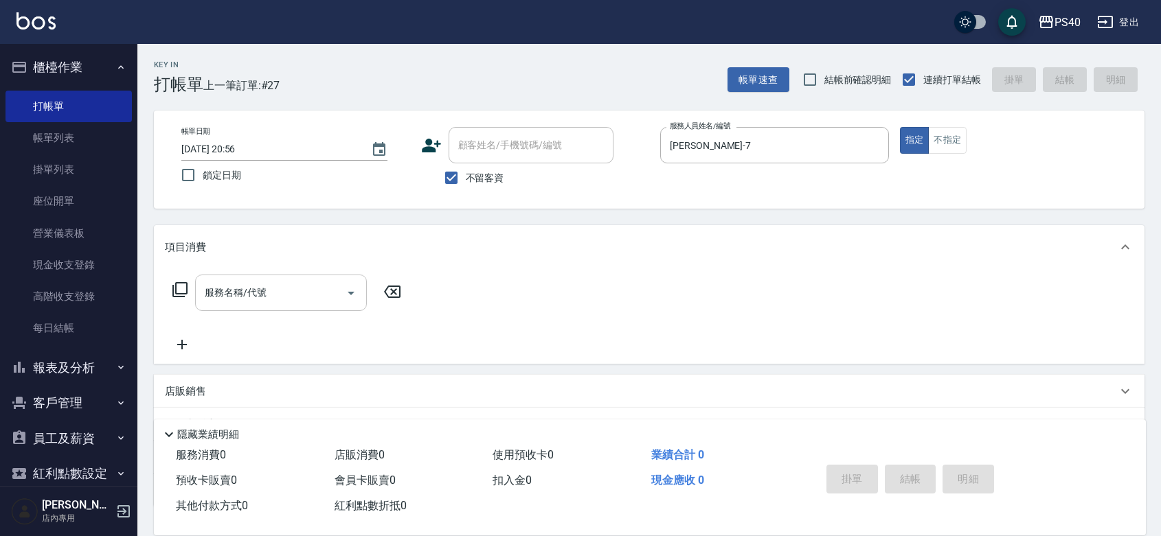
click at [255, 295] on input "服務名稱/代號" at bounding box center [270, 293] width 139 height 24
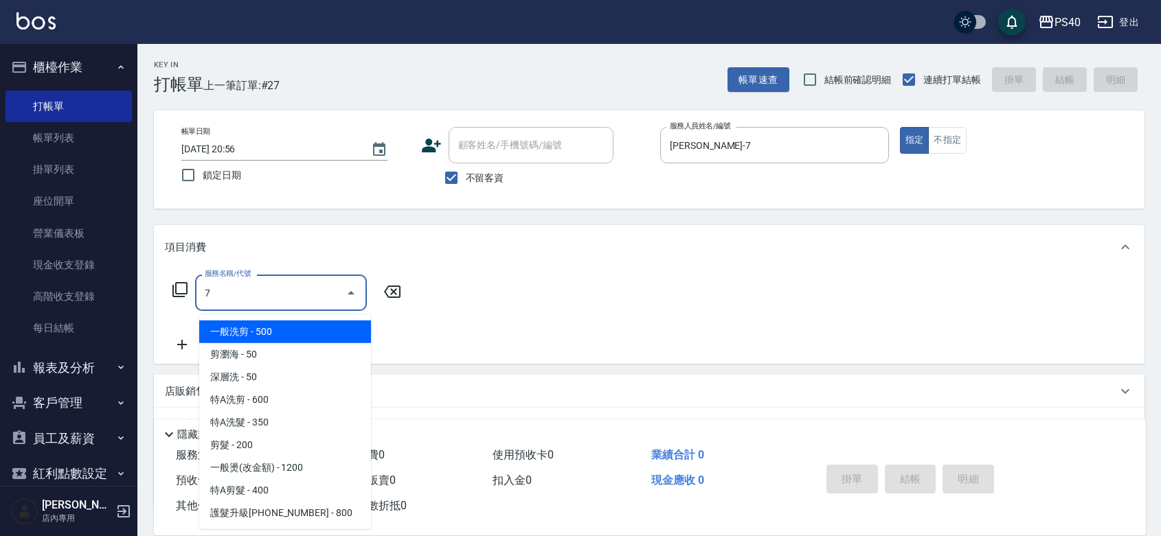
type input "7"
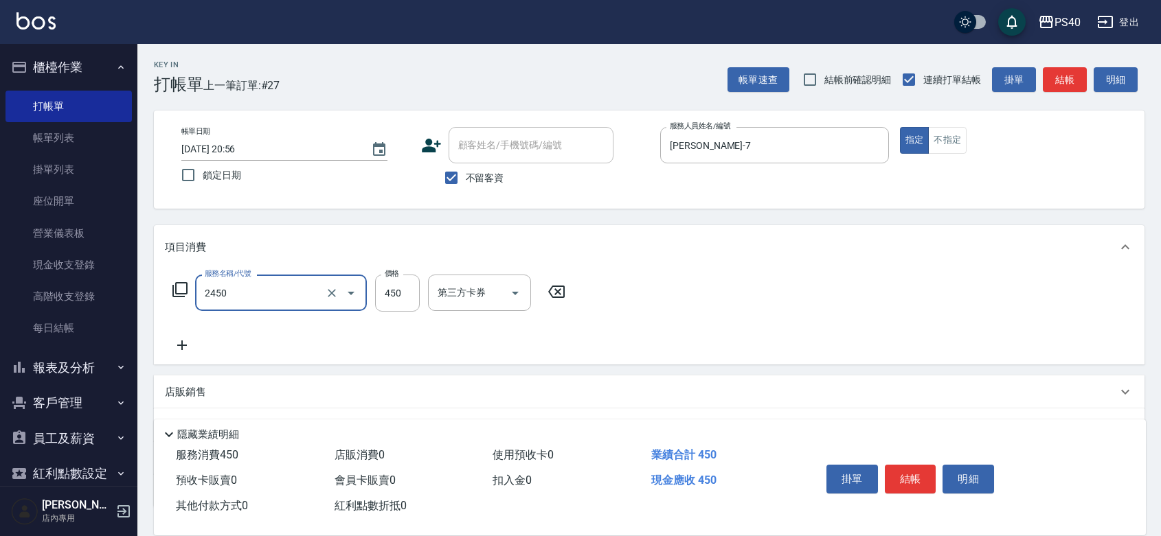
type input "C剪髮套餐(2450)"
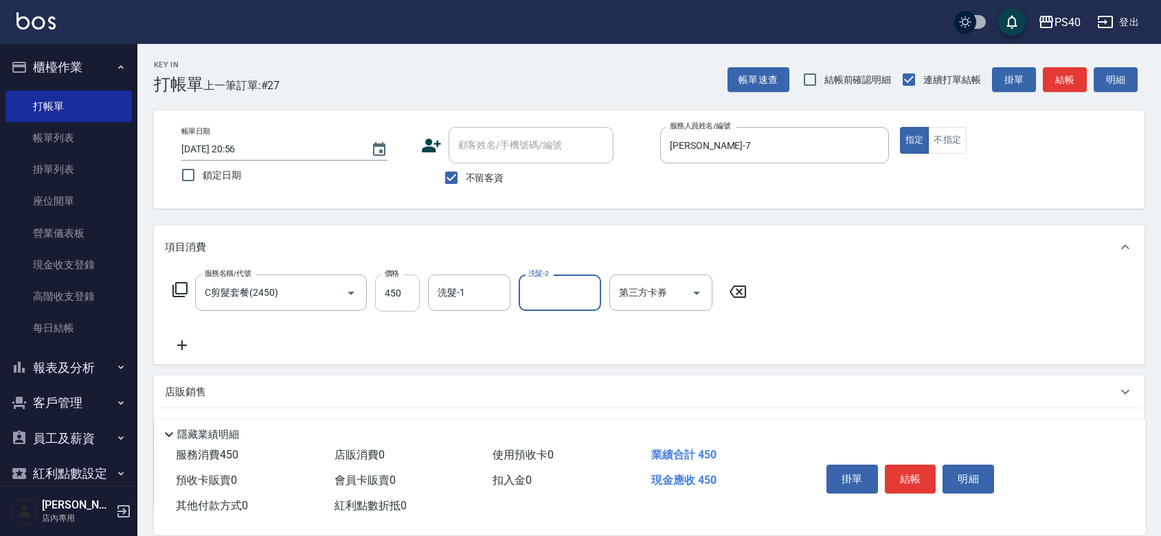
click at [389, 295] on input "450" at bounding box center [397, 293] width 45 height 37
type input "500"
click at [921, 465] on button "結帳" at bounding box center [911, 479] width 52 height 29
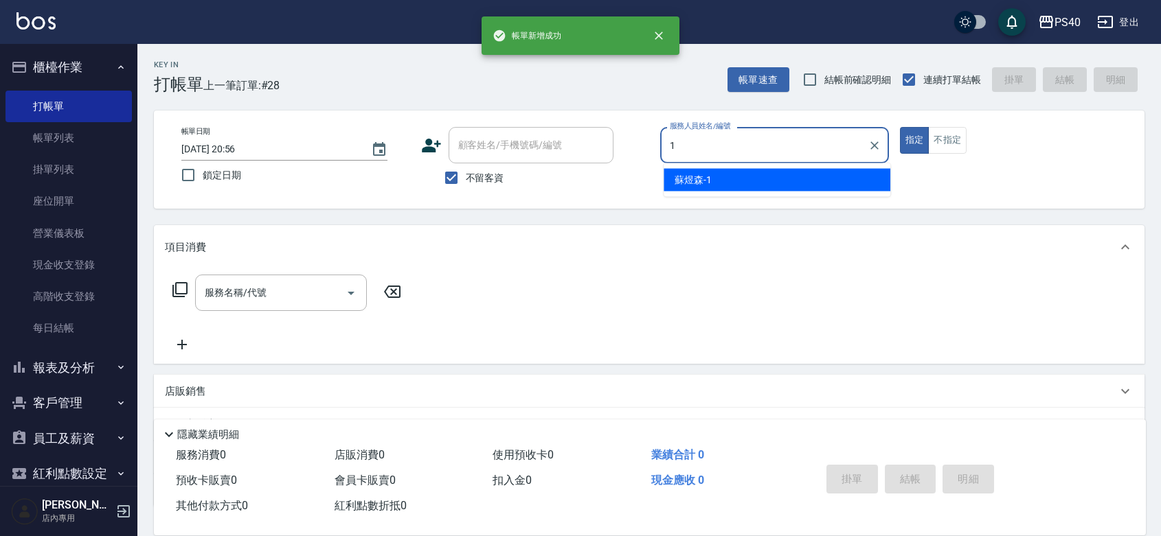
type input "[PERSON_NAME]-1"
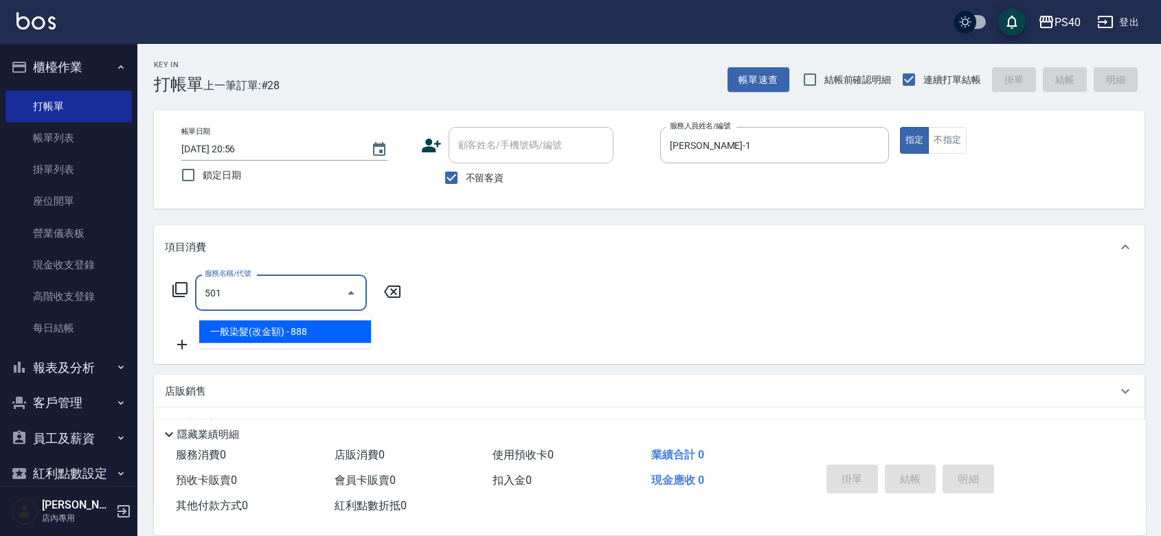
type input "一般染髮(改金額)(501)"
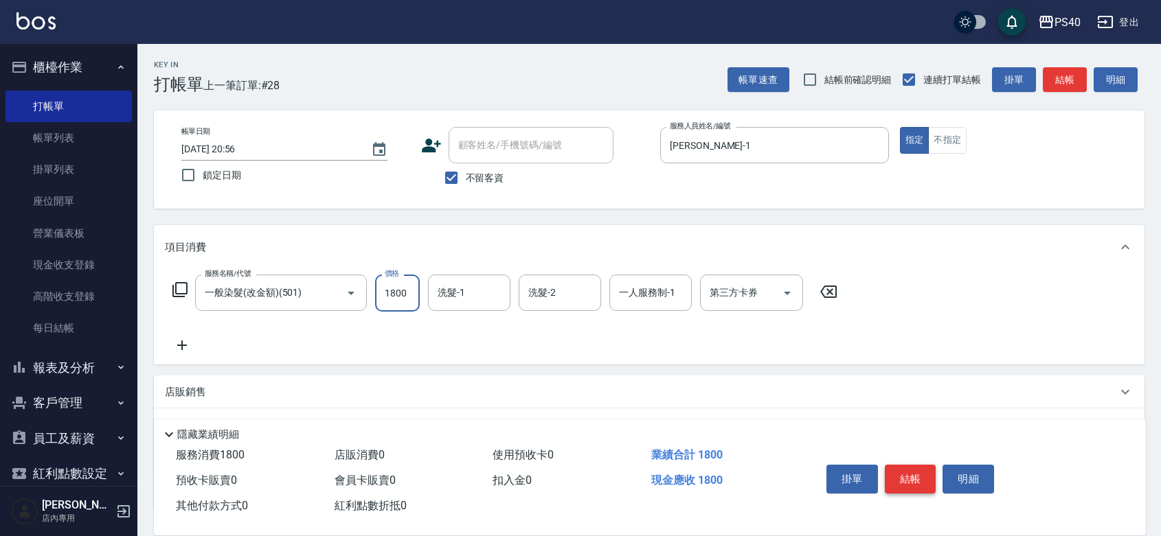
type input "1800"
click at [921, 465] on button "結帳" at bounding box center [911, 479] width 52 height 29
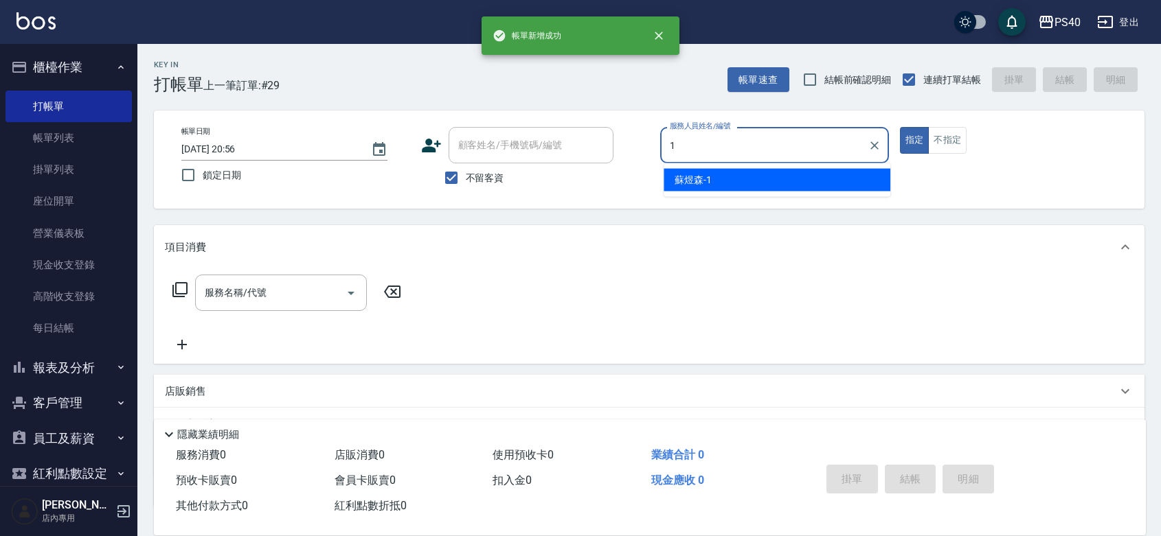
type input "[PERSON_NAME]-1"
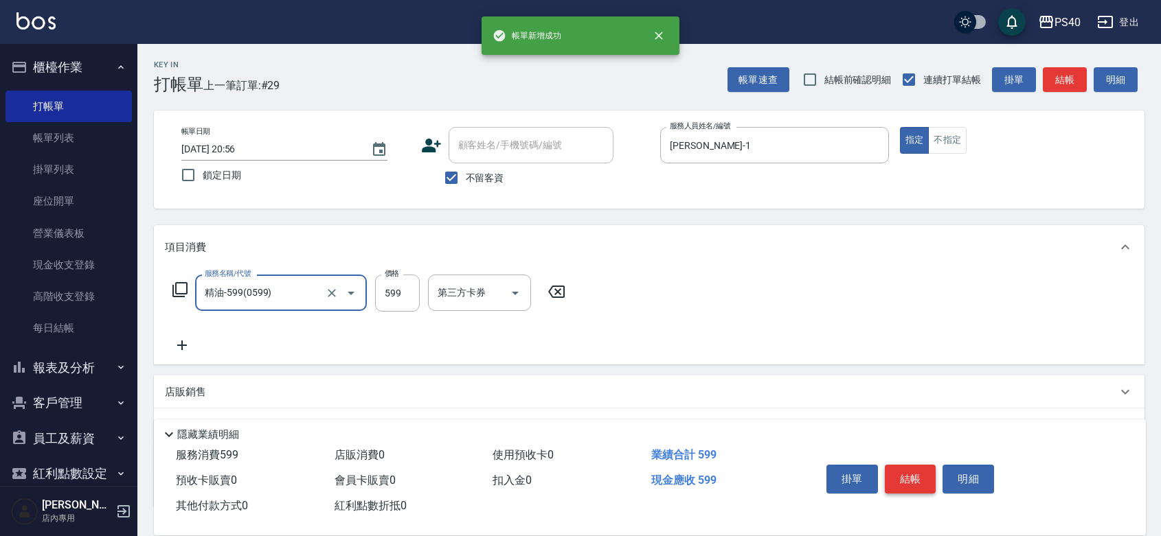
type input "精油-599(0599)"
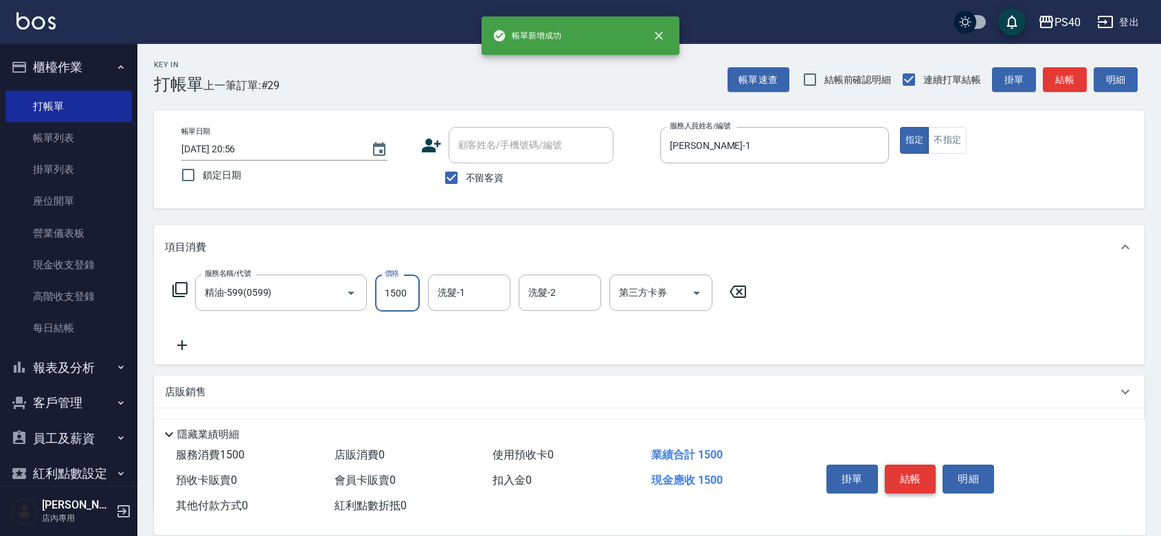
type input "1500"
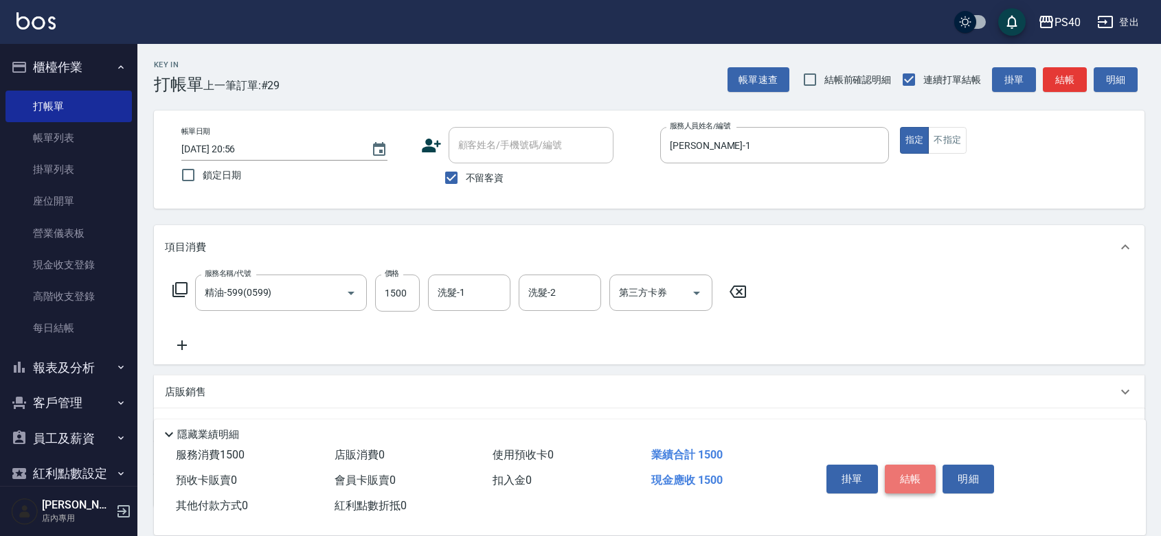
click at [921, 465] on button "結帳" at bounding box center [911, 479] width 52 height 29
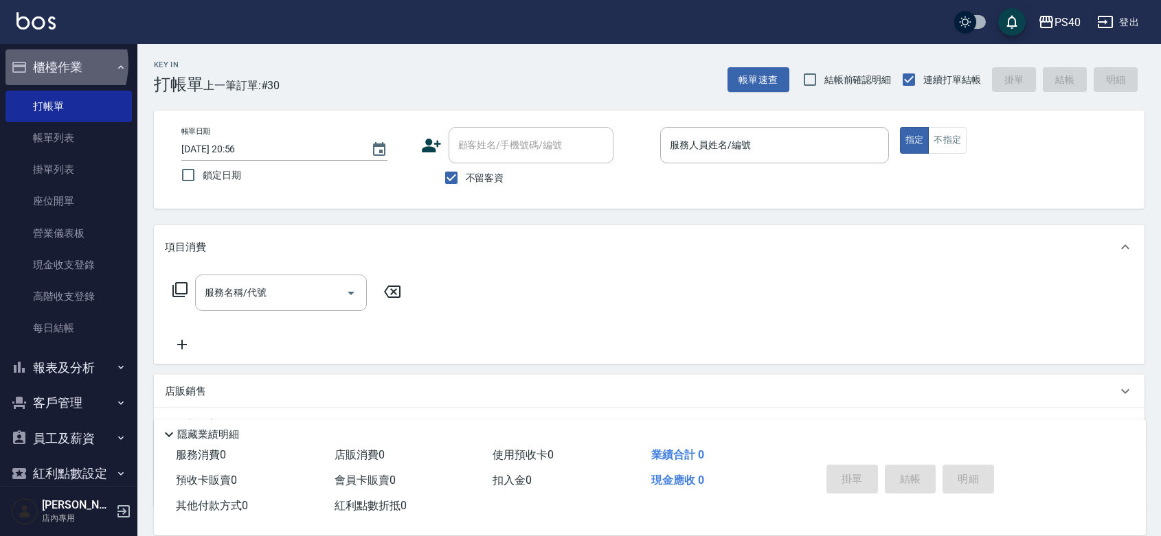
click at [43, 64] on button "櫃檯作業" at bounding box center [68, 67] width 126 height 36
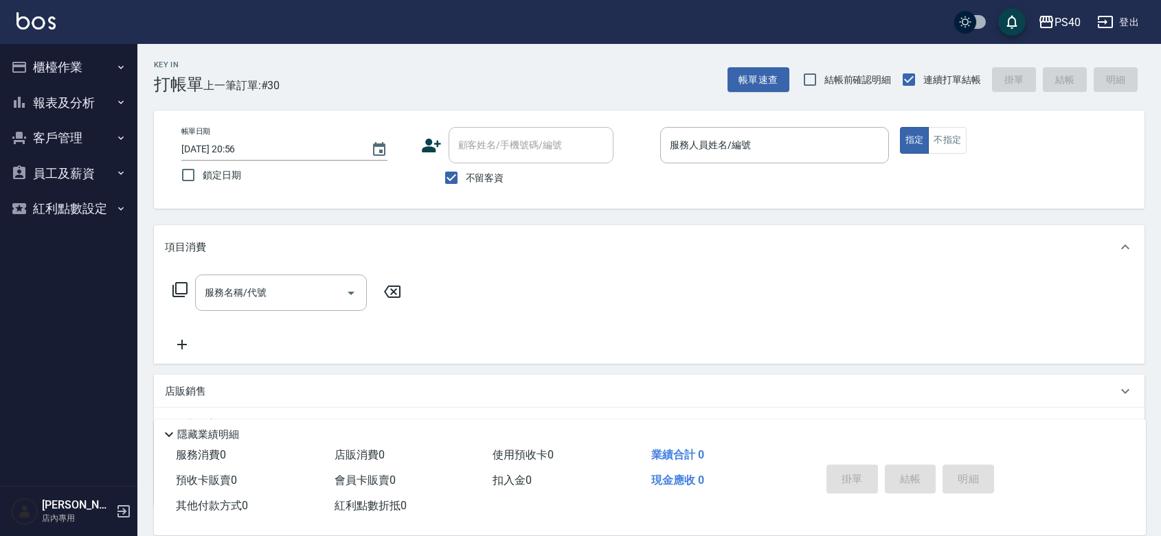
click at [56, 73] on button "櫃檯作業" at bounding box center [68, 67] width 126 height 36
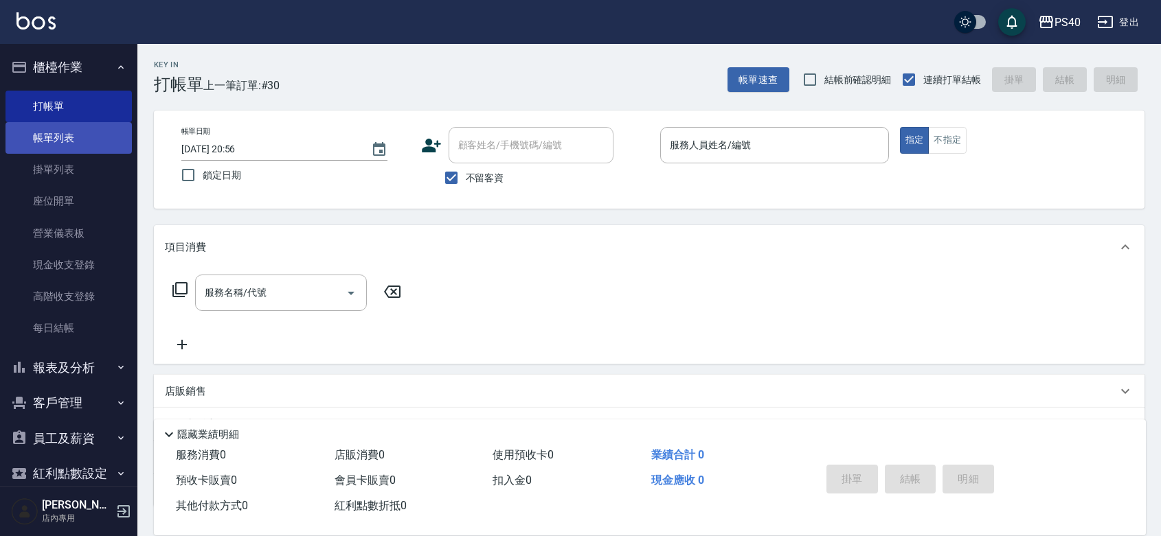
click at [73, 135] on link "帳單列表" at bounding box center [68, 138] width 126 height 32
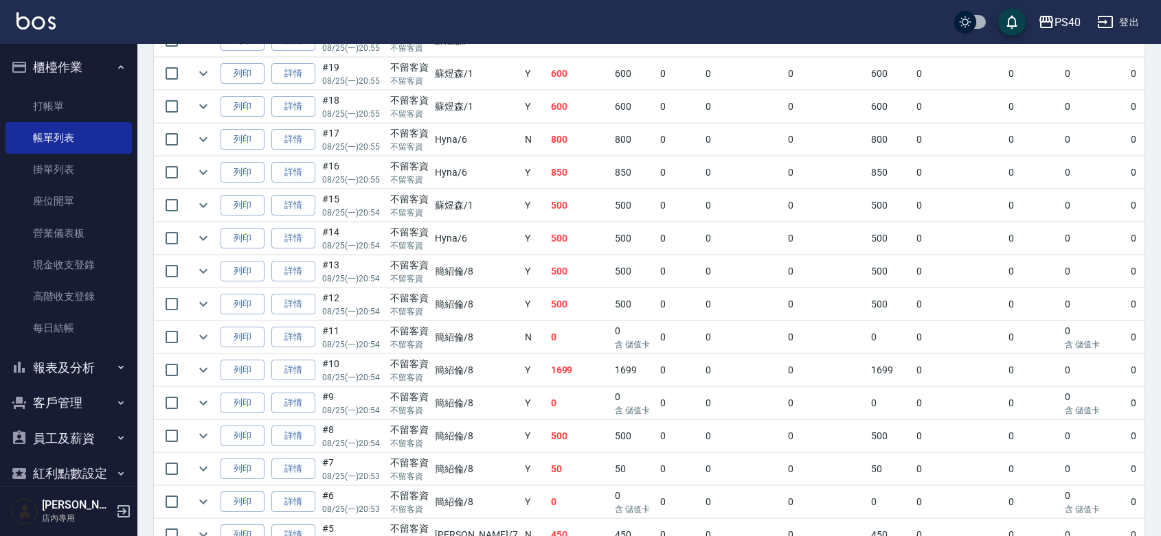
scroll to position [681, 0]
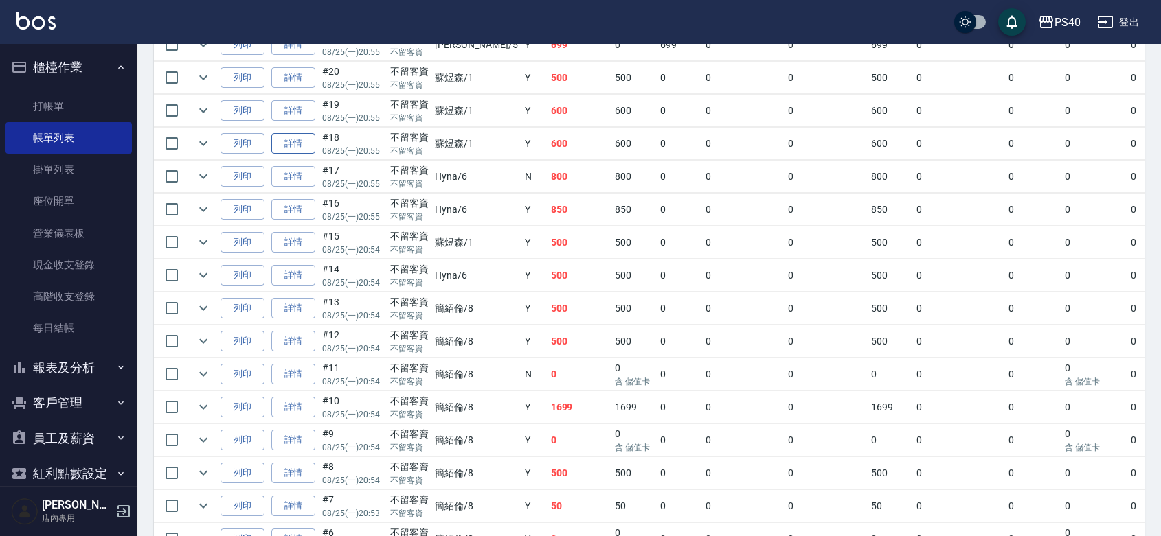
click at [302, 155] on link "詳情" at bounding box center [293, 143] width 44 height 21
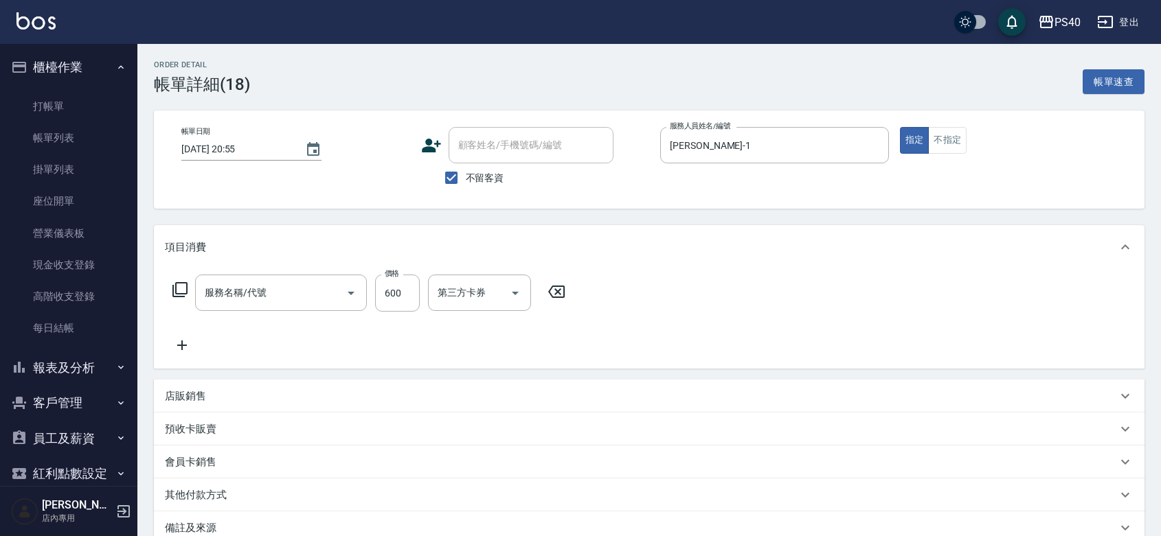
type input "[DATE] 20:55"
checkbox input "true"
type input "[PERSON_NAME]-1"
type input "B剪髮套餐(2250)"
click at [276, 286] on input "B剪髮套餐(2250)" at bounding box center [261, 293] width 121 height 24
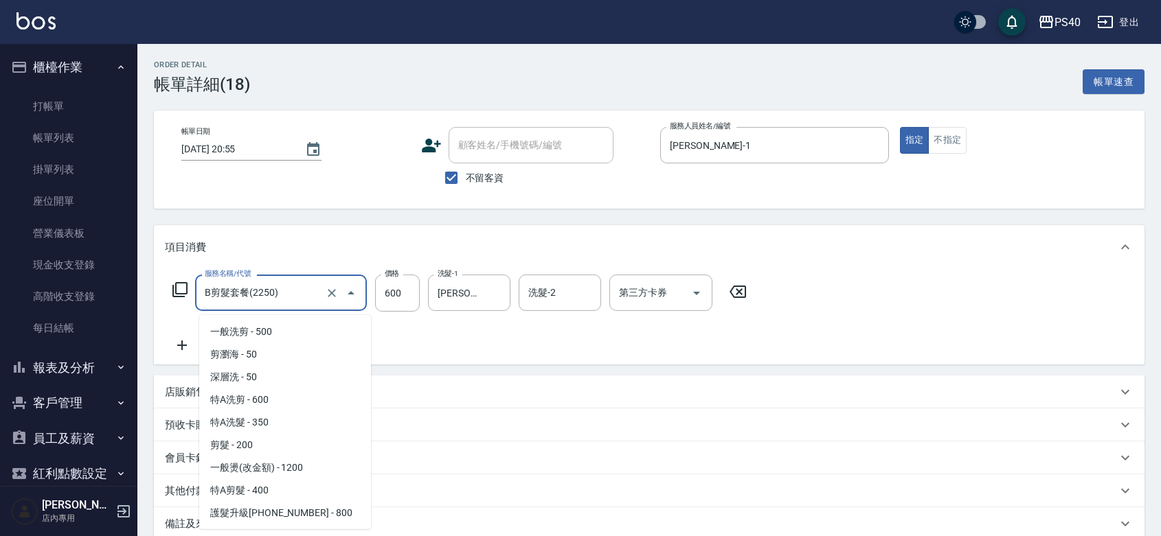
click at [276, 286] on input "B剪髮套餐(2250)" at bounding box center [261, 293] width 121 height 24
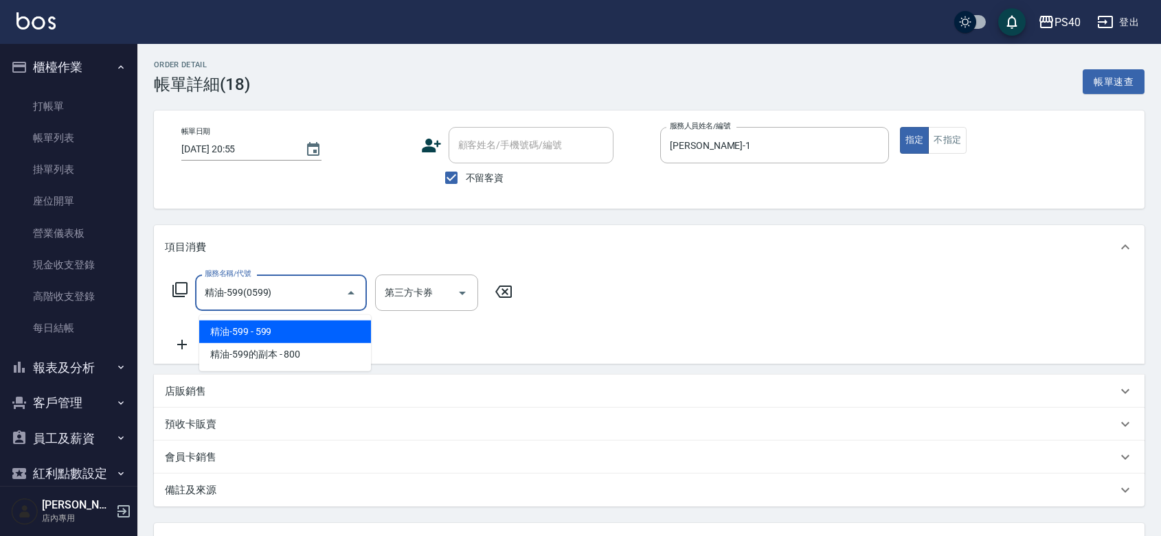
type input "精油-599(0599)"
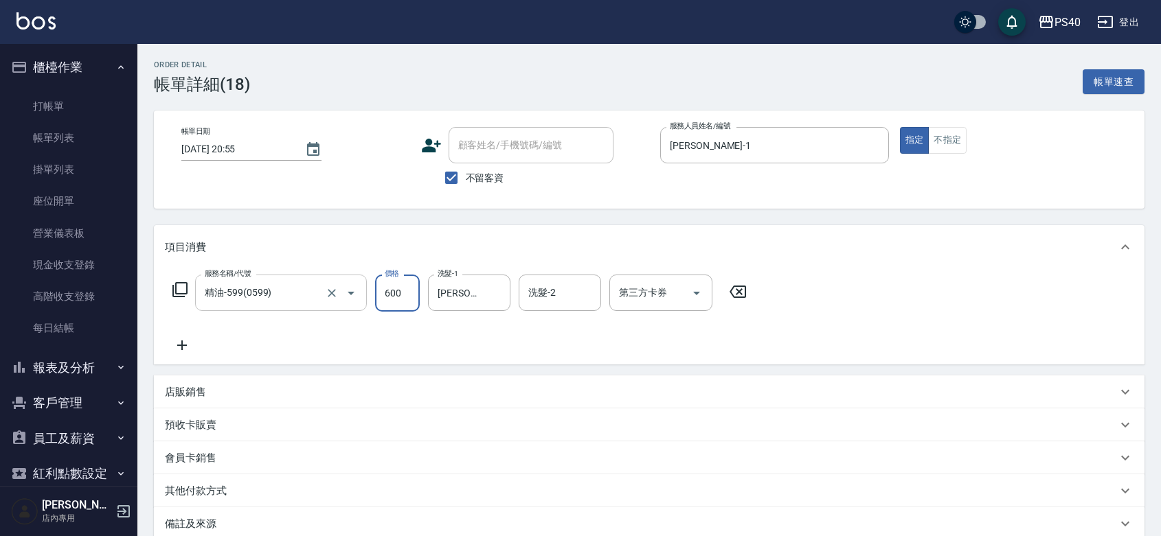
type input "600"
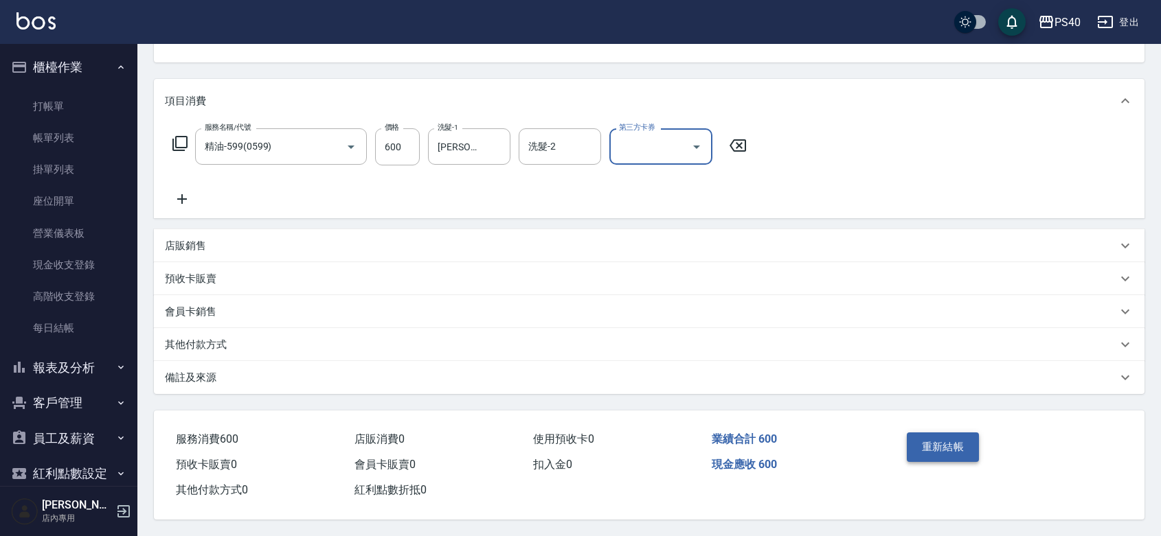
click at [934, 433] on button "重新結帳" at bounding box center [943, 447] width 73 height 29
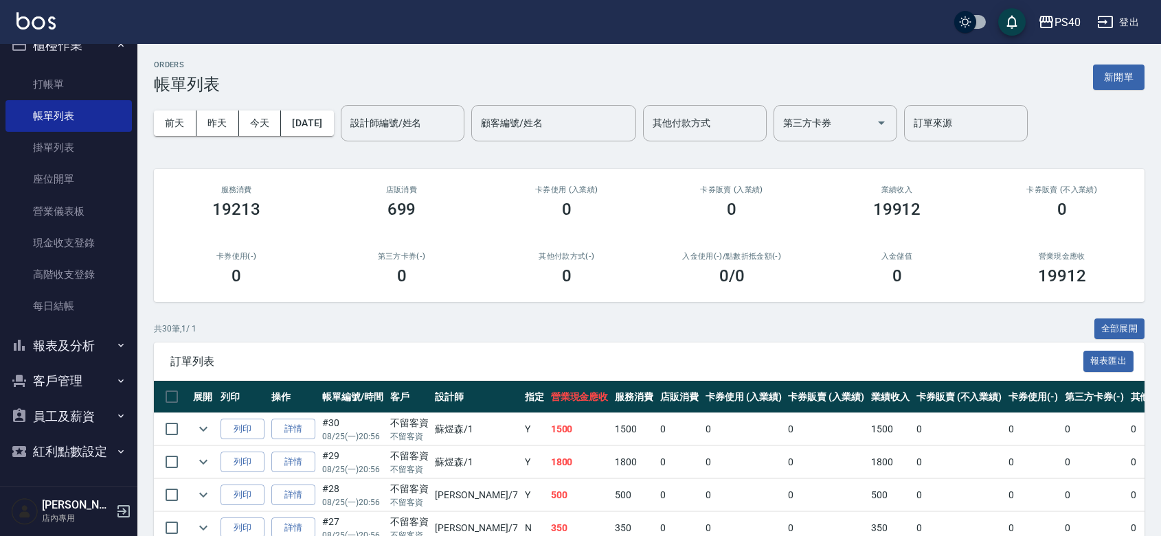
click at [82, 328] on button "報表及分析" at bounding box center [68, 346] width 126 height 36
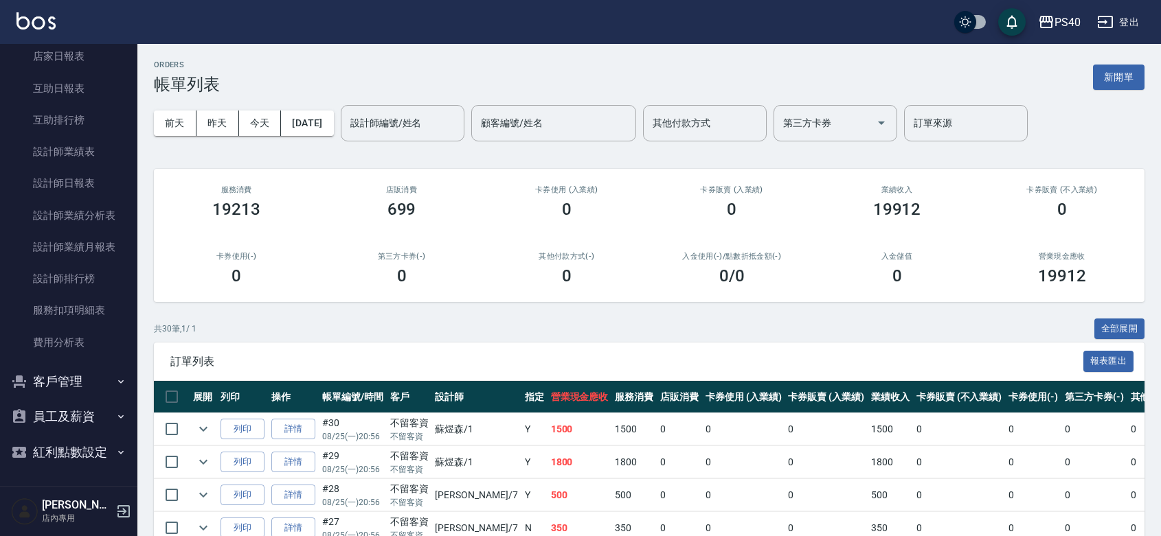
scroll to position [403, 0]
click at [74, 168] on link "設計師日報表" at bounding box center [68, 184] width 126 height 32
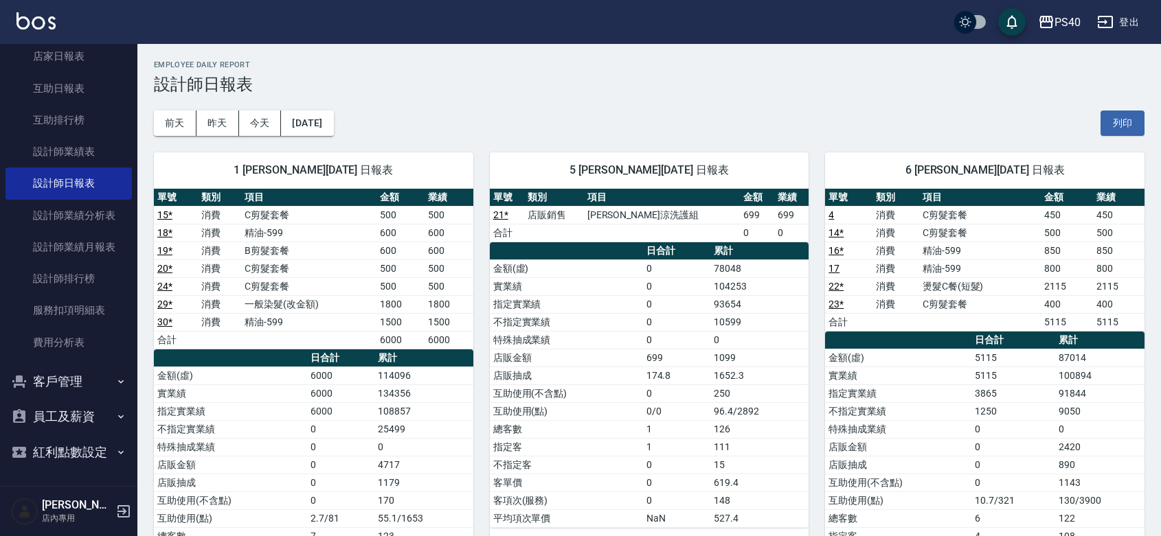
click at [526, 422] on td "總客數" at bounding box center [566, 429] width 153 height 18
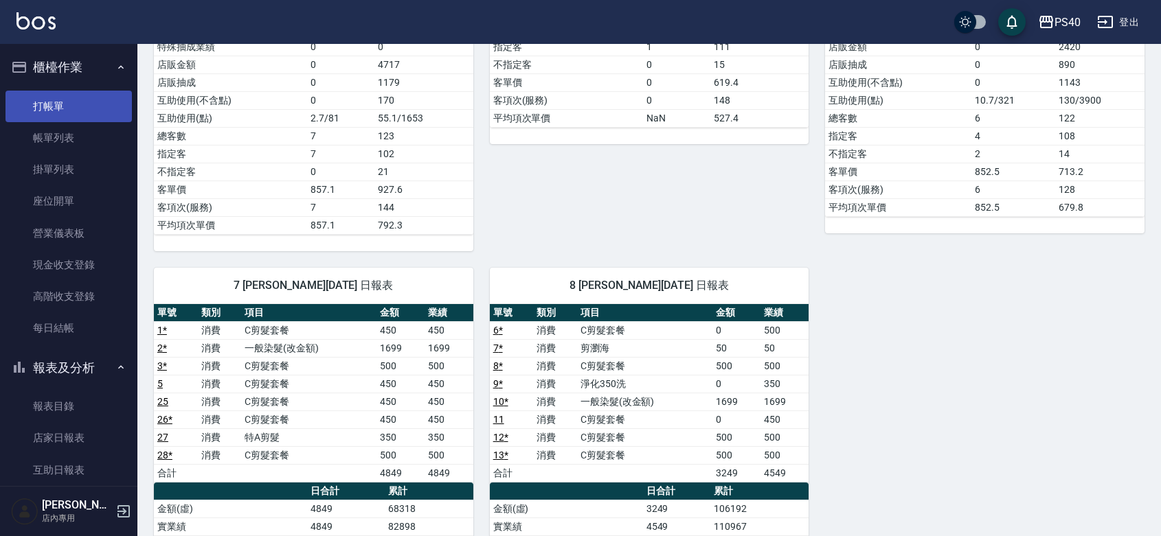
click at [67, 110] on link "打帳單" at bounding box center [68, 107] width 126 height 32
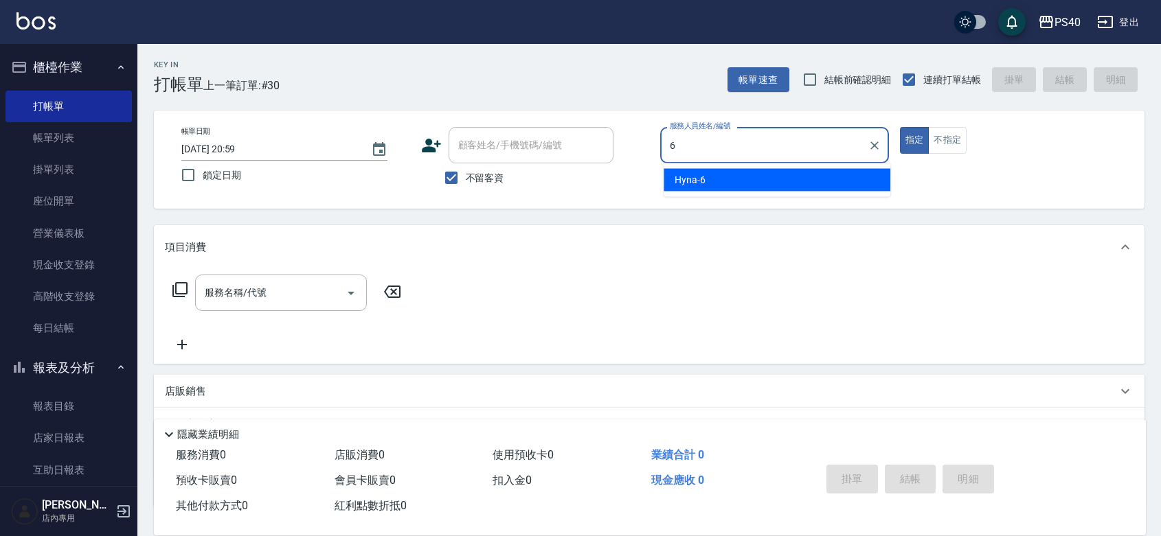
type input "Hyna-6"
type button "true"
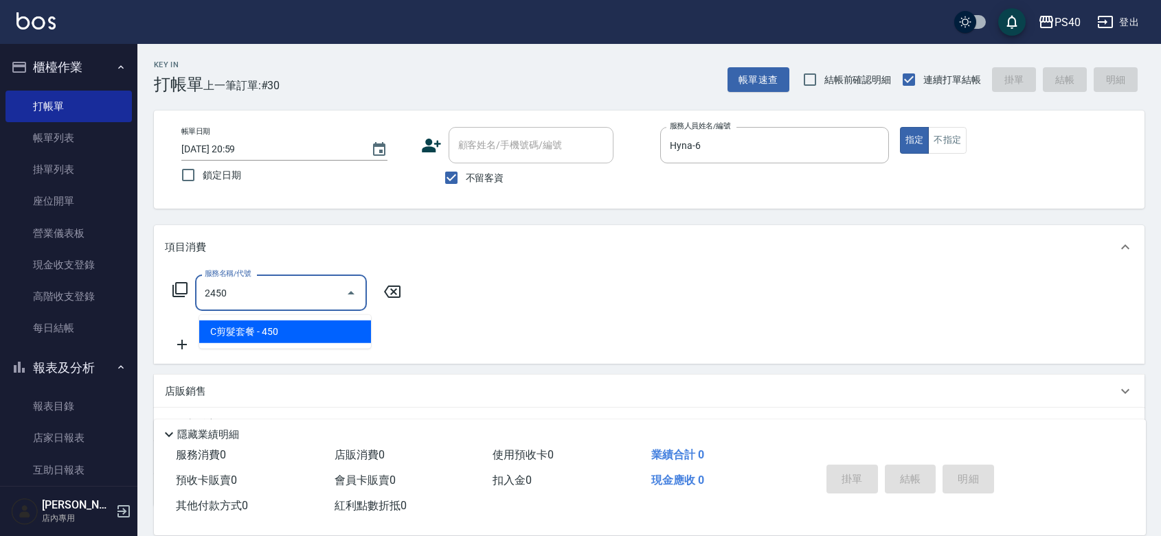
type input "C剪髮套餐(2450)"
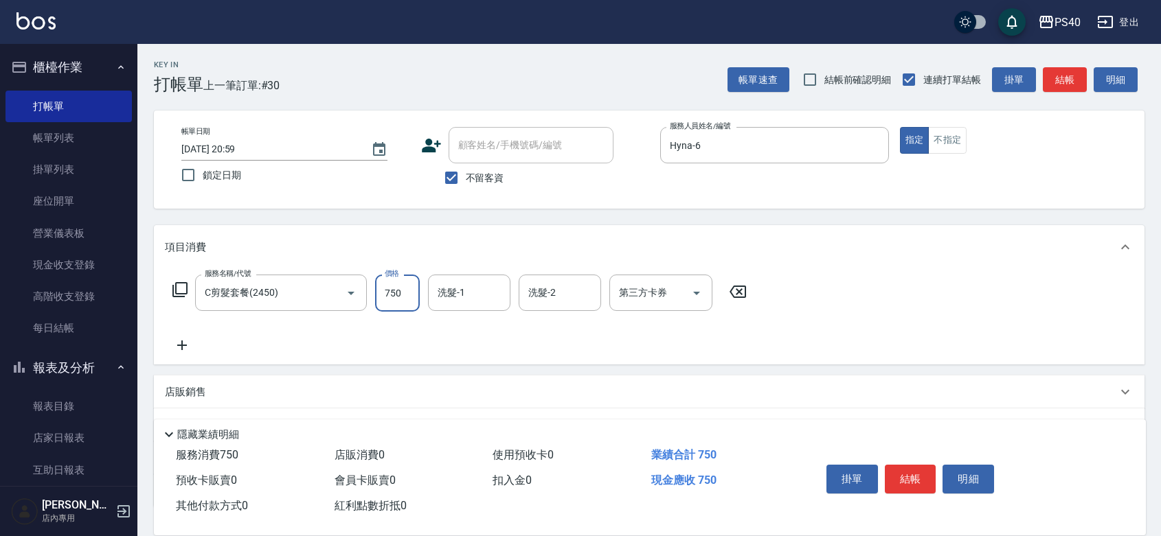
type input "750"
click at [931, 465] on button "結帳" at bounding box center [911, 479] width 52 height 29
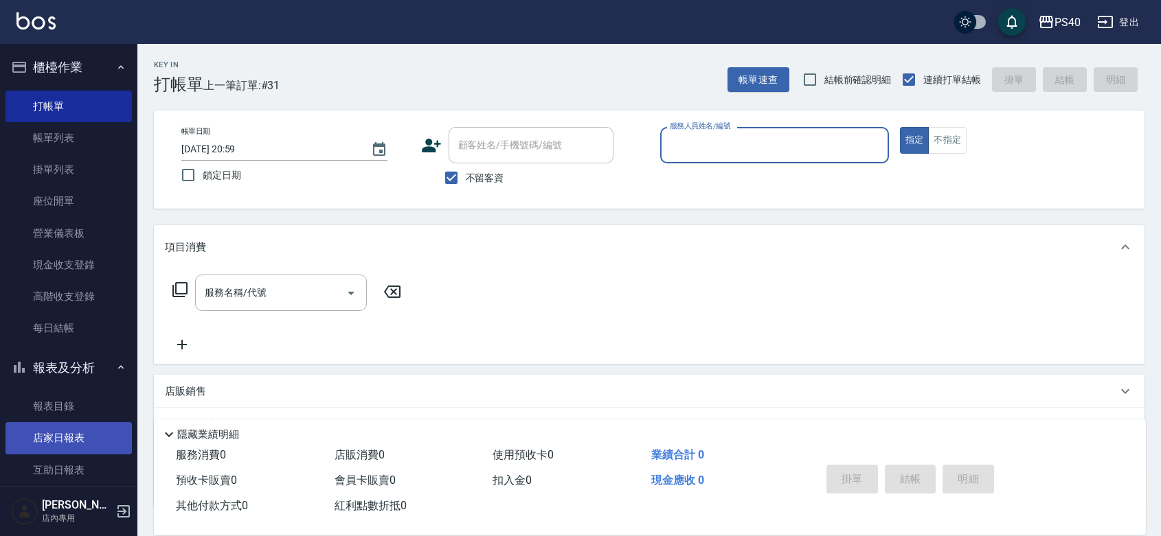
click at [84, 453] on link "店家日報表" at bounding box center [68, 438] width 126 height 32
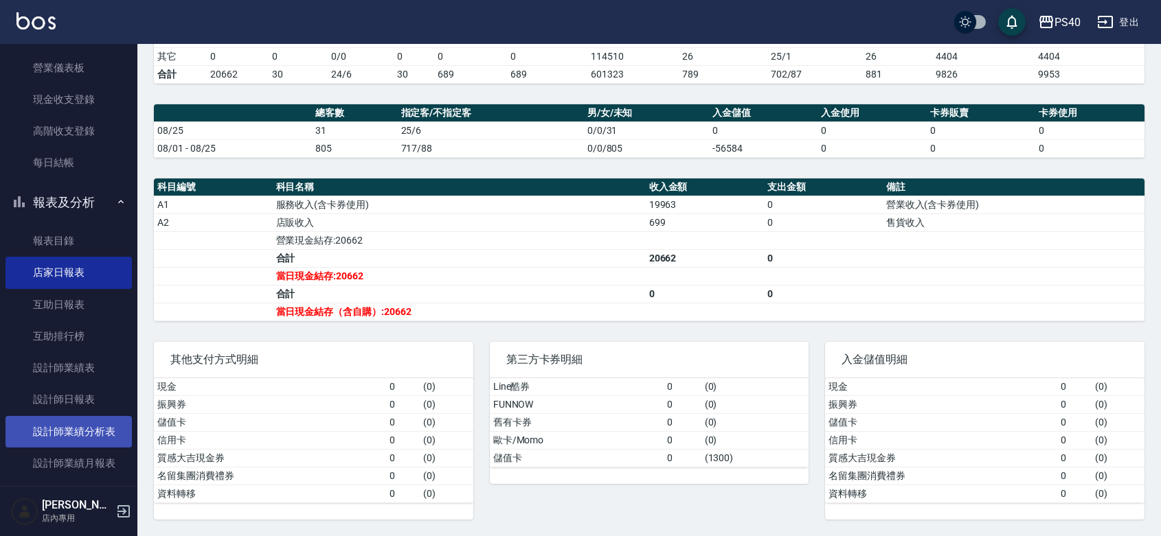
scroll to position [200, 0]
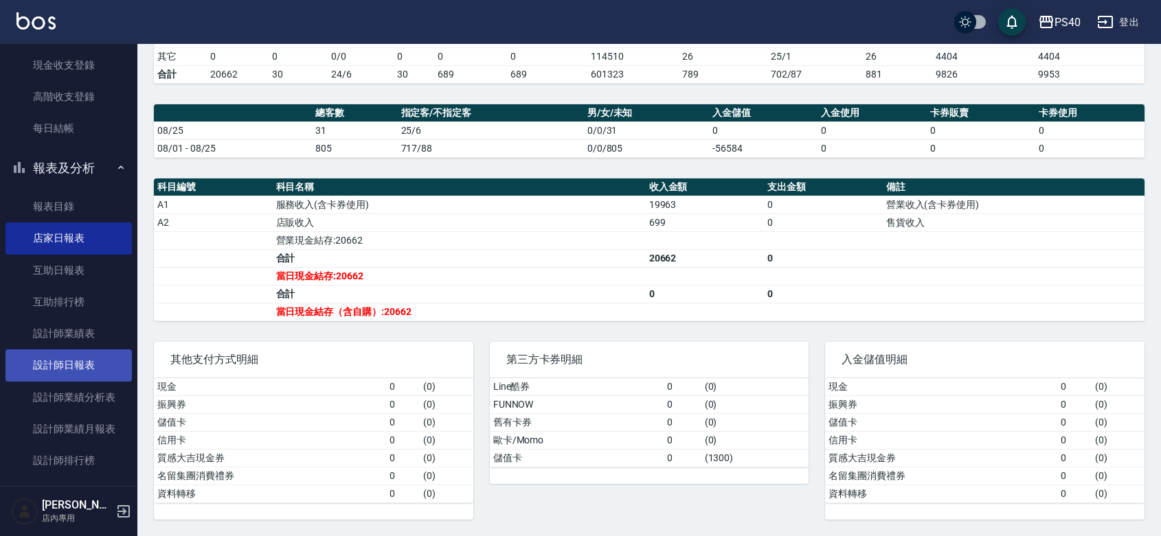
click at [109, 365] on link "設計師日報表" at bounding box center [68, 366] width 126 height 32
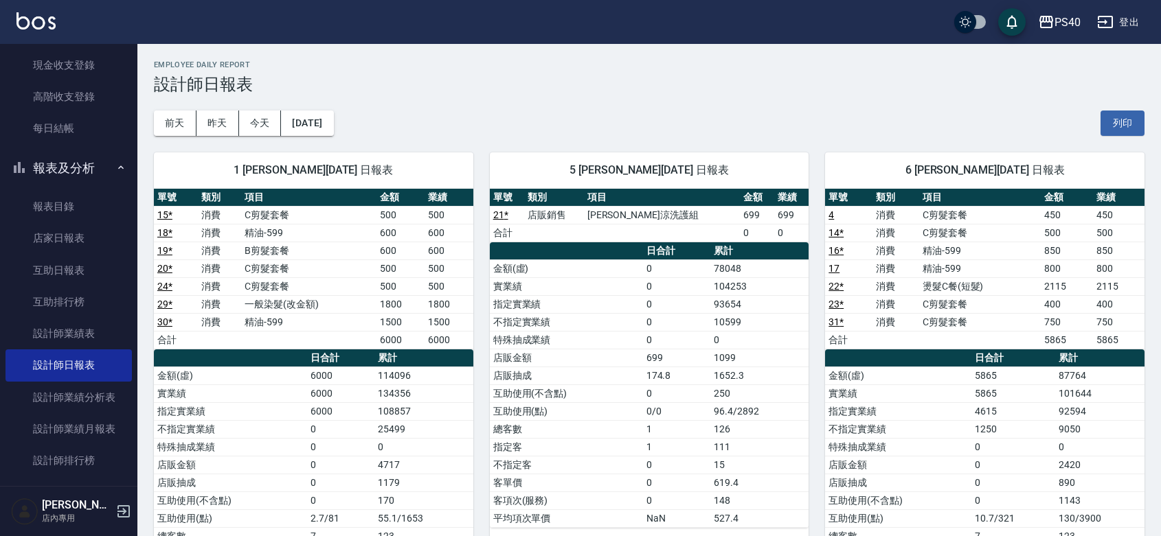
click at [317, 191] on th "項目" at bounding box center [308, 198] width 135 height 18
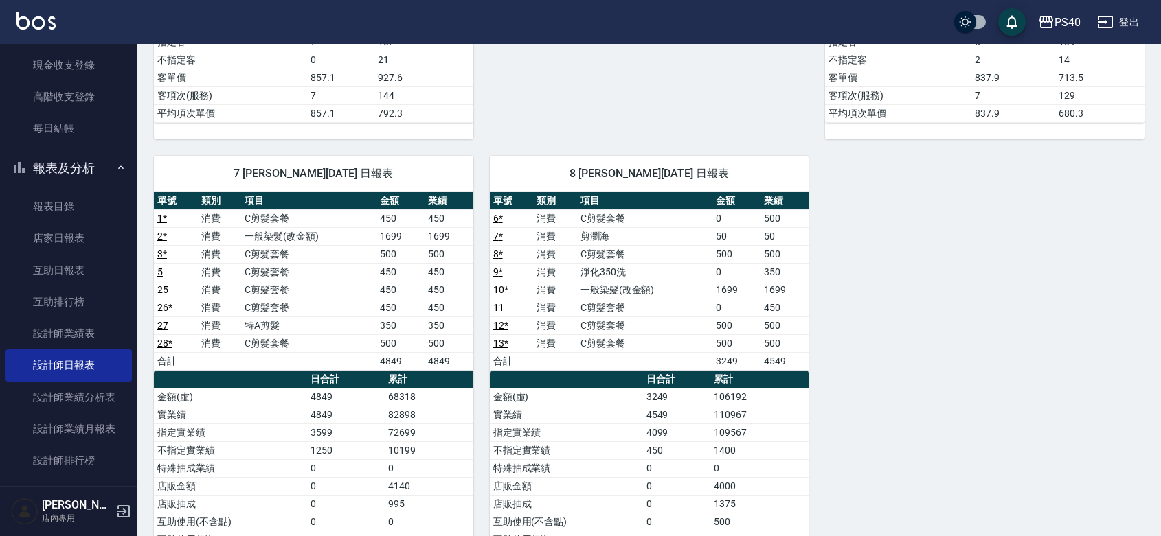
scroll to position [473, 0]
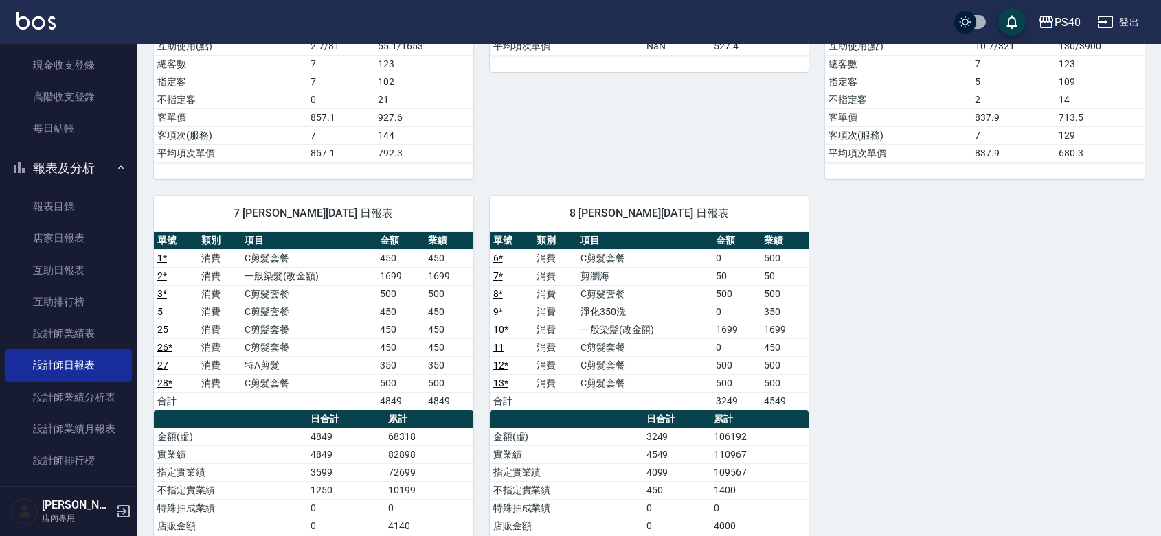
click at [496, 345] on link "11" at bounding box center [498, 347] width 11 height 11
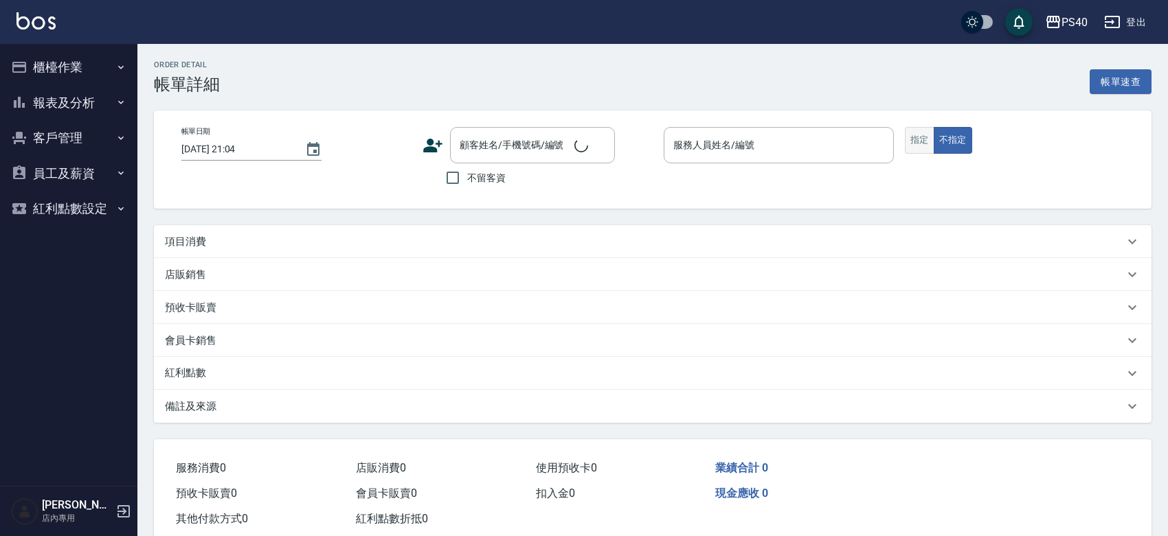
click at [918, 137] on button "指定" at bounding box center [920, 140] width 30 height 27
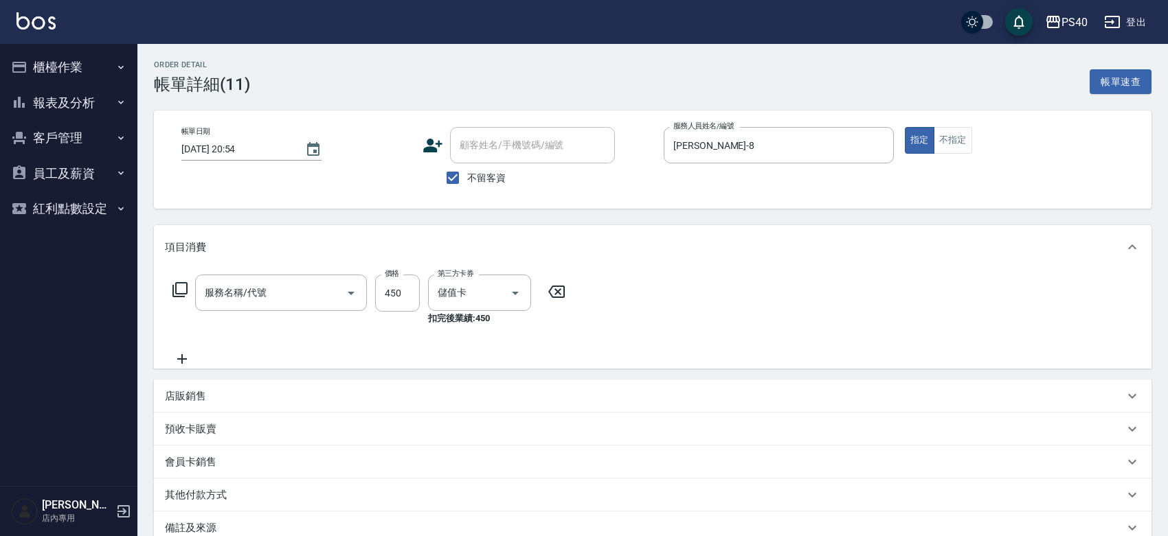
type input "[DATE] 20:54"
checkbox input "true"
type input "[PERSON_NAME]-8"
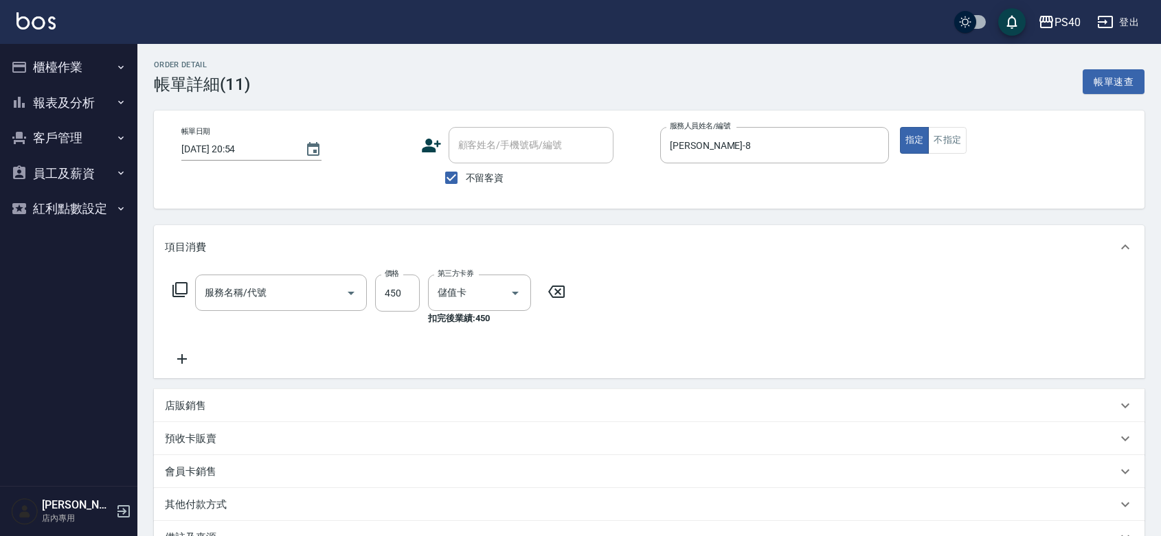
type input "C剪髮套餐(2450)"
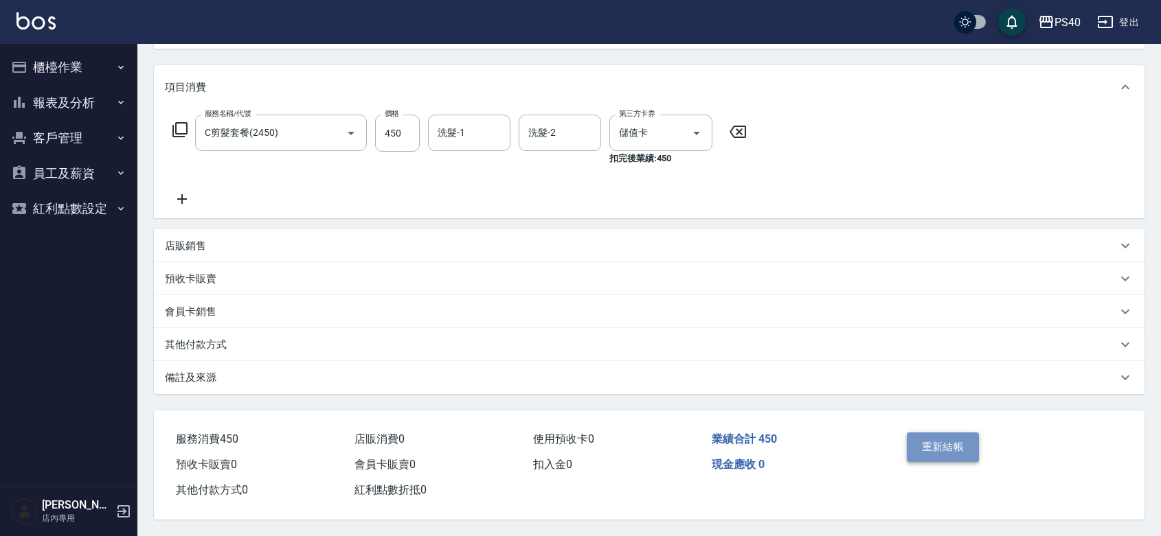
click at [967, 434] on button "重新結帳" at bounding box center [943, 447] width 73 height 29
